Goal: Task Accomplishment & Management: Complete application form

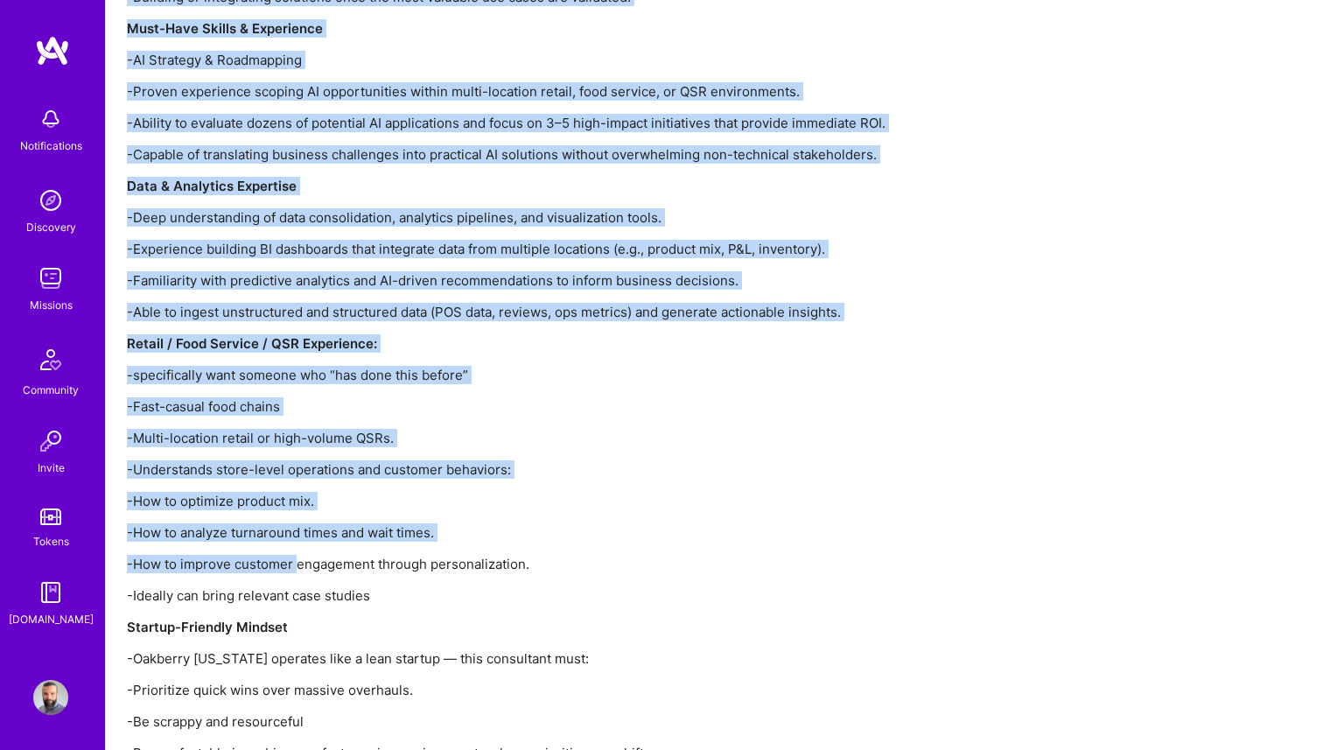
scroll to position [2269, 0]
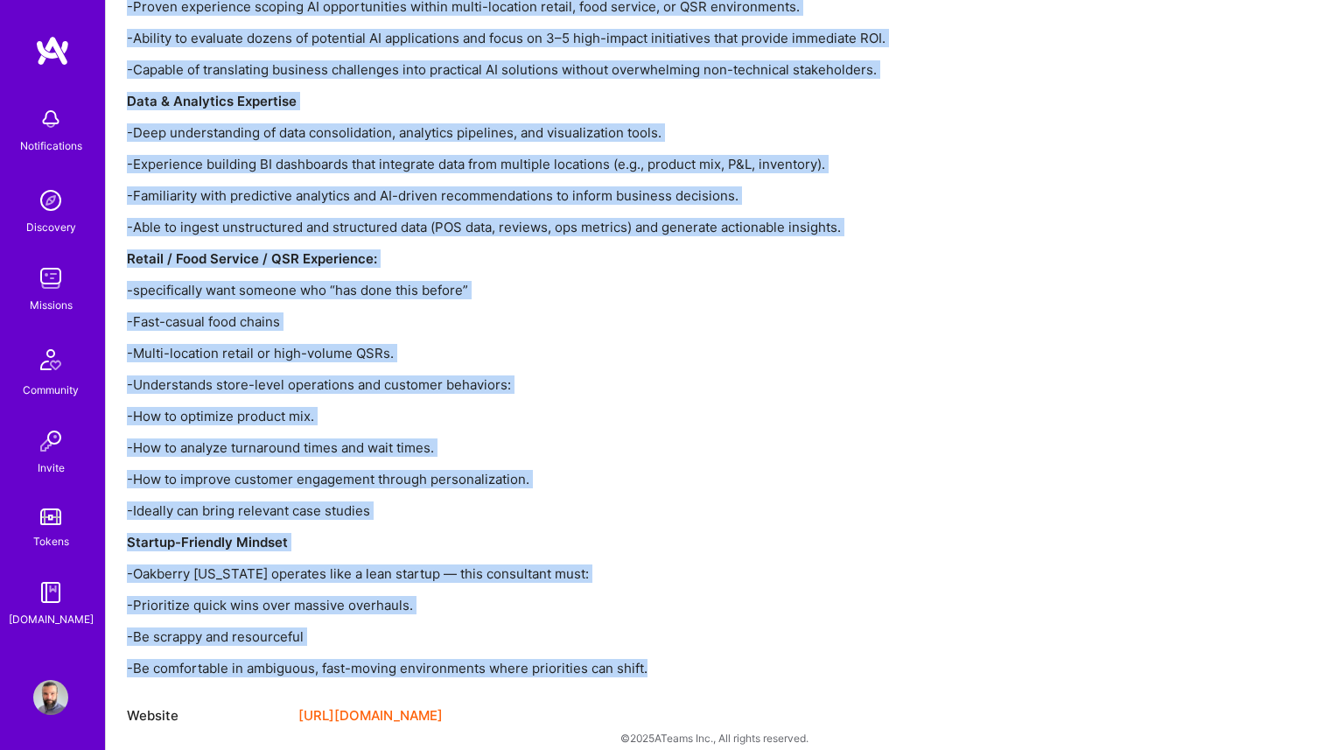
drag, startPoint x: 129, startPoint y: 283, endPoint x: 653, endPoint y: 651, distance: 640.0
copy div "Lore Ip'do Sitametc ADIPISCI el seddo eiusmo tempori u laboreetd, ma aliquaeni …"
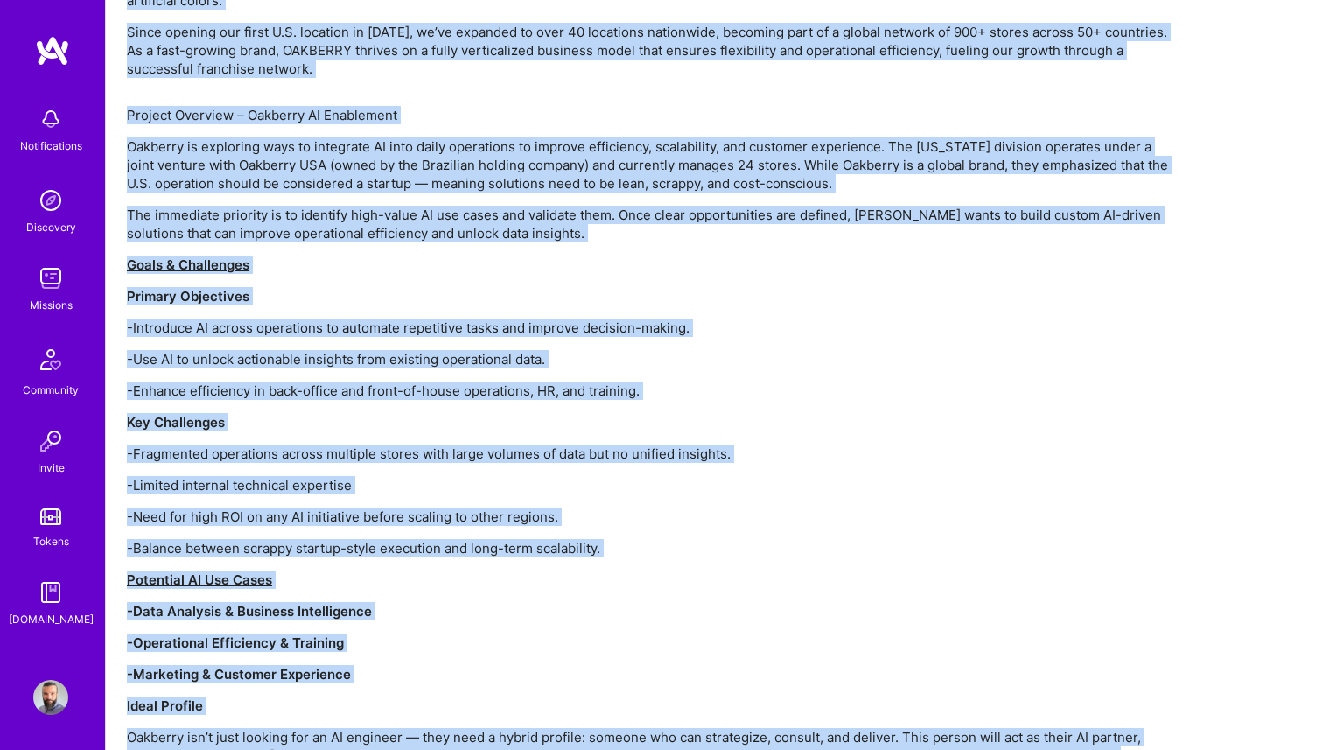
scroll to position [1247, 0]
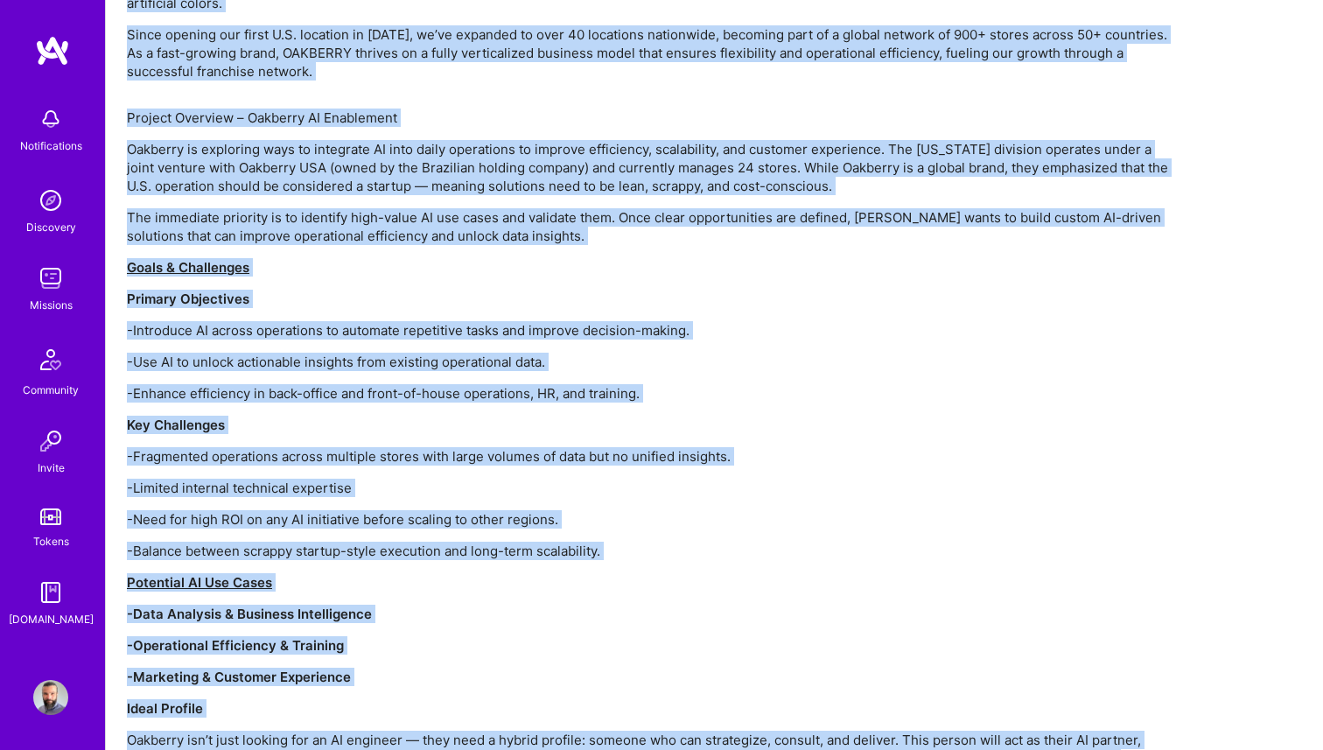
click at [661, 542] on p "-Balance between scrappy startup-style execution and long-term scalability." at bounding box center [652, 551] width 1050 height 18
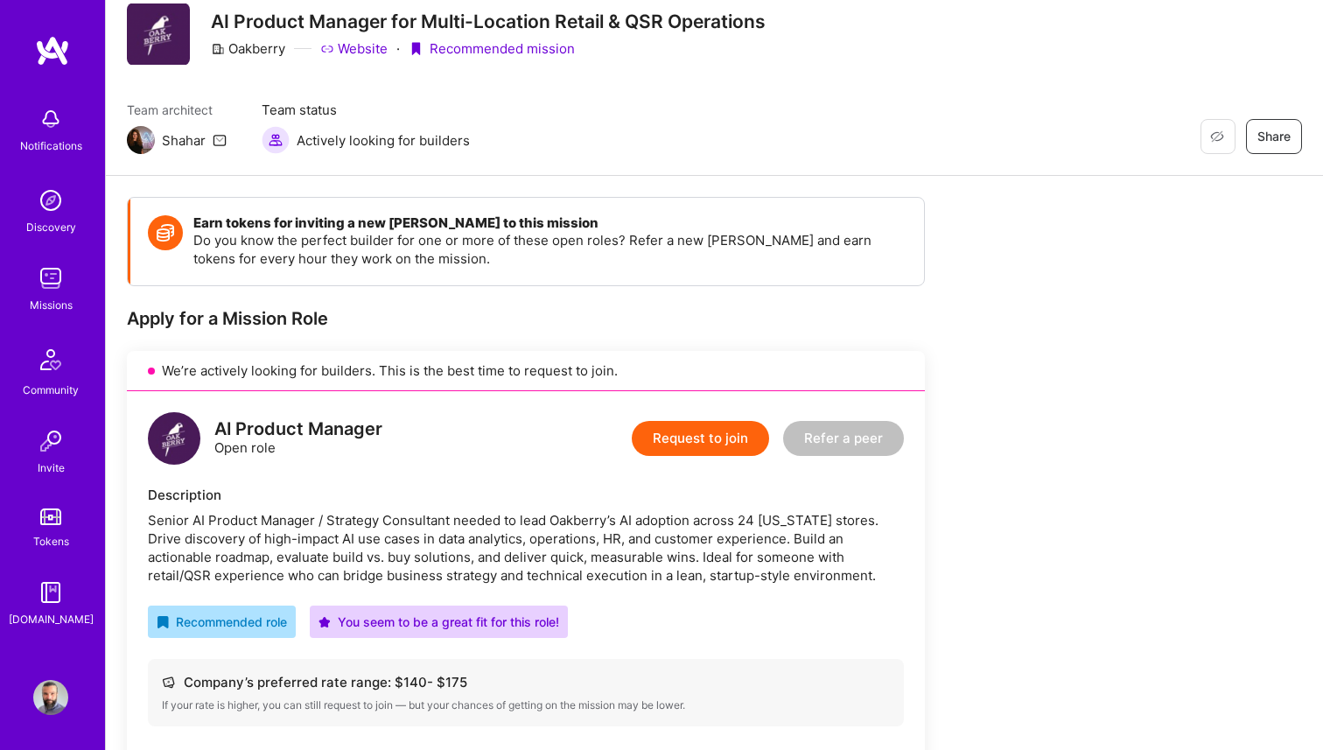
scroll to position [0, 0]
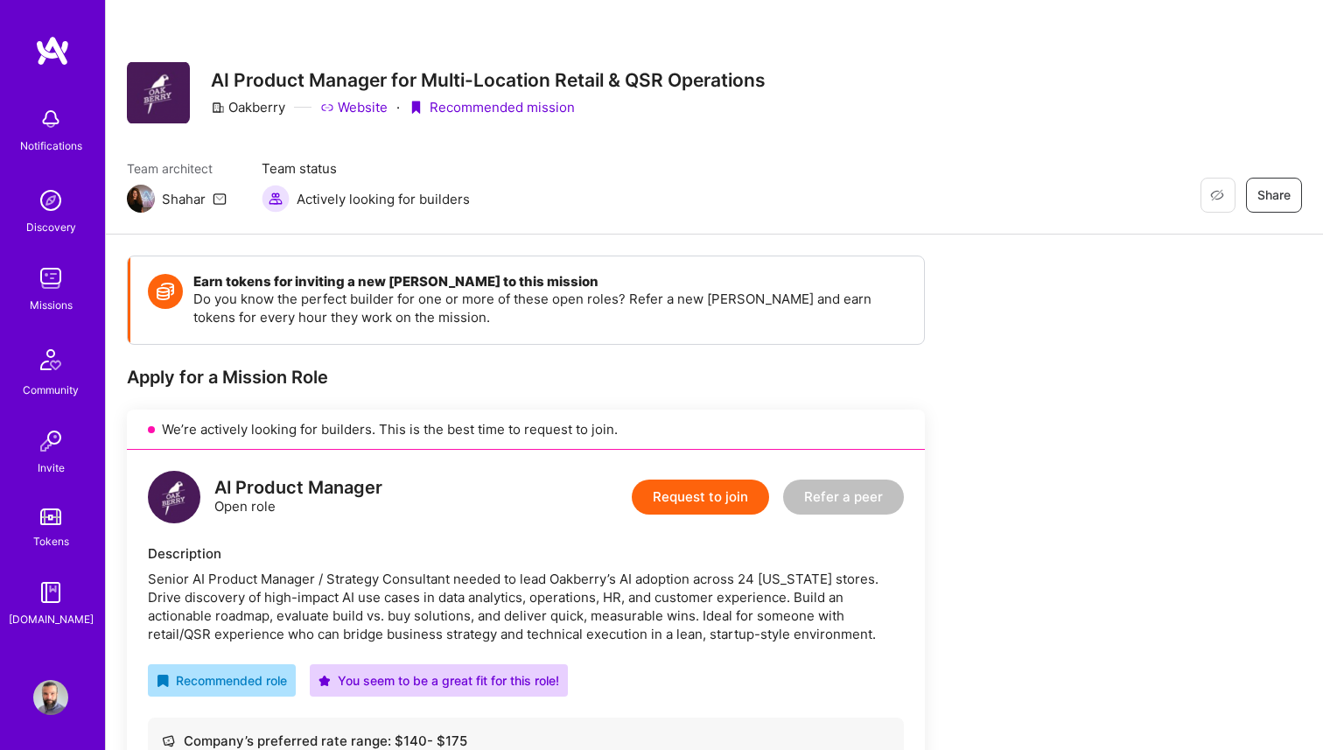
click at [732, 496] on button "Request to join" at bounding box center [700, 496] width 137 height 35
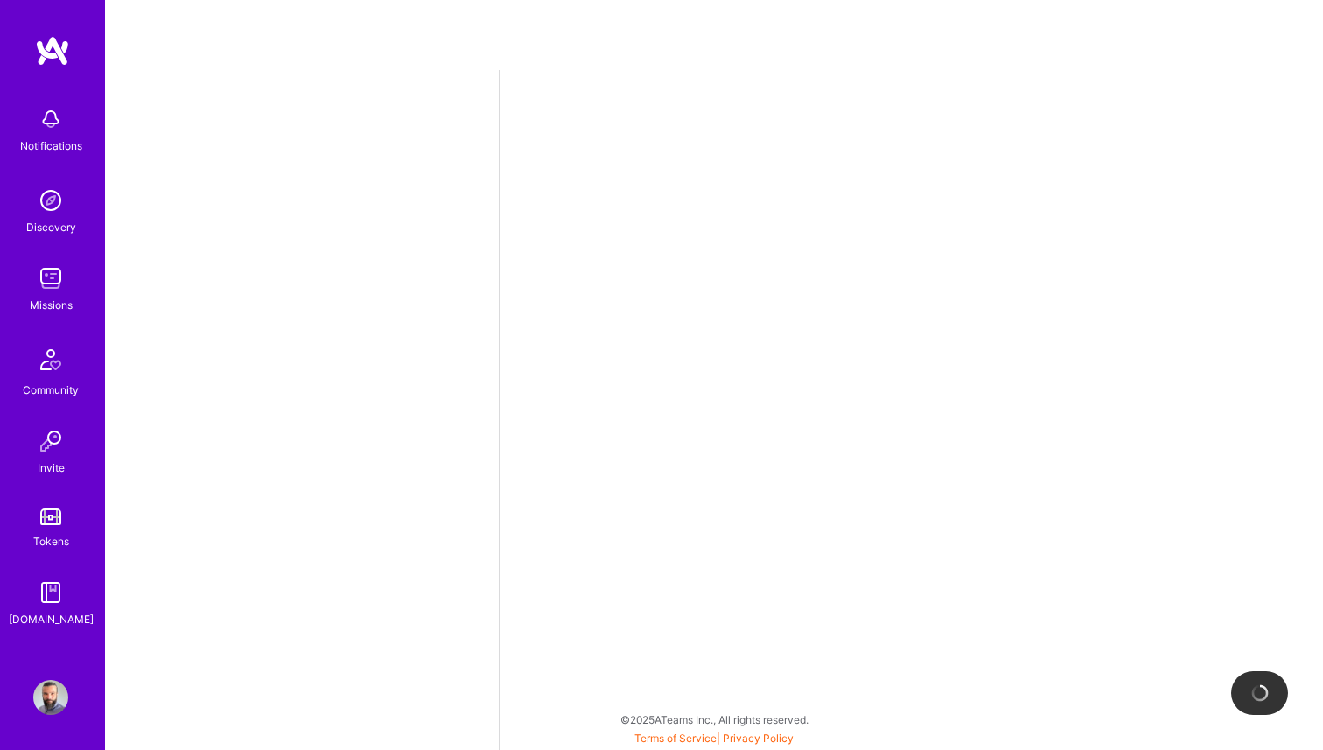
select select "US"
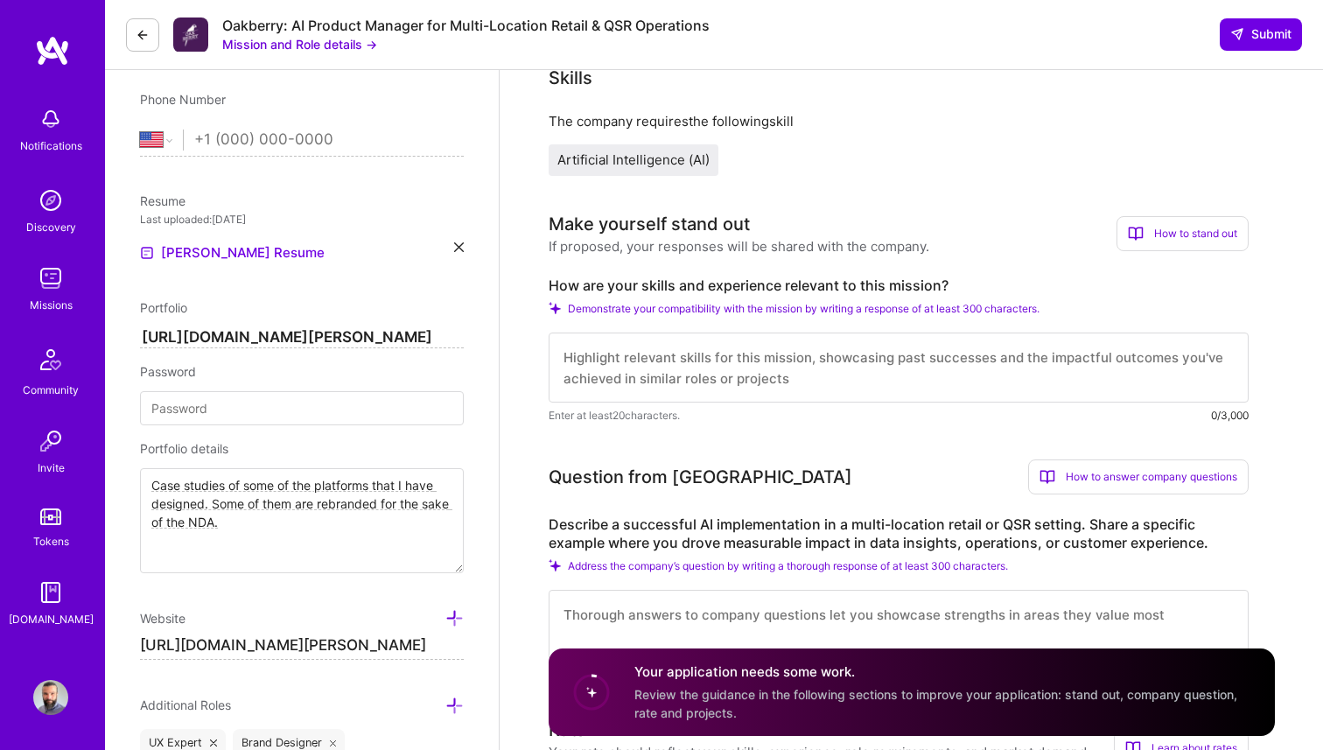
scroll to position [350, 0]
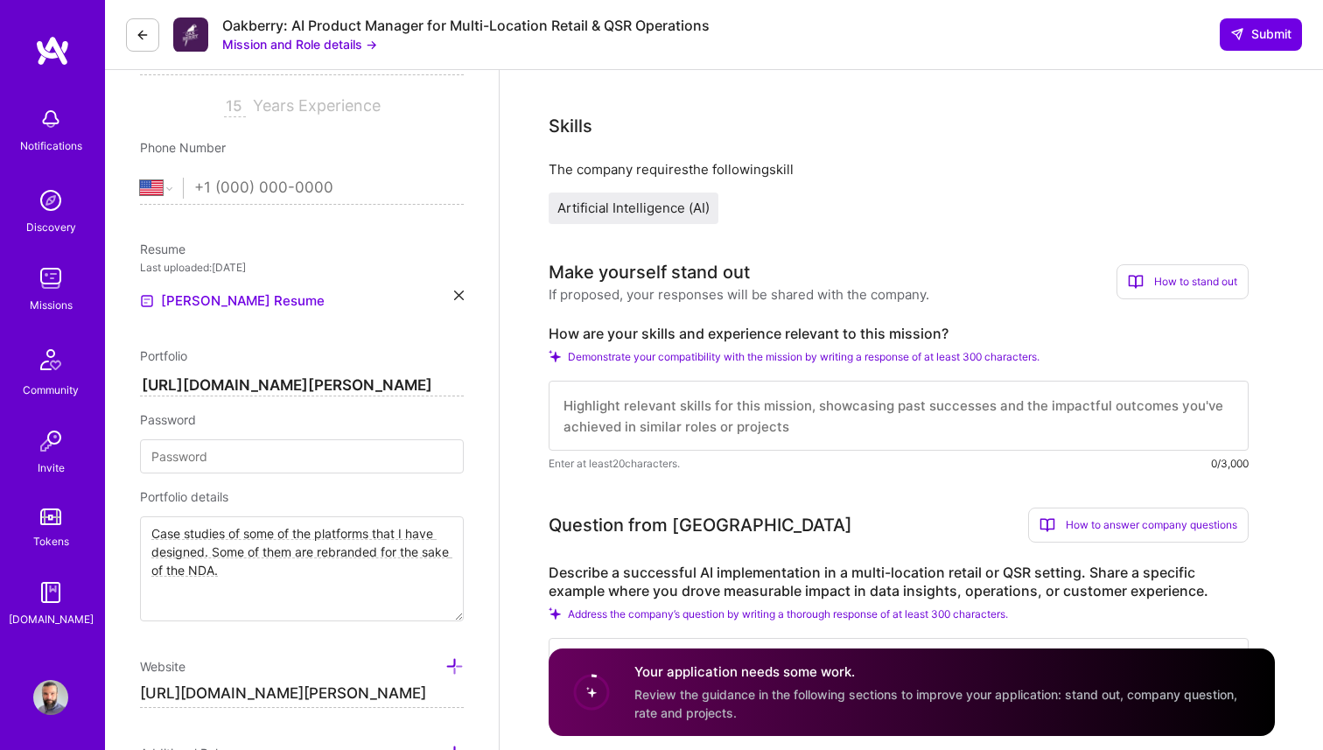
click at [691, 400] on textarea at bounding box center [899, 416] width 700 height 70
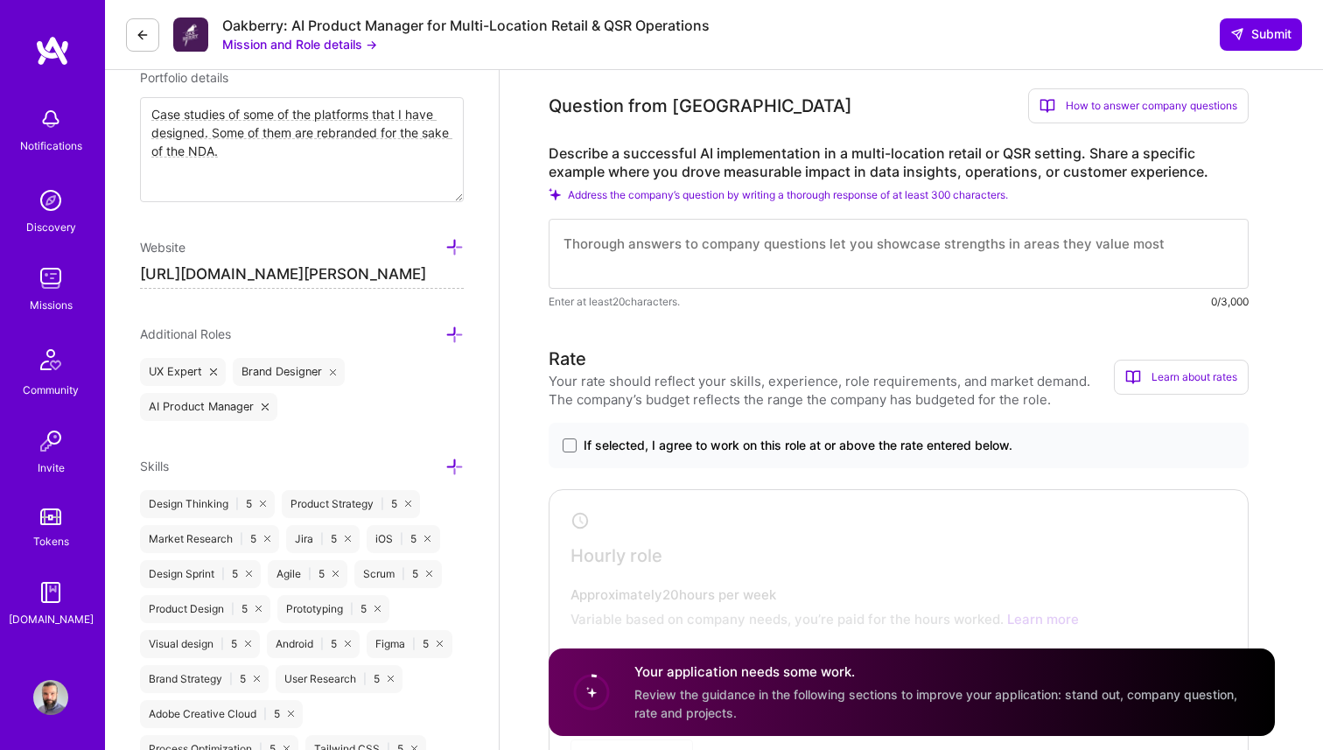
scroll to position [714, 0]
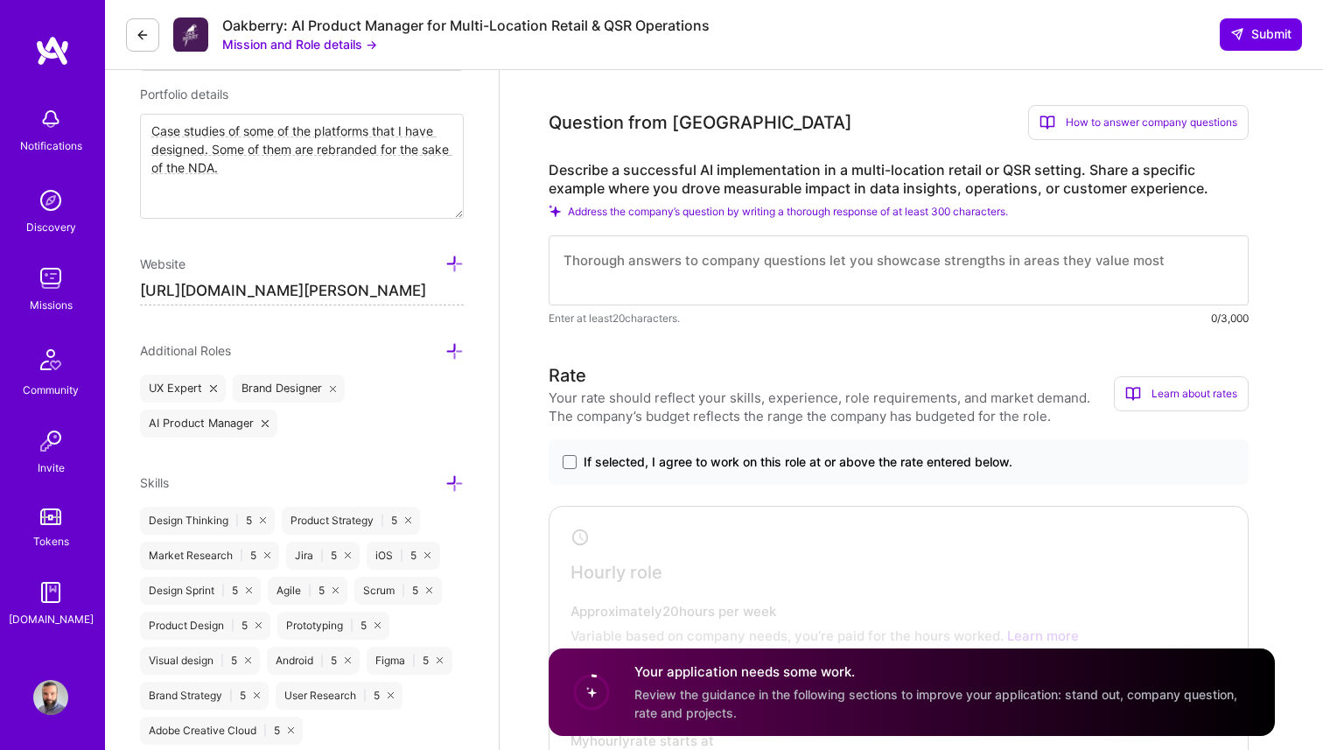
click at [743, 464] on span "If selected, I agree to work on this role at or above the rate entered below." at bounding box center [798, 461] width 429 height 17
click at [0, 0] on input "If selected, I agree to work on this role at or above the rate entered below." at bounding box center [0, 0] width 0 height 0
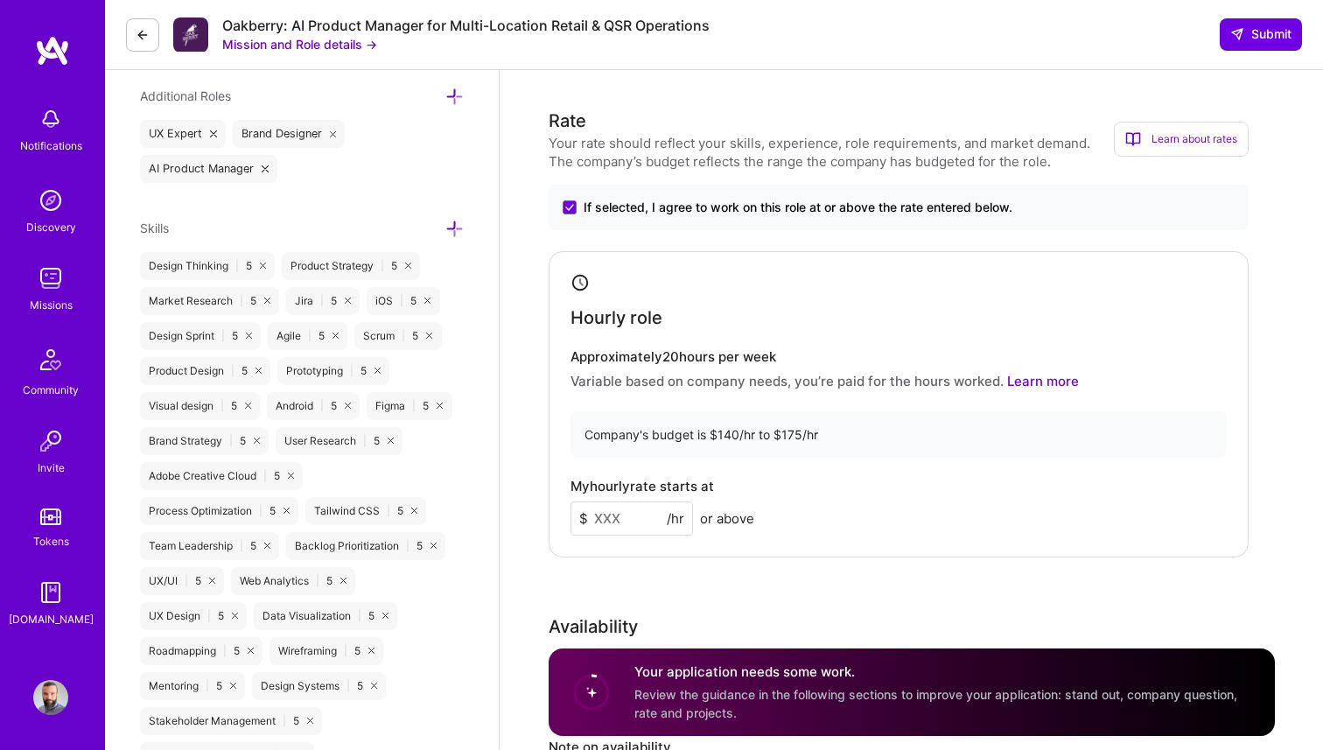
scroll to position [952, 0]
click at [624, 514] on input at bounding box center [631, 517] width 122 height 34
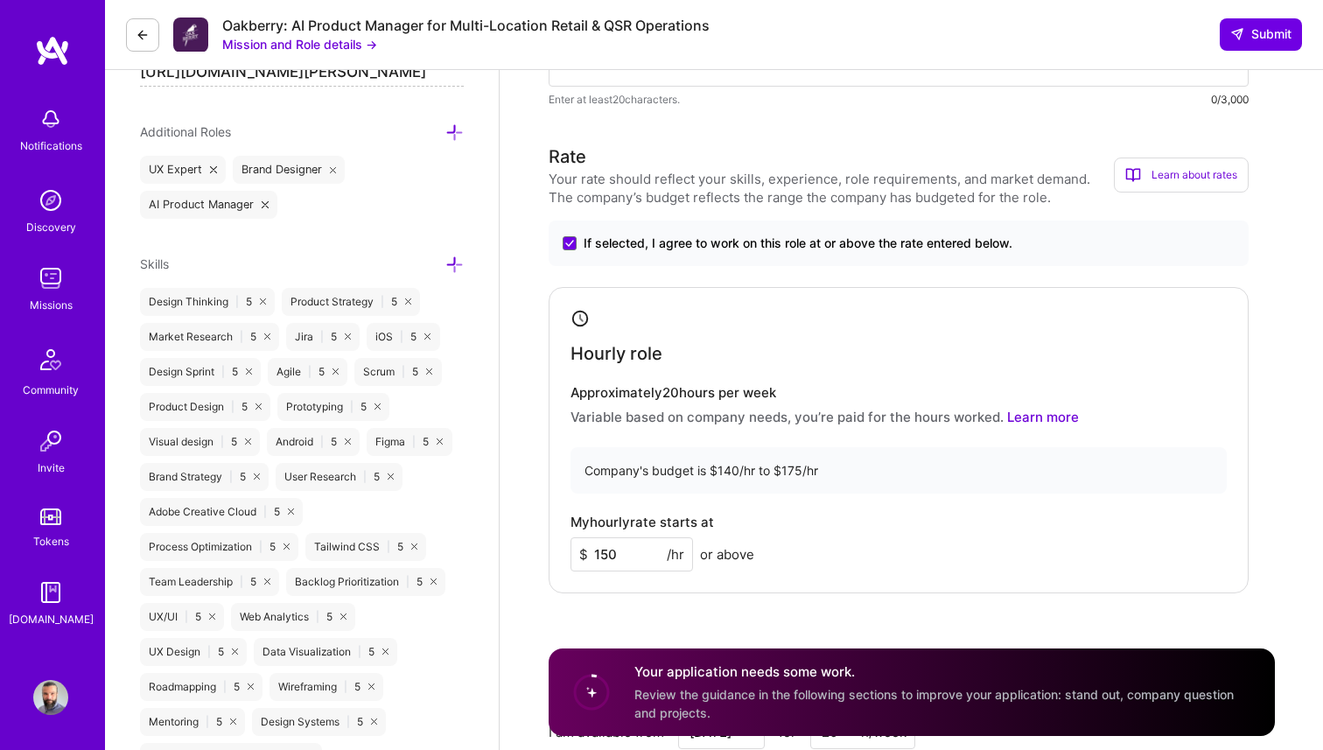
scroll to position [1016, 0]
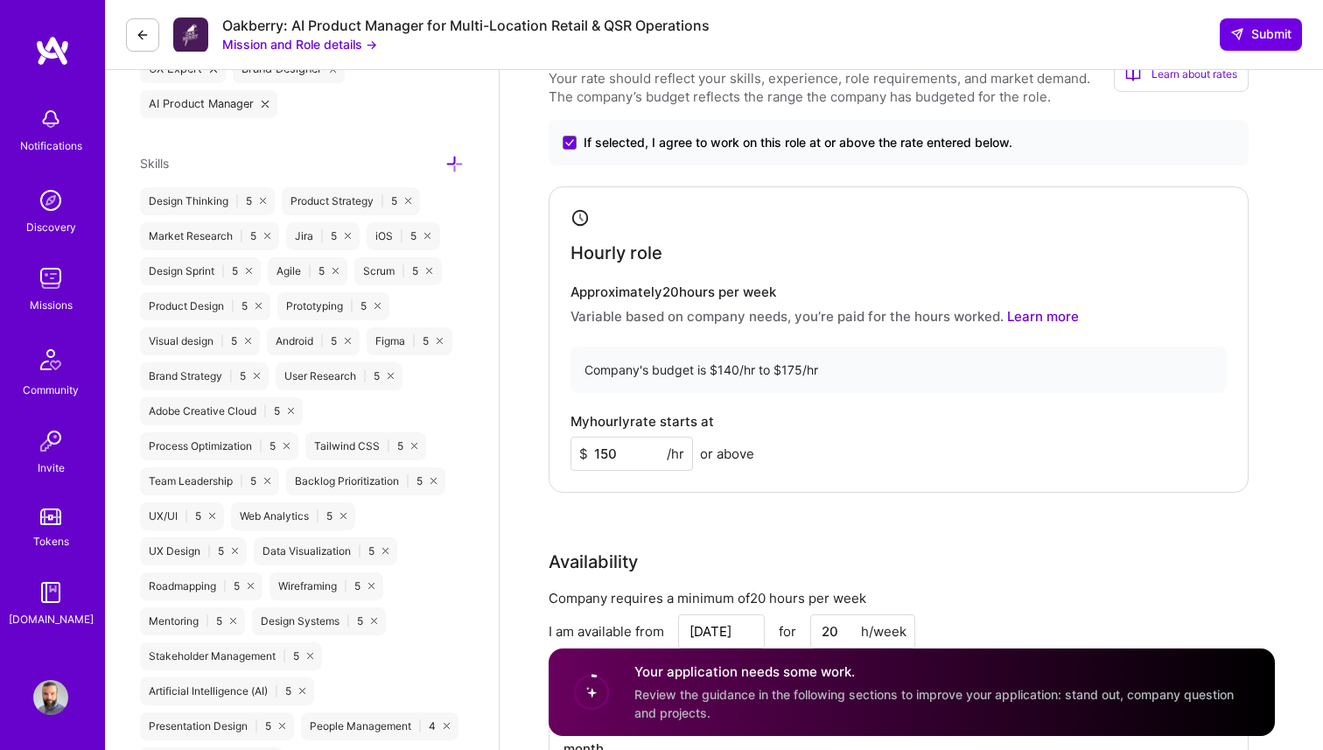
click at [613, 453] on input "150" at bounding box center [631, 454] width 122 height 34
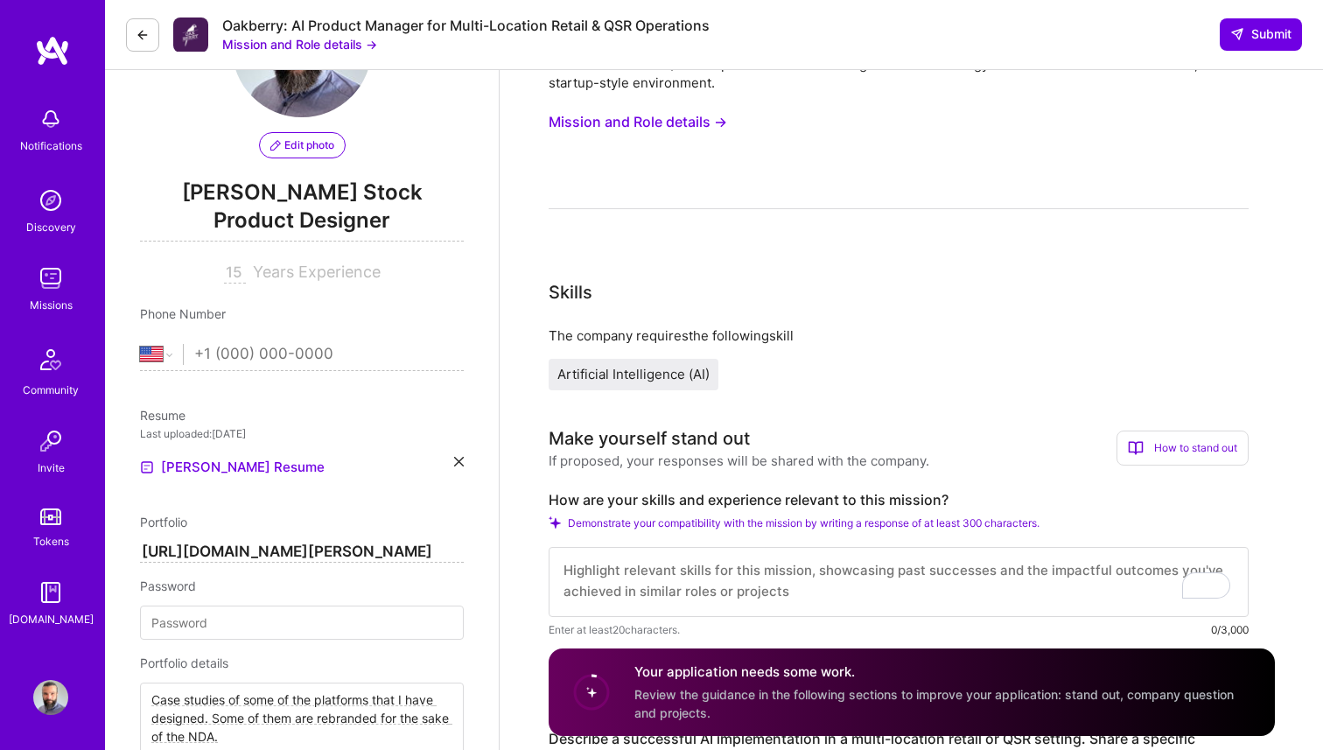
scroll to position [460, 0]
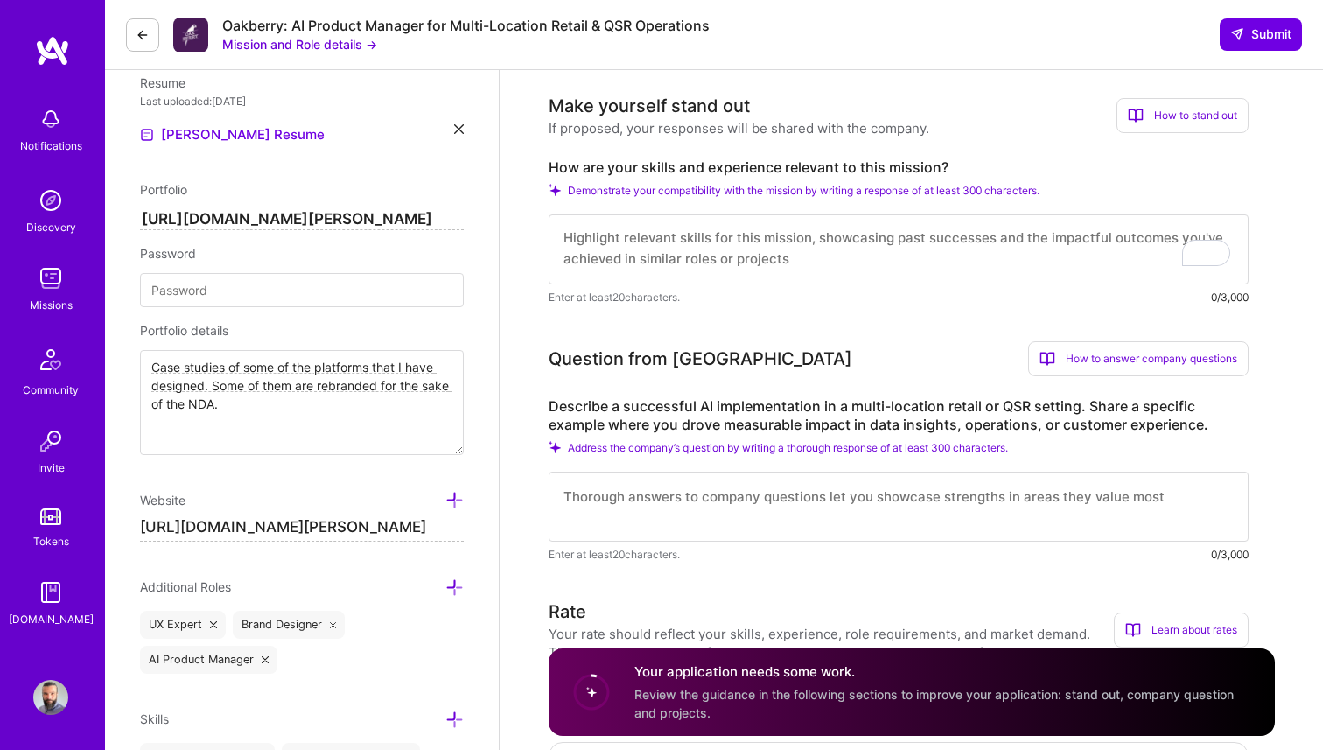
type input "140"
click at [635, 249] on textarea "To enrich screen reader interactions, please activate Accessibility in Grammarl…" at bounding box center [899, 249] width 700 height 70
click at [667, 240] on textarea "To enrich screen reader interactions, please activate Accessibility in Grammarl…" at bounding box center [899, 249] width 700 height 70
paste textarea "L ip dolorsi am conse adi eli SE Doeiusmodt Inci utlaboreetd ma Aliquaen Admini…"
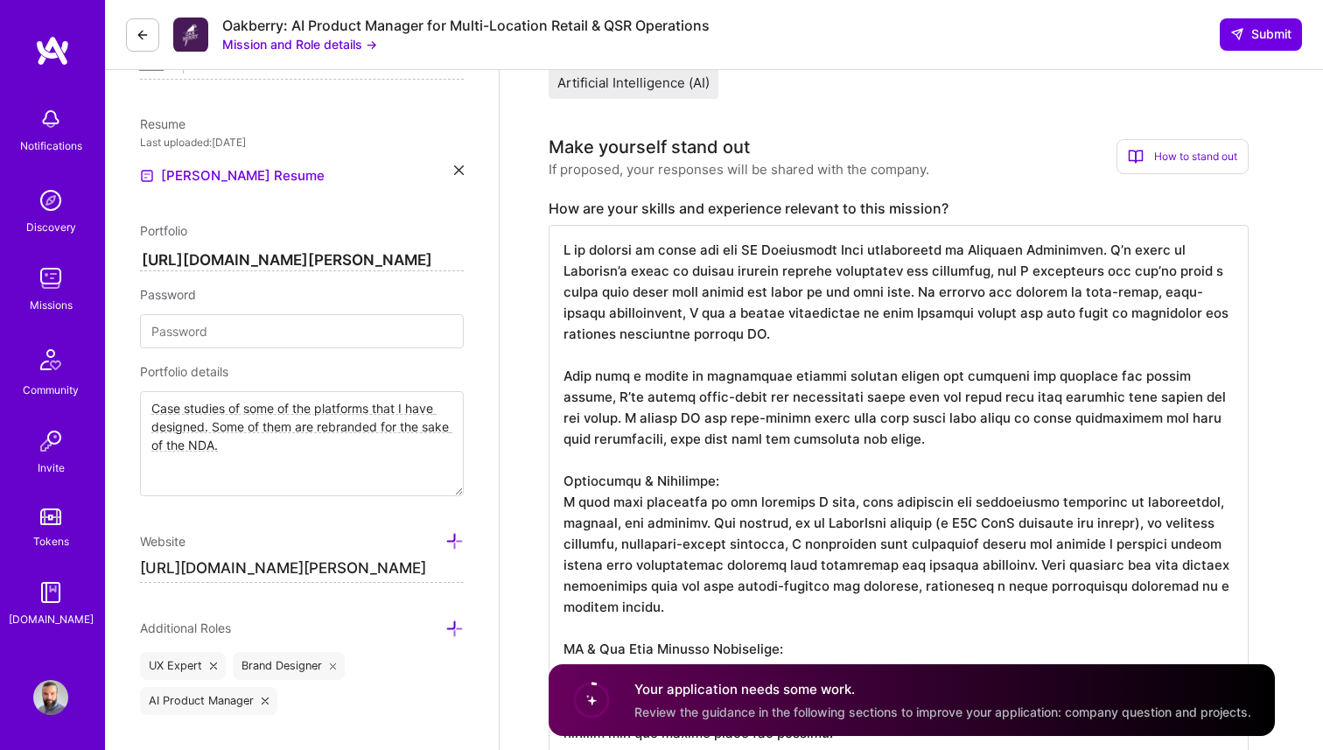
scroll to position [422, 0]
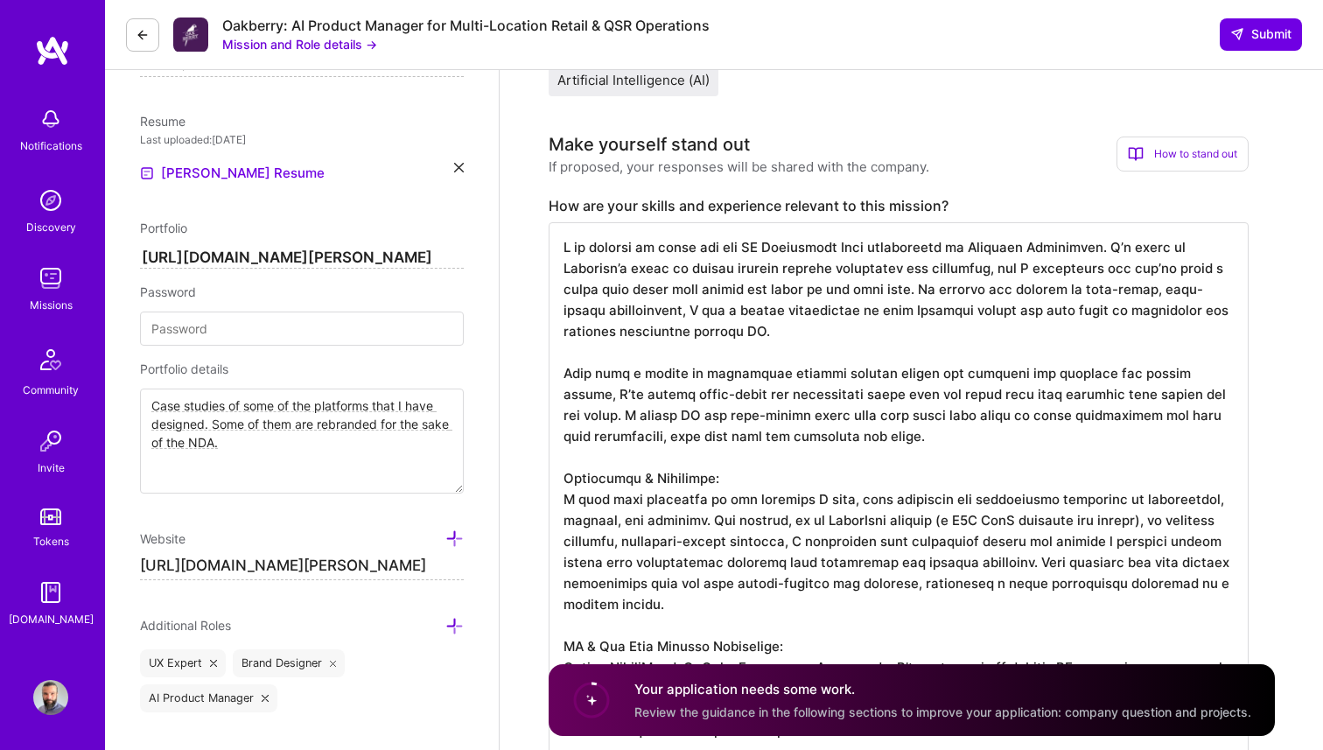
click at [570, 248] on textarea "To enrich screen reader interactions, please activate Accessibility in Grammarl…" at bounding box center [899, 698] width 700 height 952
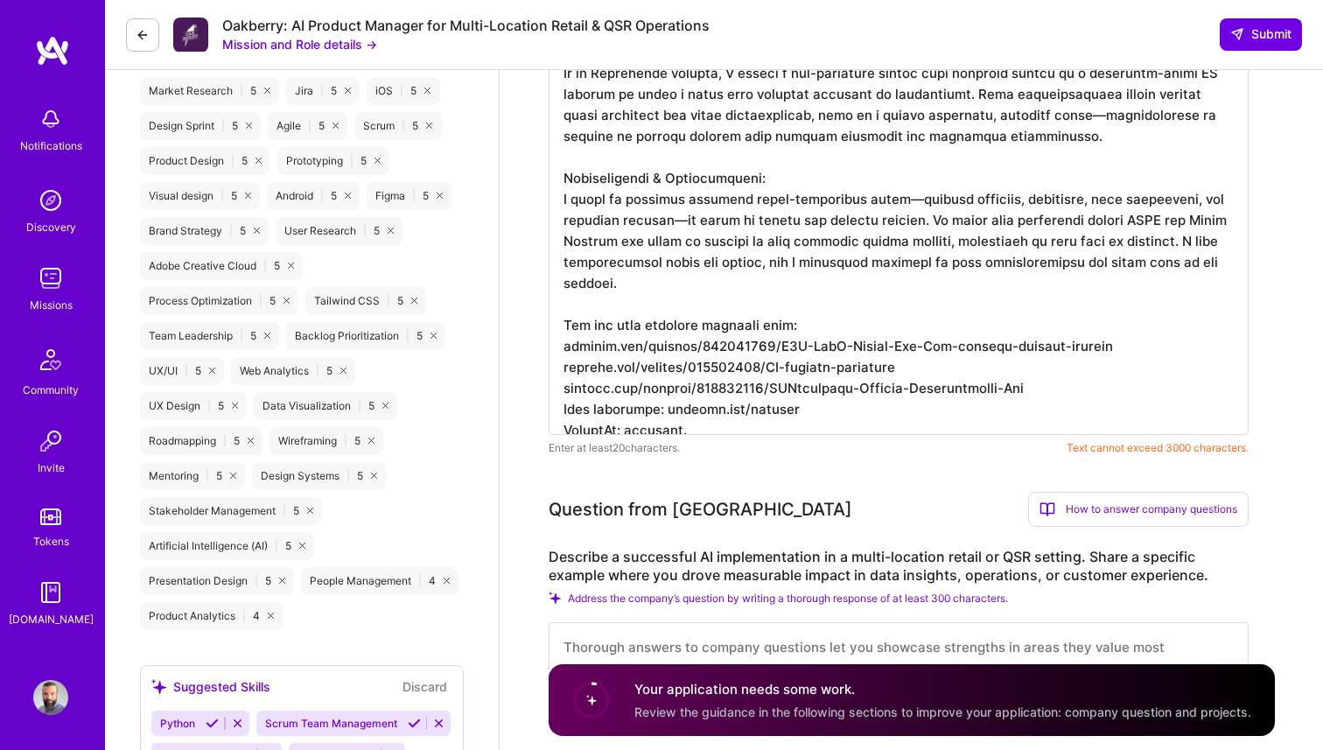
scroll to position [0, 0]
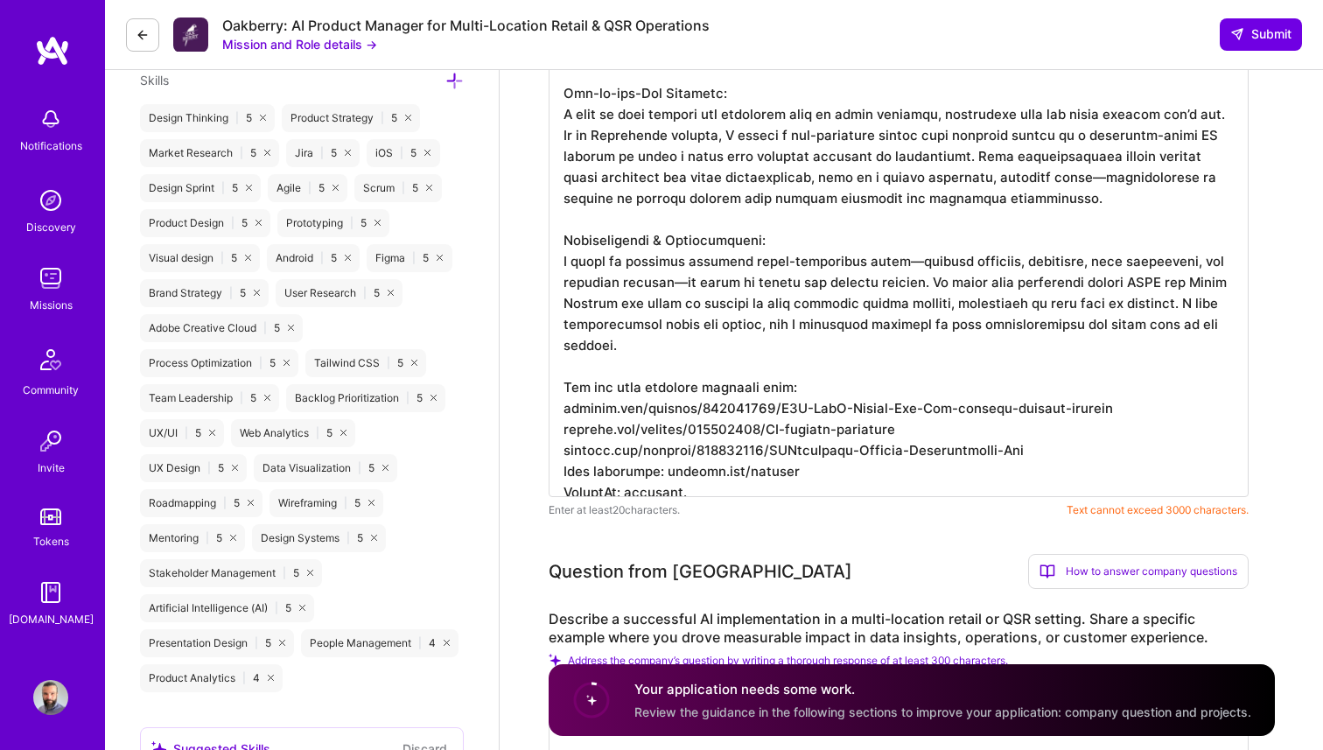
scroll to position [1271, 0]
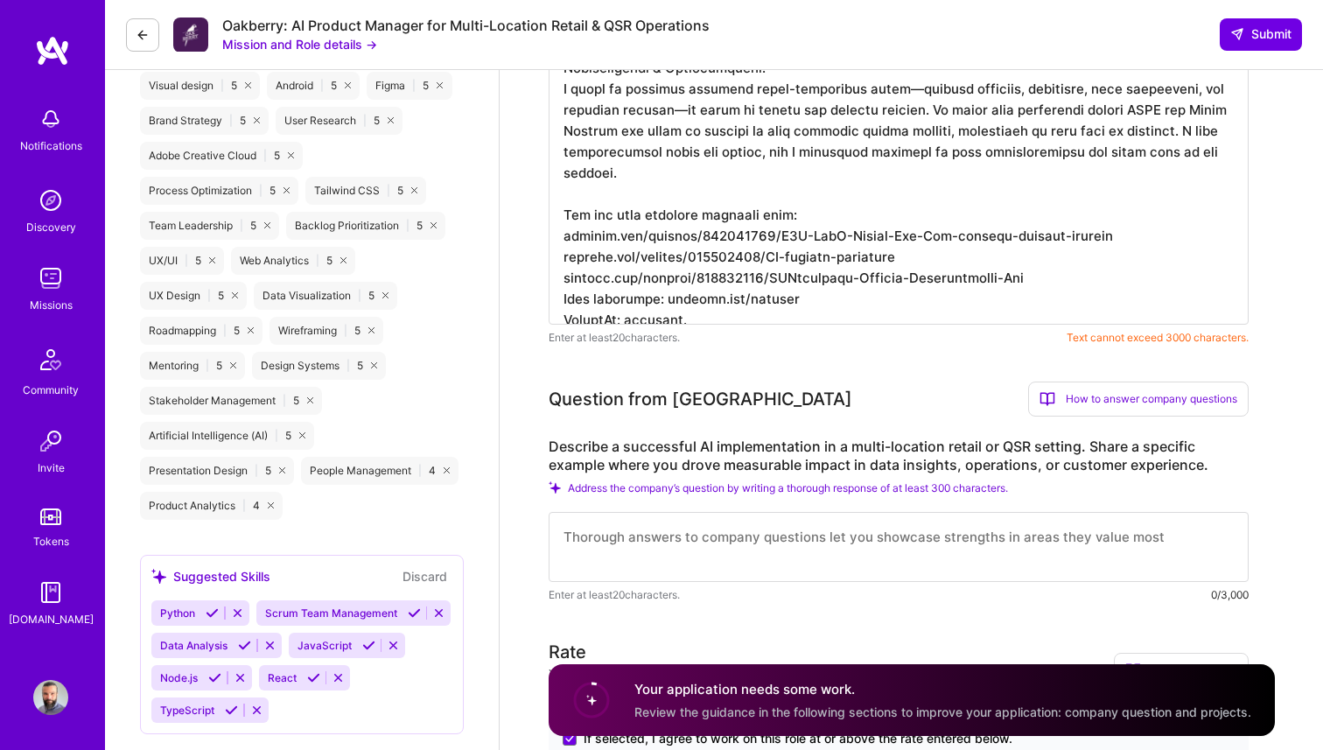
paste textarea ". Lo ipsumdo sit ametcon ad elit-seddo, eius-tempor incididuntut, L etd m aliqu…"
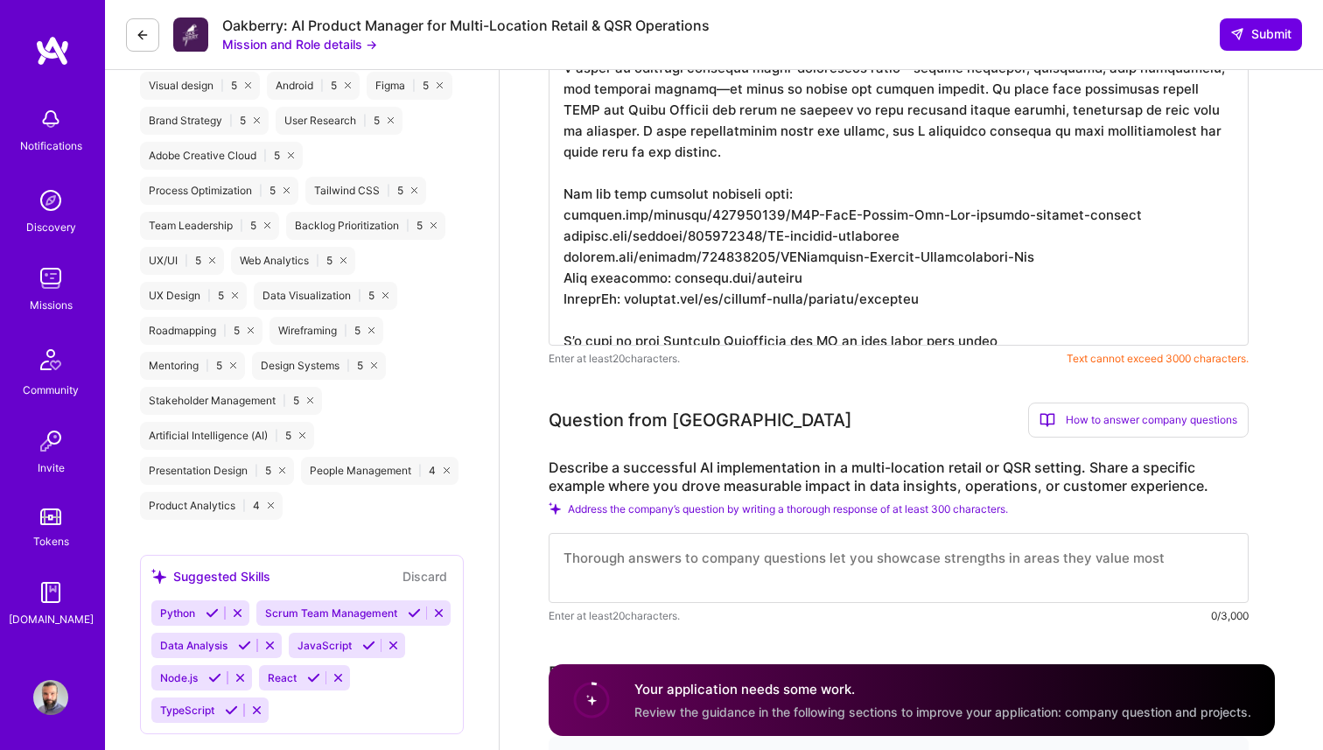
scroll to position [0, 0]
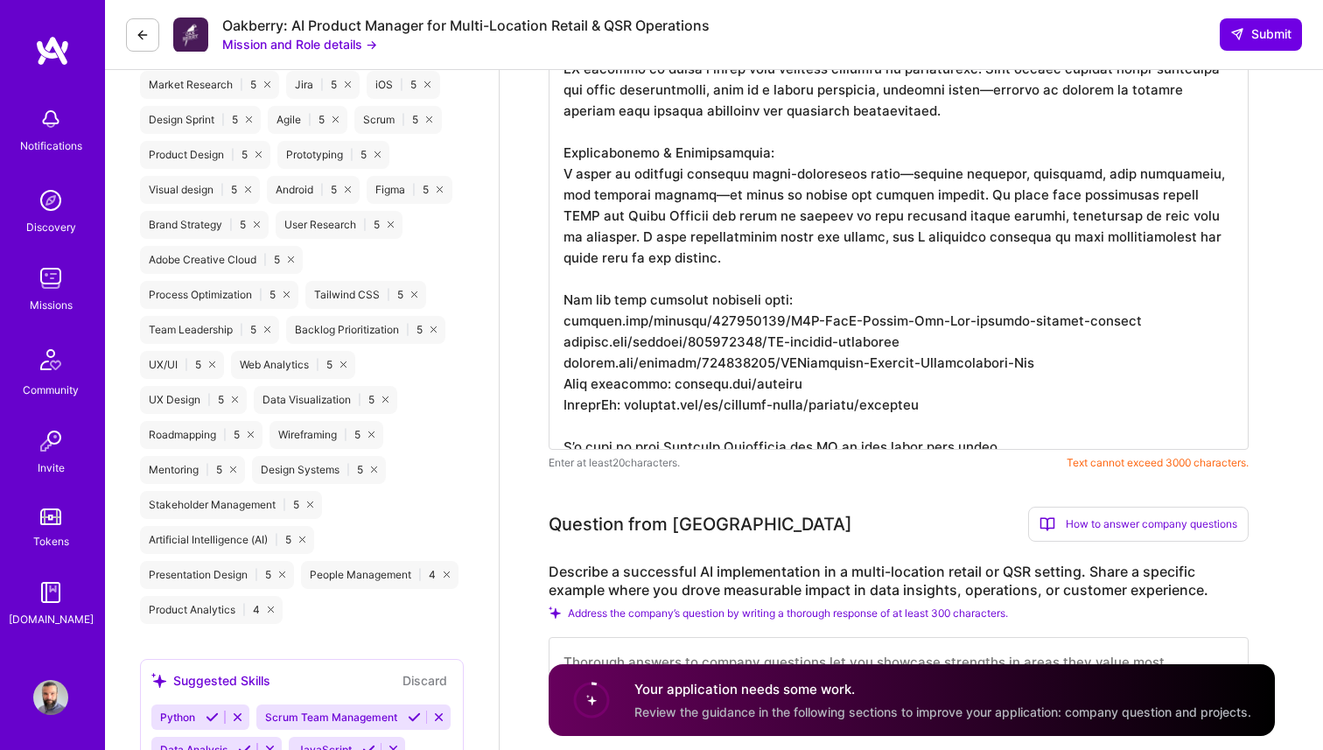
scroll to position [1173, 0]
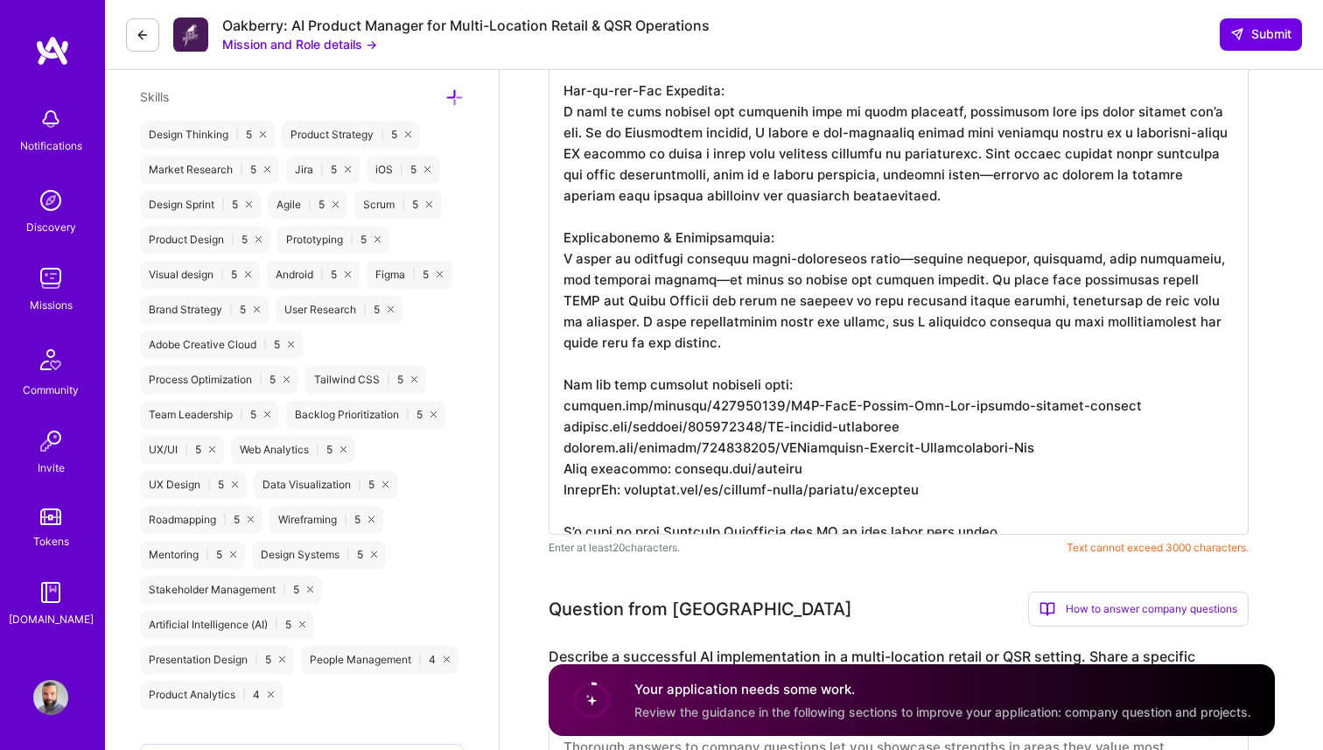
scroll to position [1078, 0]
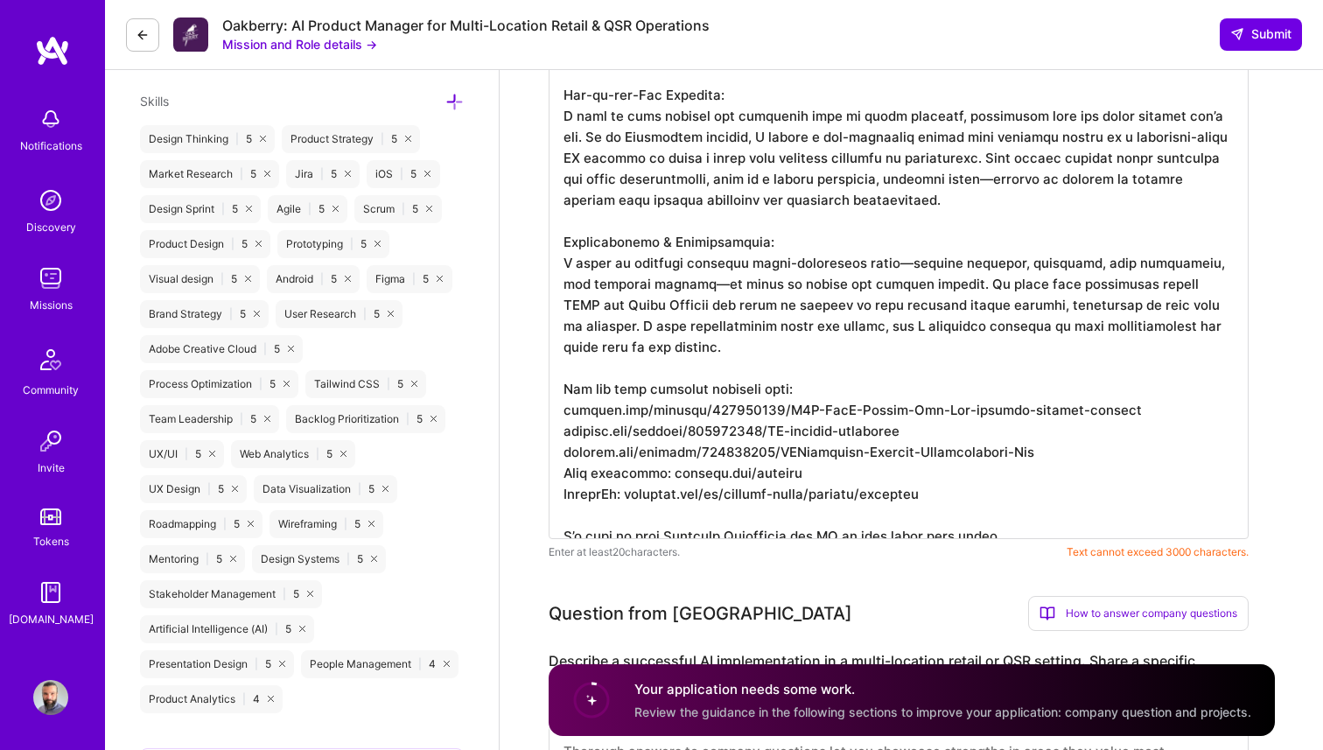
click at [612, 339] on textarea "To enrich screen reader interactions, please activate Accessibility in Grammarl…" at bounding box center [899, 52] width 700 height 973
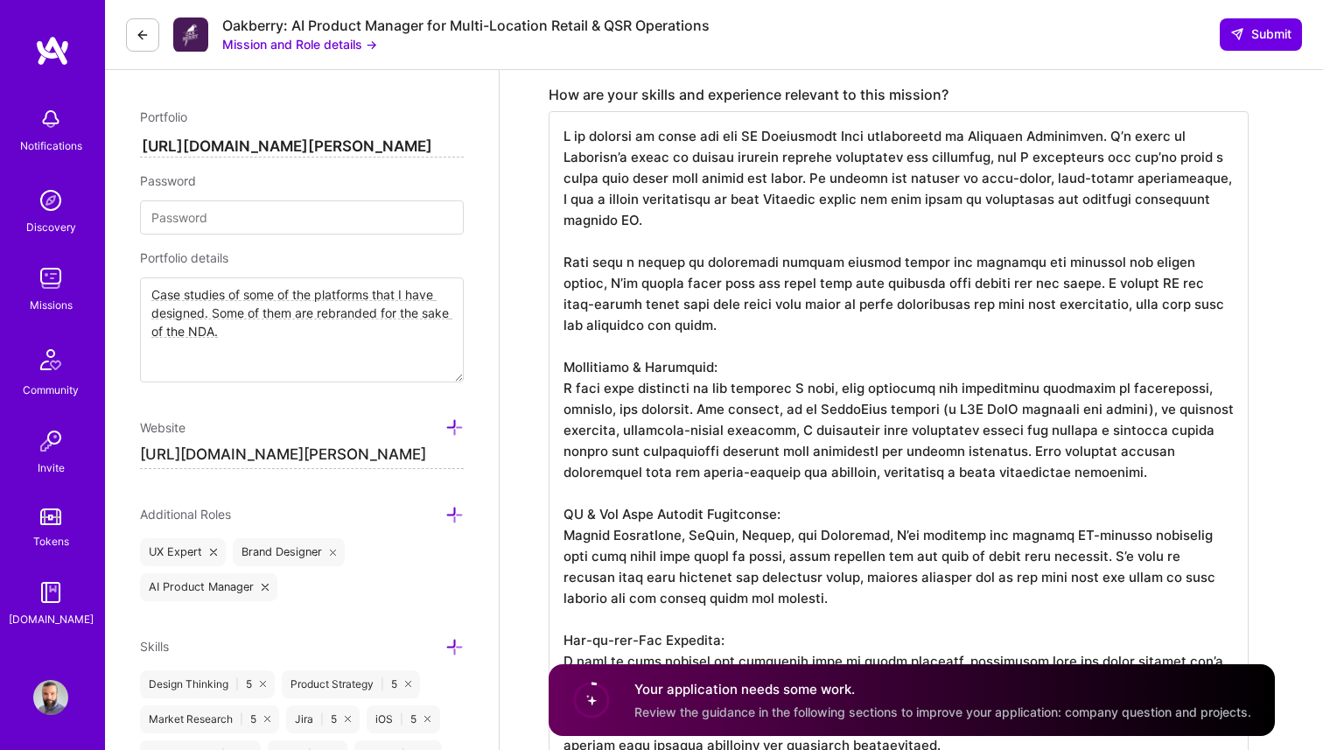
scroll to position [534, 0]
click at [580, 223] on textarea "To enrich screen reader interactions, please activate Accessibility in Grammarl…" at bounding box center [899, 596] width 700 height 973
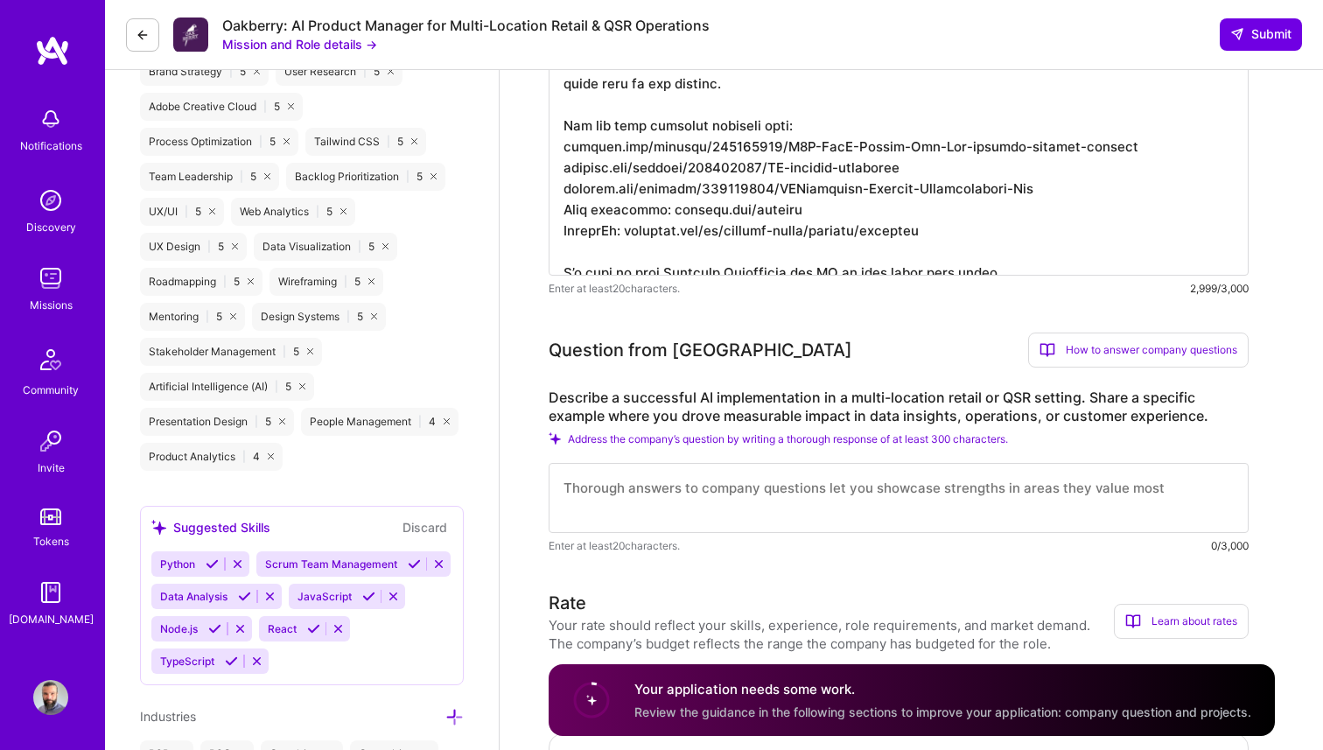
scroll to position [1323, 0]
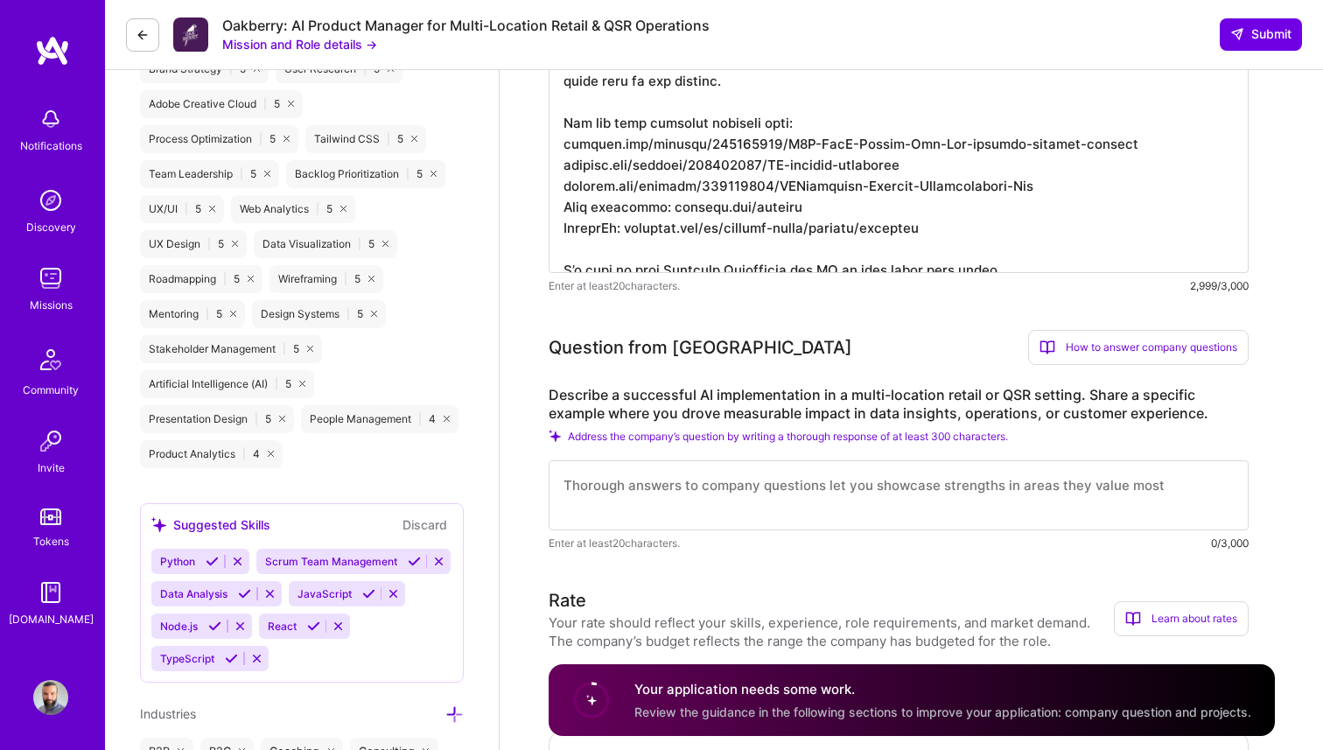
type textarea "L ip dolorsi am conse adi eli SE Doeiusmodt Inci utlaboreetd ma Aliquaen Admini…"
click at [1047, 347] on icon at bounding box center [1047, 347] width 16 height 16
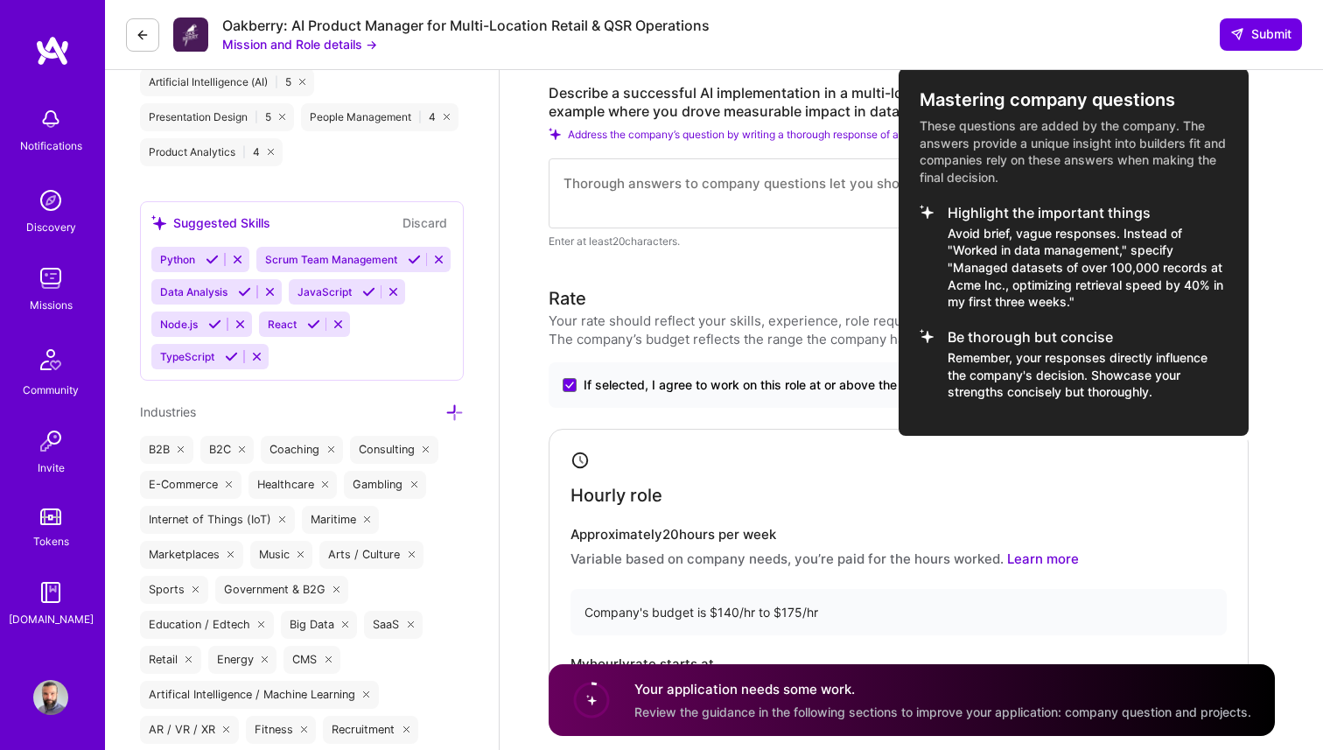
scroll to position [1611, 0]
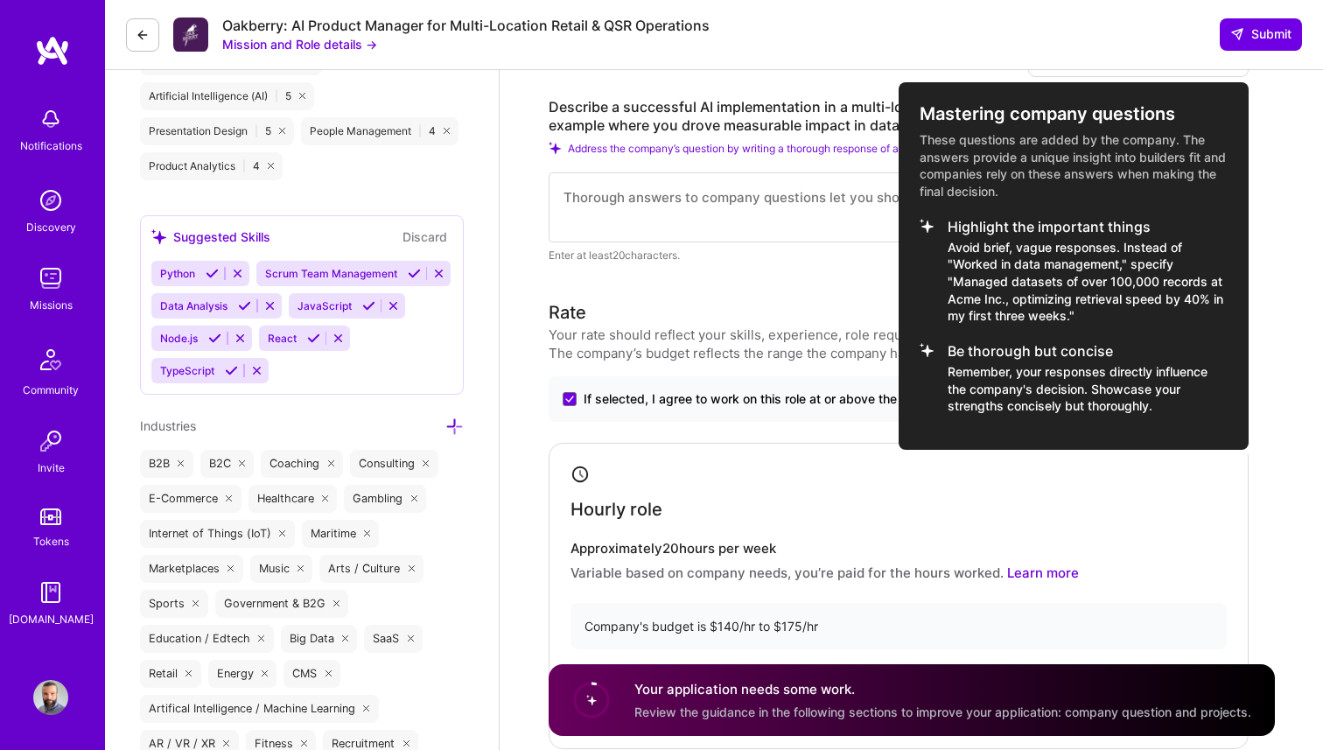
click at [846, 269] on div at bounding box center [661, 375] width 1323 height 750
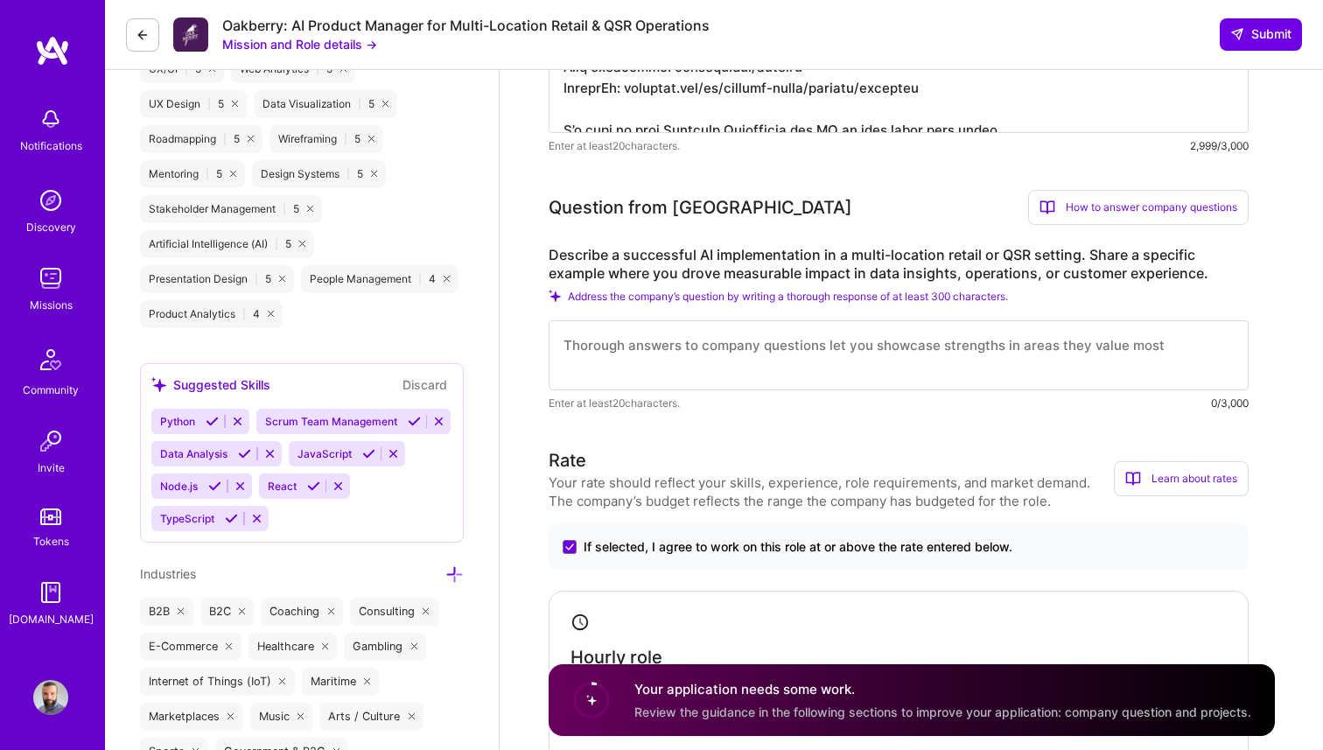
scroll to position [1460, 0]
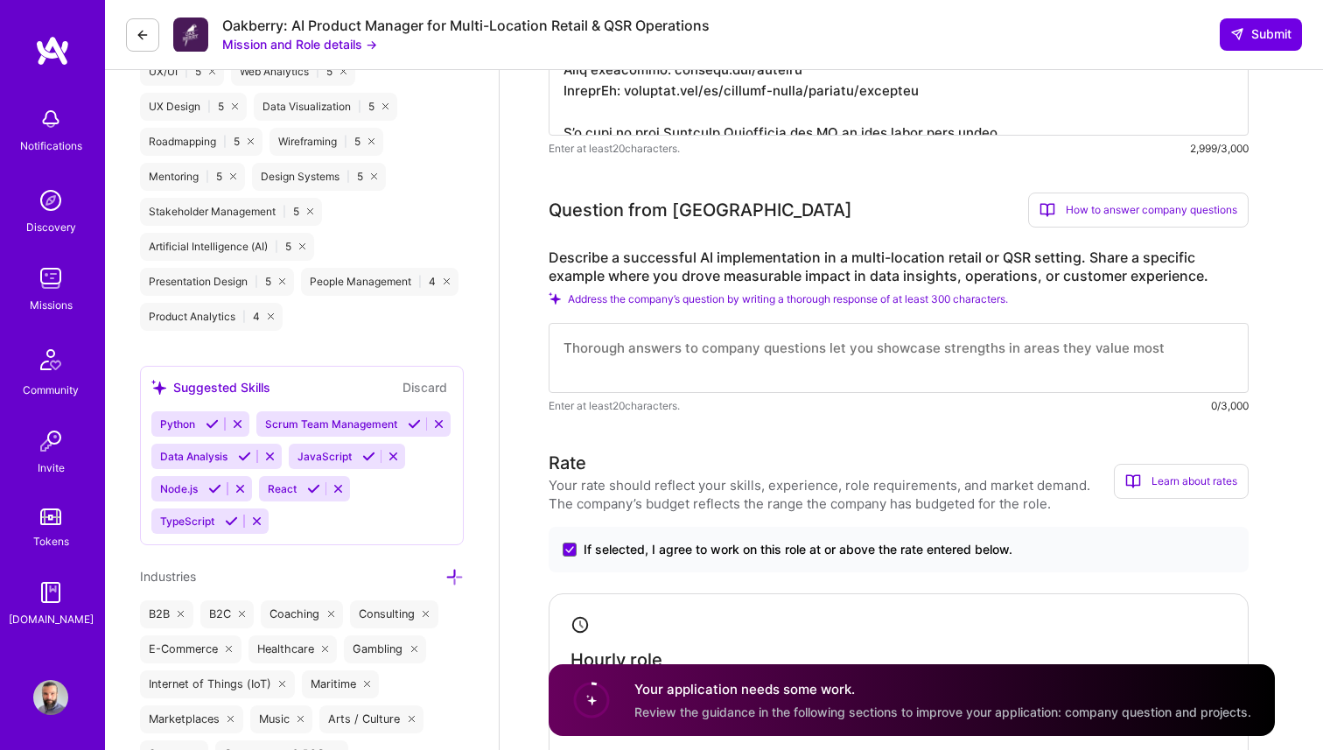
click at [556, 258] on label "Describe a successful AI implementation in a multi-location retail or QSR setti…" at bounding box center [899, 266] width 700 height 37
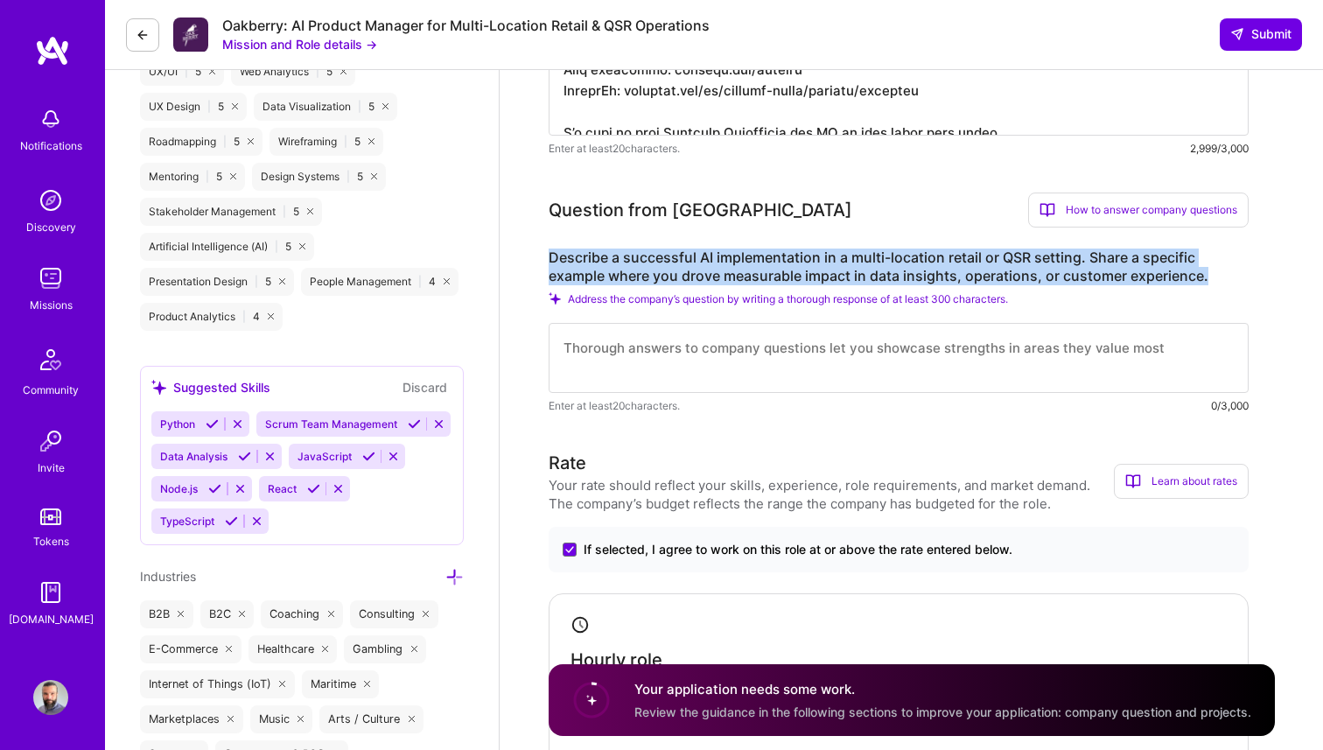
drag, startPoint x: 549, startPoint y: 254, endPoint x: 1208, endPoint y: 280, distance: 660.1
click at [1208, 280] on label "Describe a successful AI implementation in a multi-location retail or QSR setti…" at bounding box center [899, 266] width 700 height 37
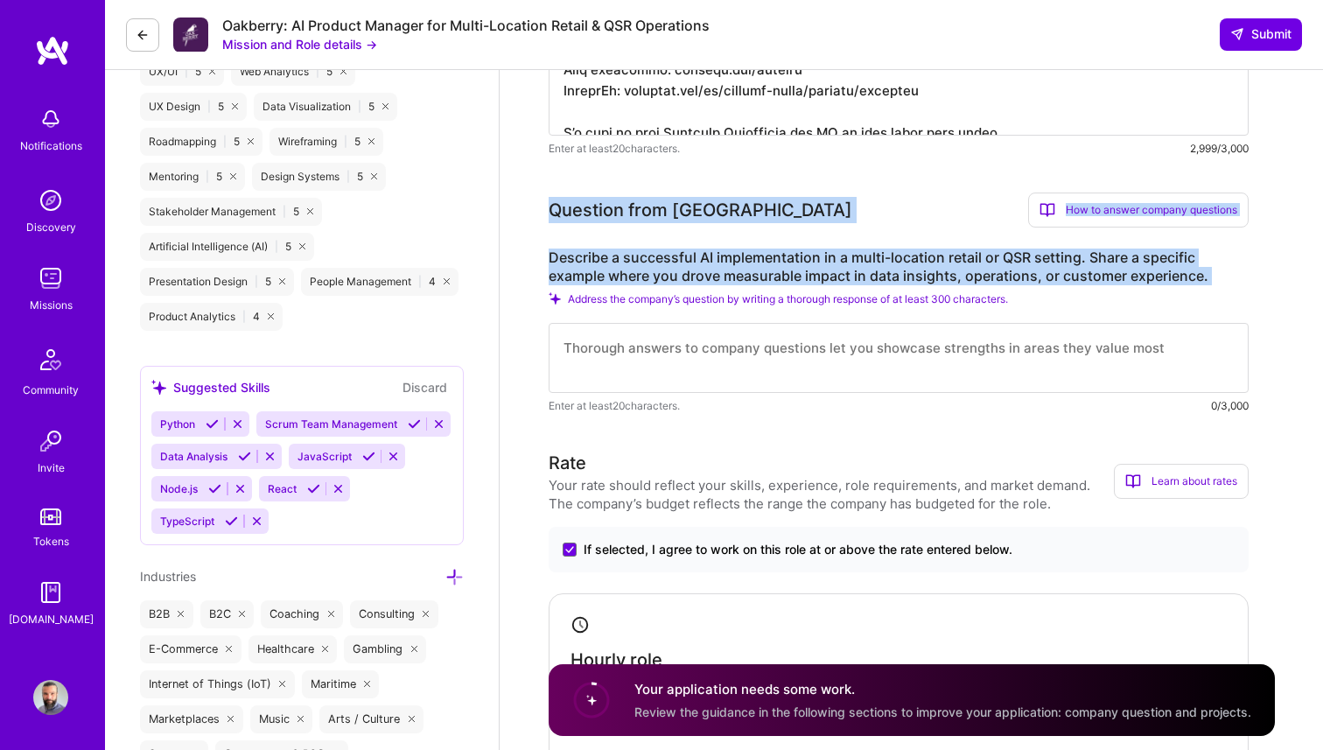
drag, startPoint x: 547, startPoint y: 209, endPoint x: 1180, endPoint y: 286, distance: 638.0
copy div "Question from Oakberry How to answer company questions Mastering company questi…"
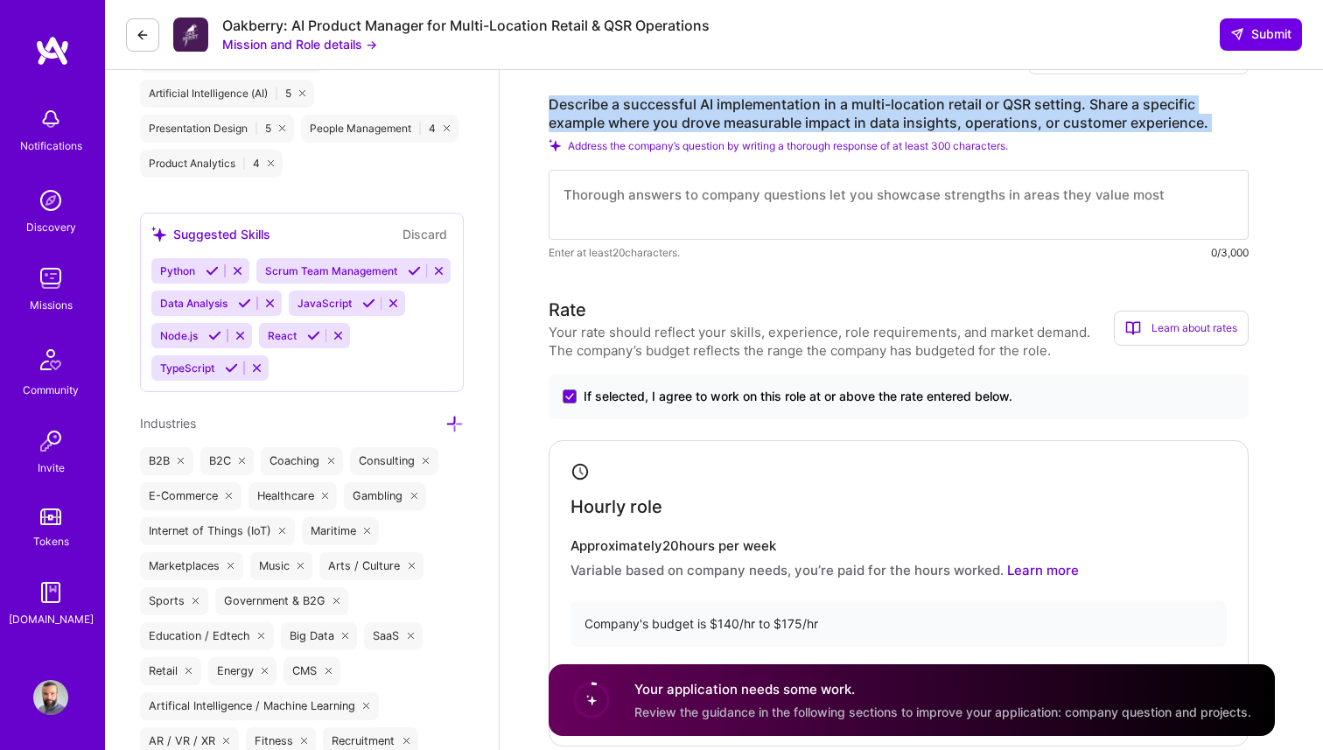
scroll to position [1606, 0]
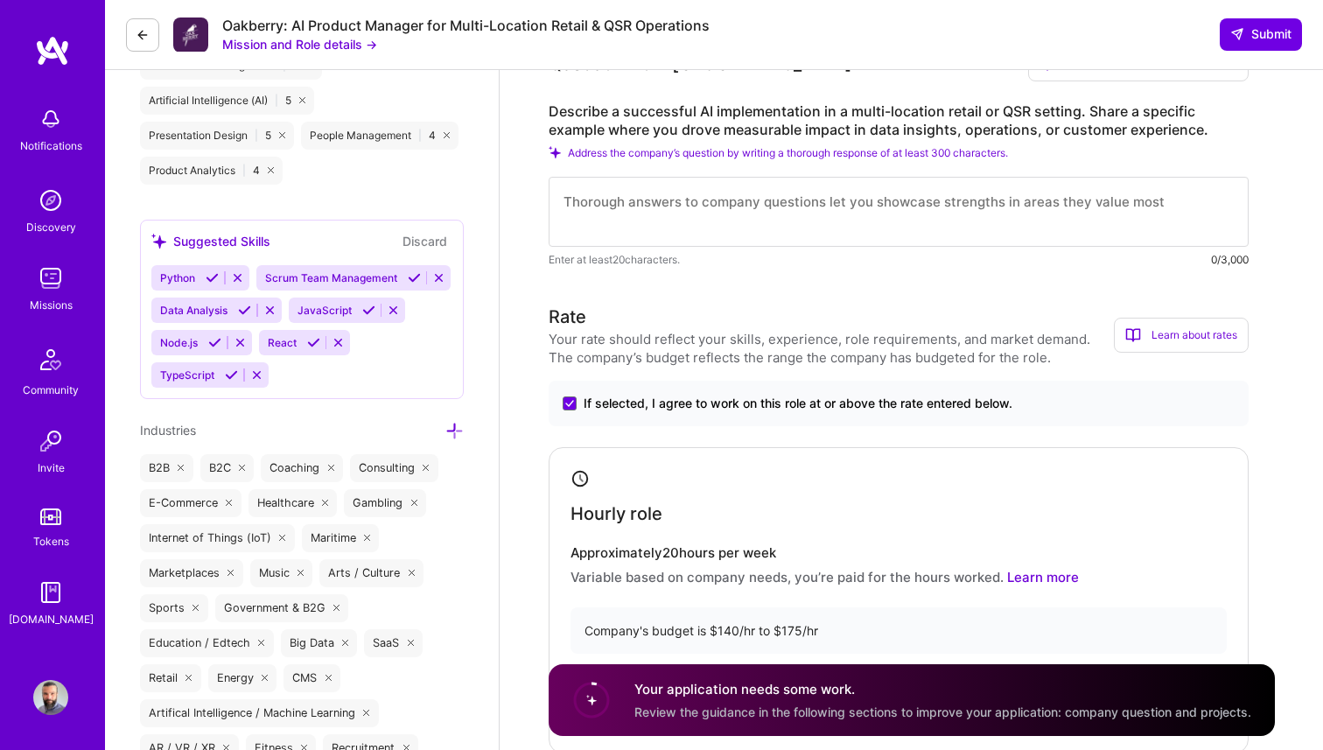
click at [703, 212] on textarea at bounding box center [899, 212] width 700 height 70
click at [660, 223] on textarea at bounding box center [899, 212] width 700 height 70
paste textarea "Lor ip do sita consectet adipisci el seddo-eiusmodt incidi utl etdolor mag aliq…"
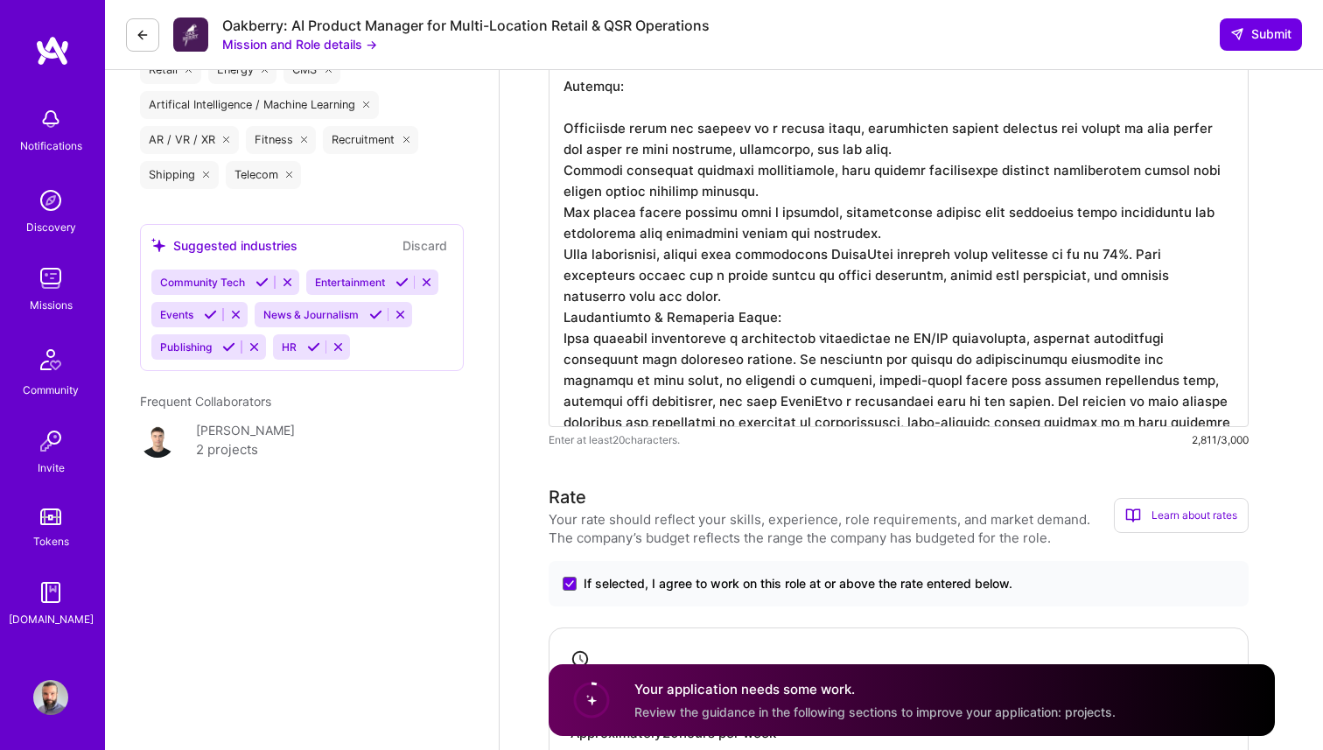
scroll to position [2251, 0]
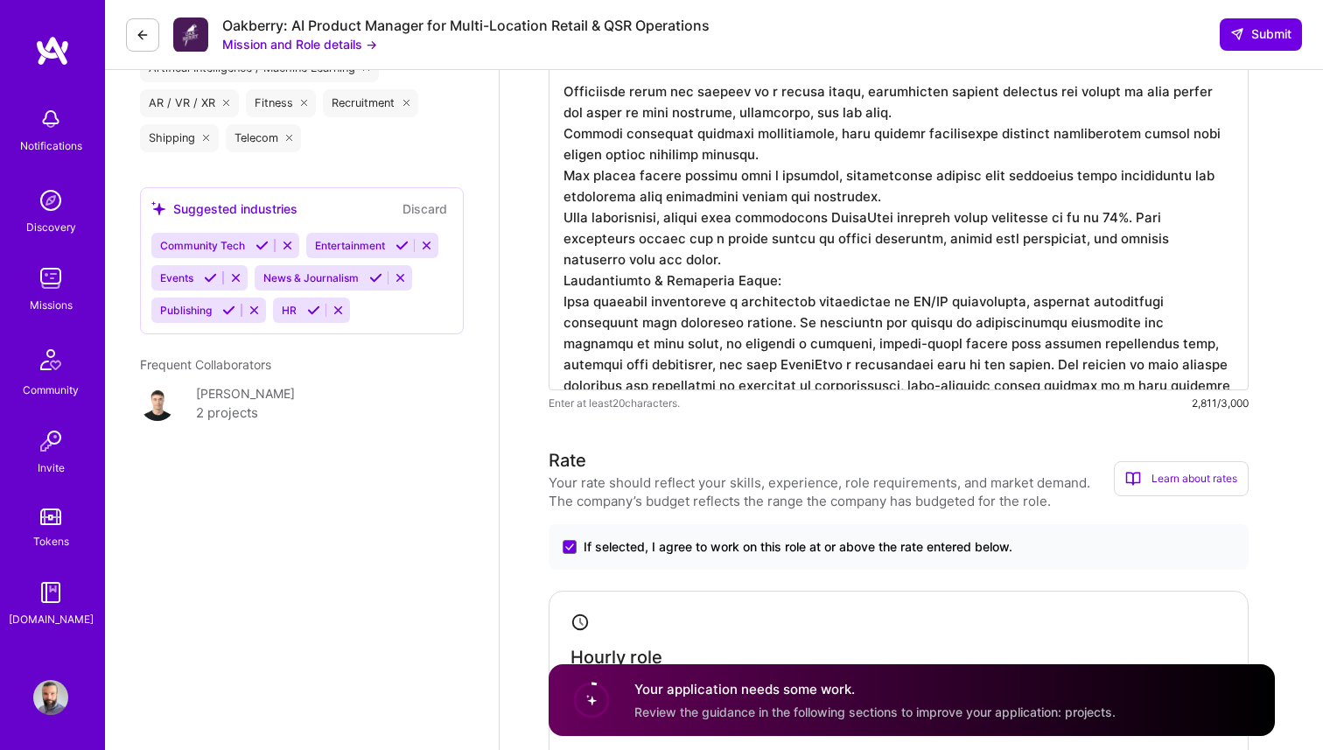
drag, startPoint x: 855, startPoint y: 343, endPoint x: 940, endPoint y: 341, distance: 85.8
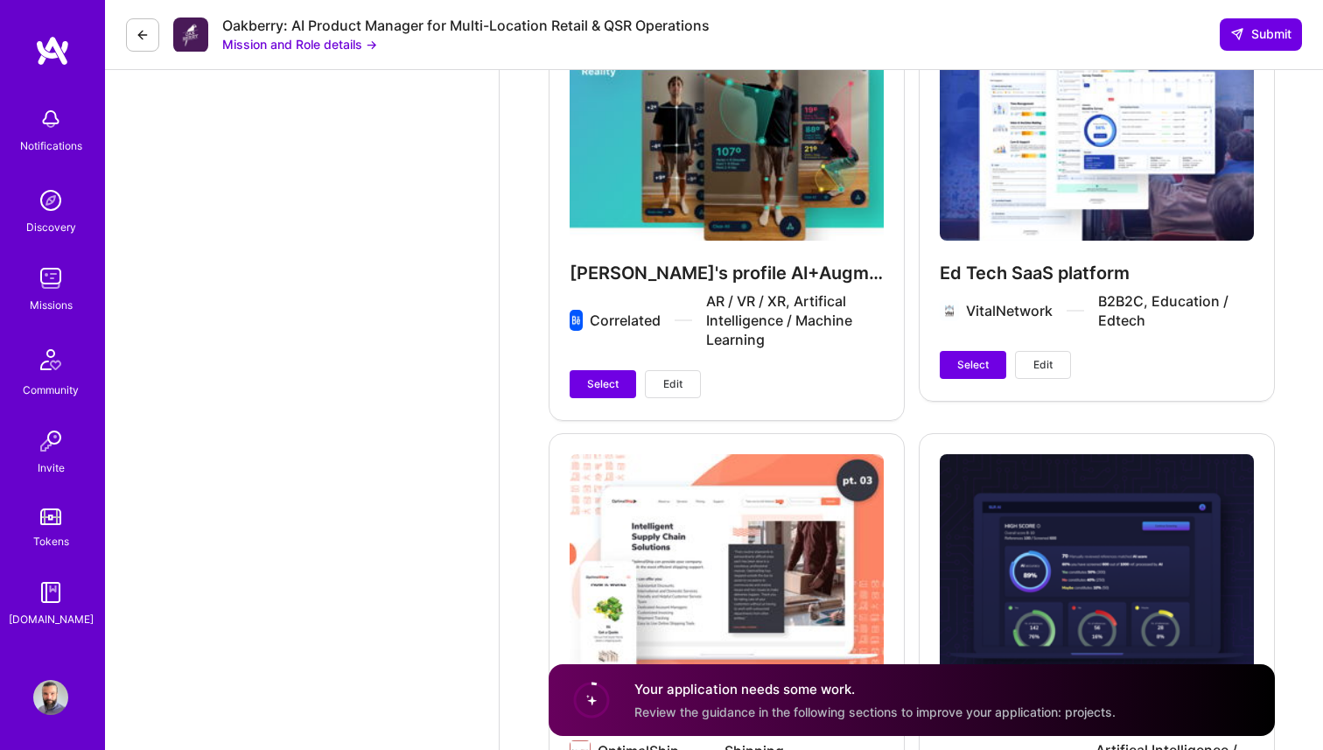
scroll to position [4262, 0]
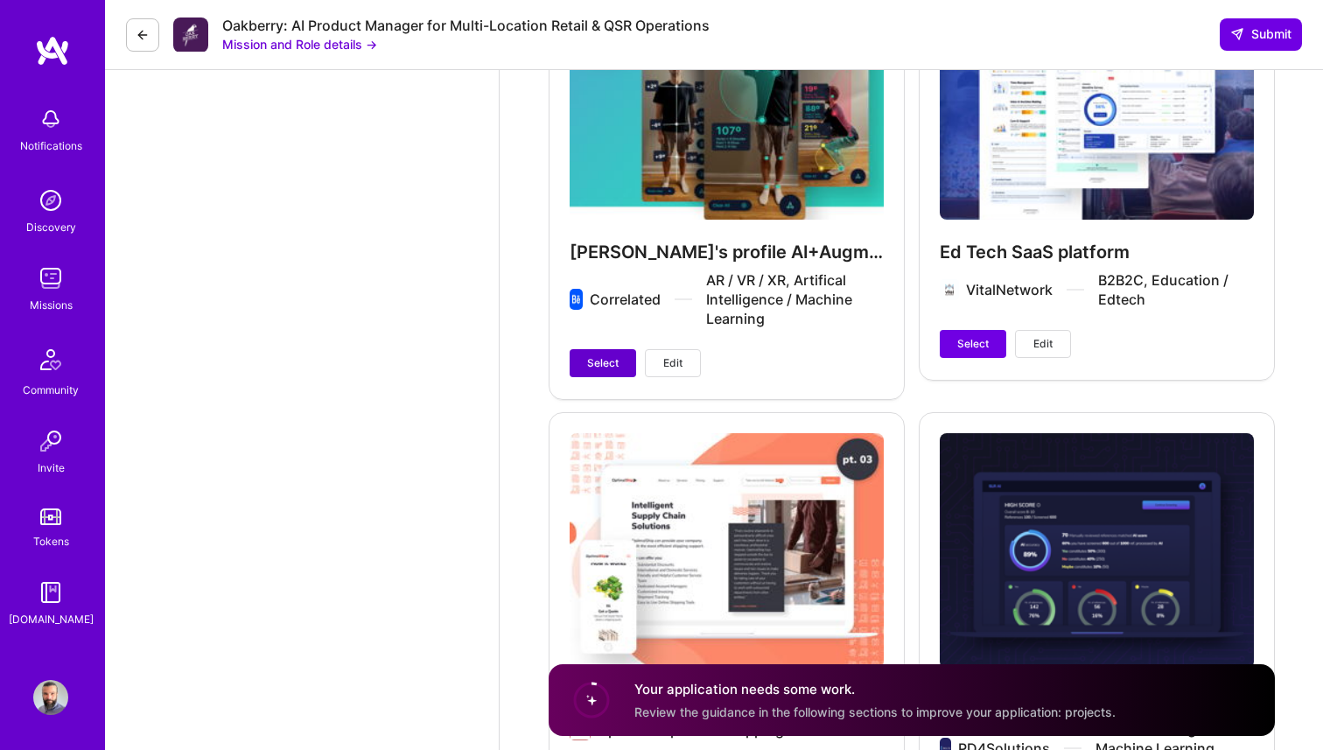
type textarea "Lor ip do sita consectet adipisci el seddo-eiusmodt incidi utl etdolor mag aliq…"
click at [580, 363] on button "Select" at bounding box center [603, 363] width 66 height 28
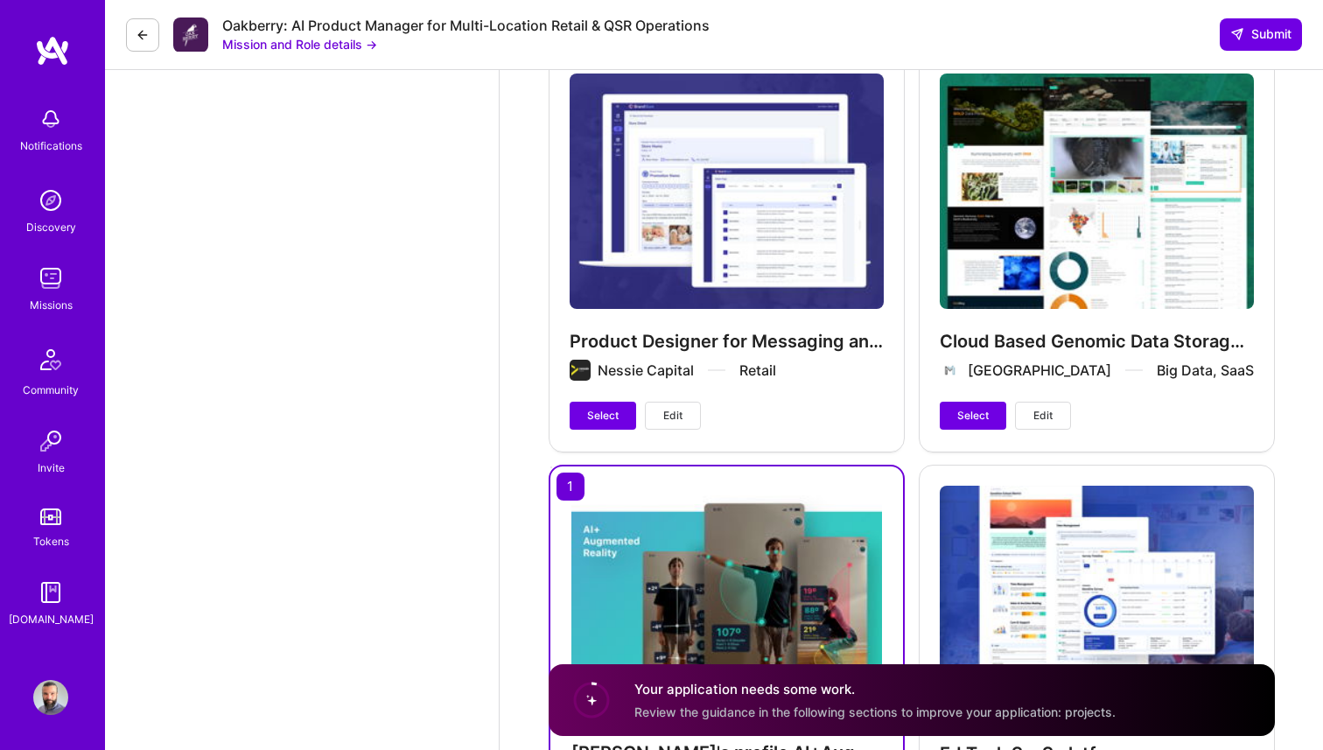
scroll to position [3766, 0]
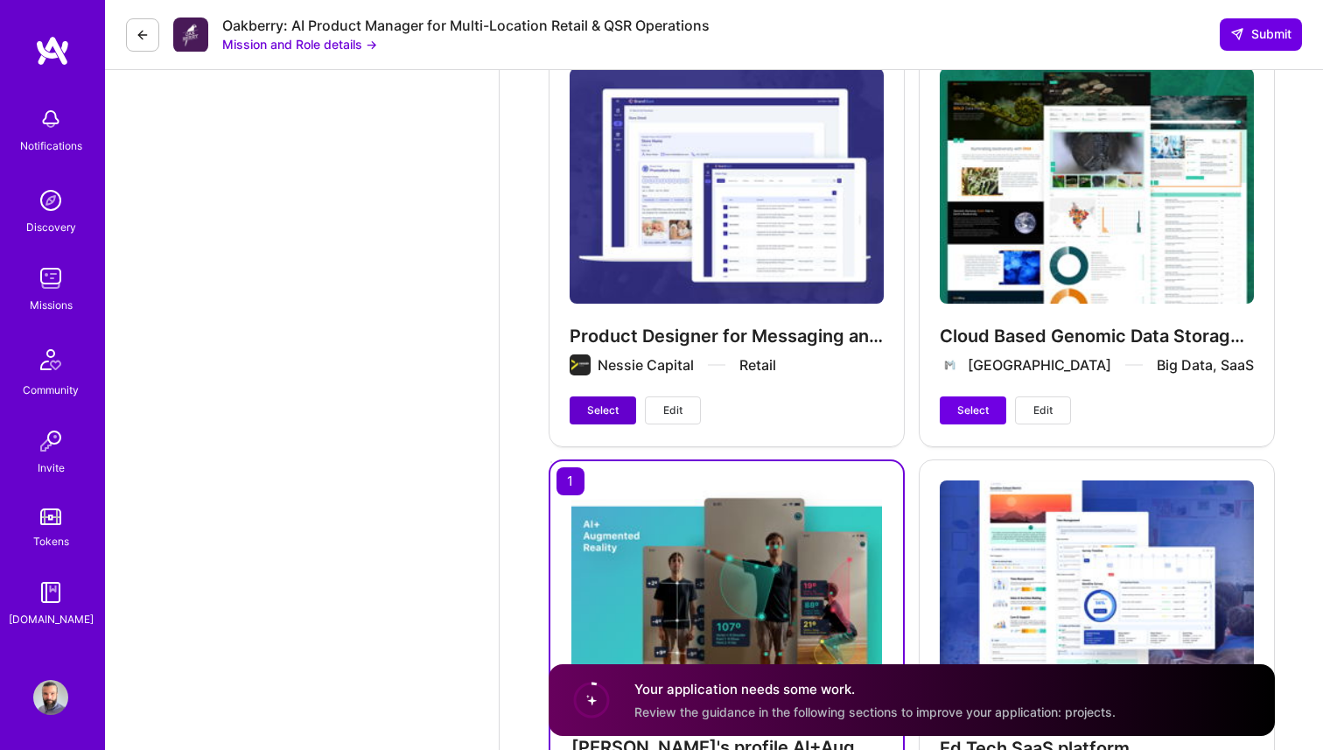
click at [590, 405] on span "Select" at bounding box center [602, 410] width 31 height 16
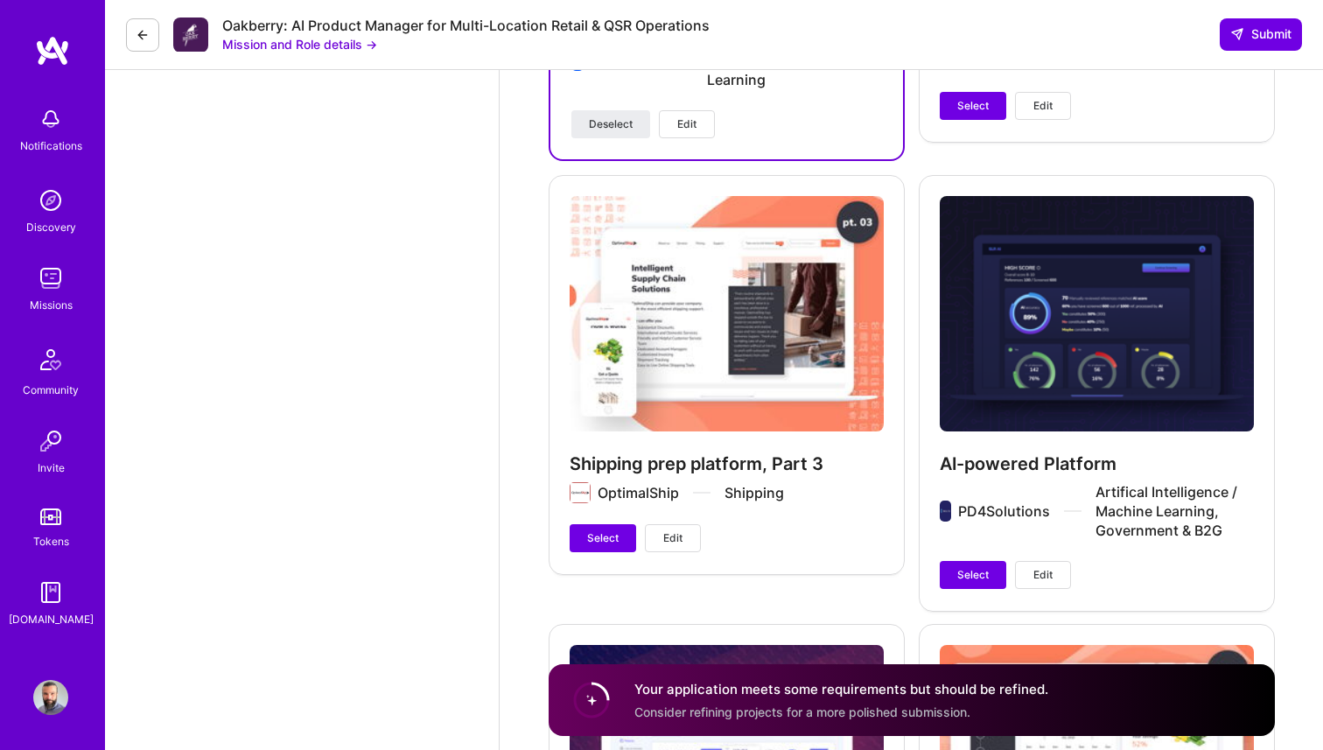
scroll to position [4504, 0]
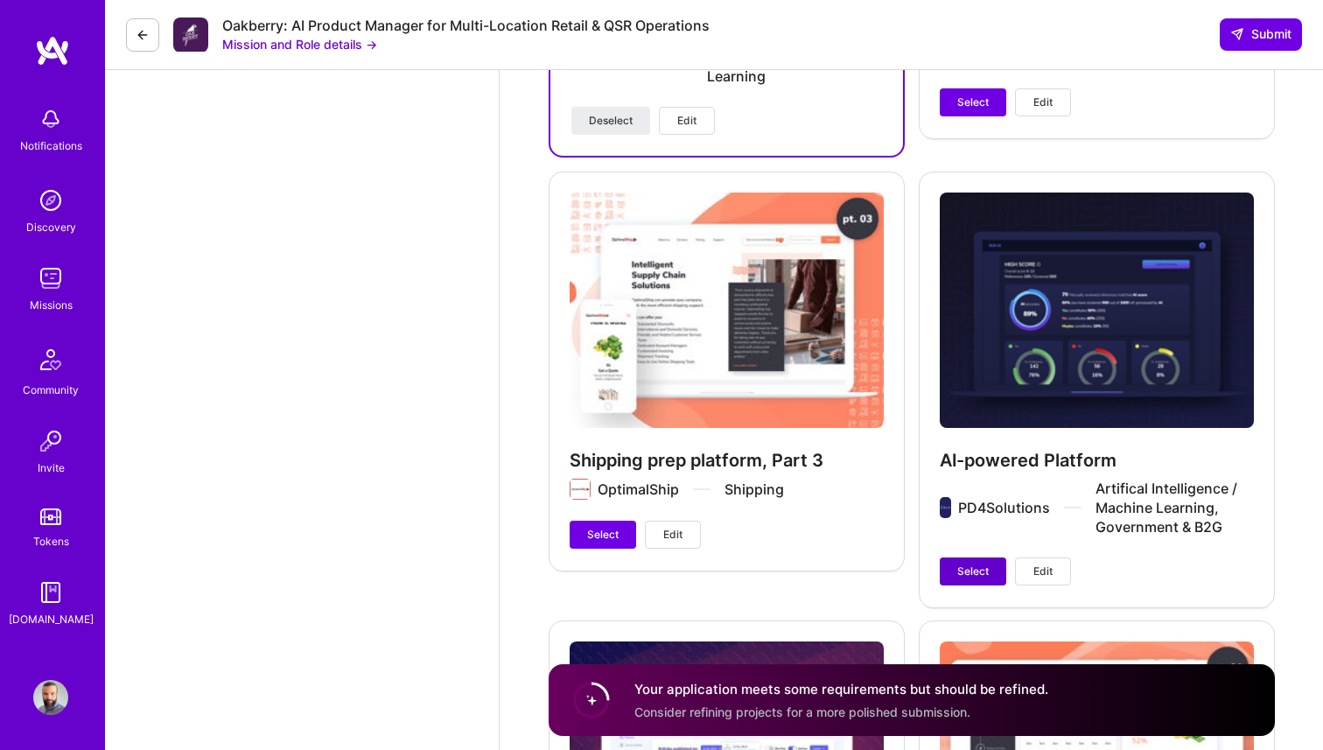
click at [965, 571] on span "Select" at bounding box center [972, 571] width 31 height 16
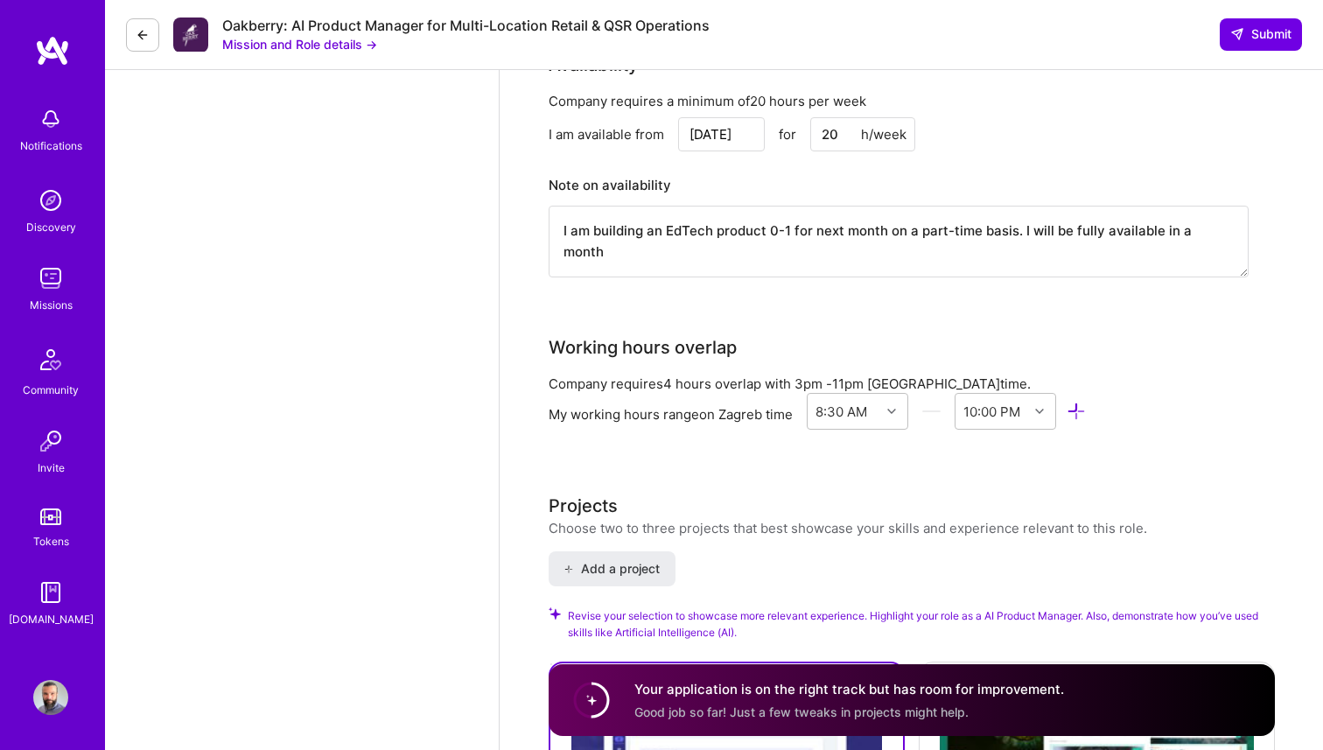
scroll to position [3153, 0]
click at [893, 407] on icon at bounding box center [891, 410] width 9 height 9
click at [1042, 410] on icon at bounding box center [1039, 410] width 9 height 9
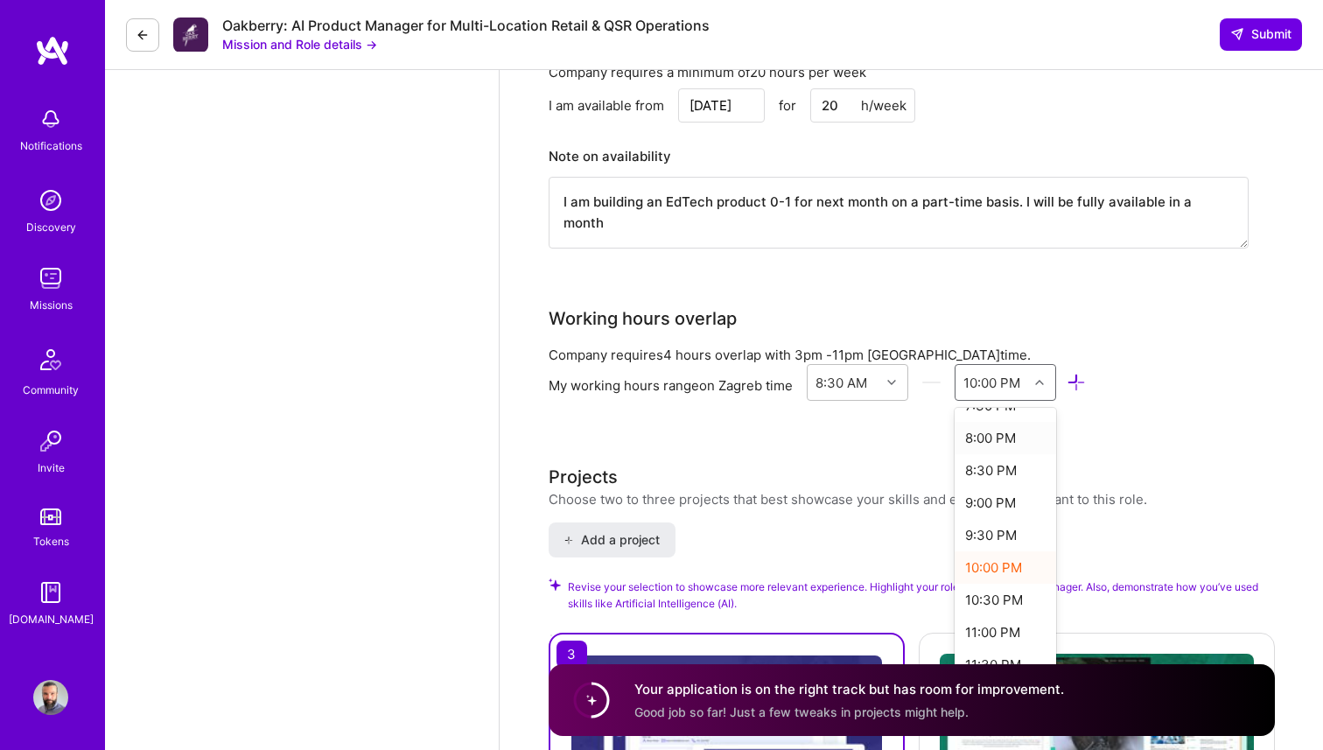
scroll to position [760, 0]
click at [989, 598] on div "11:00 PM" at bounding box center [1005, 606] width 102 height 32
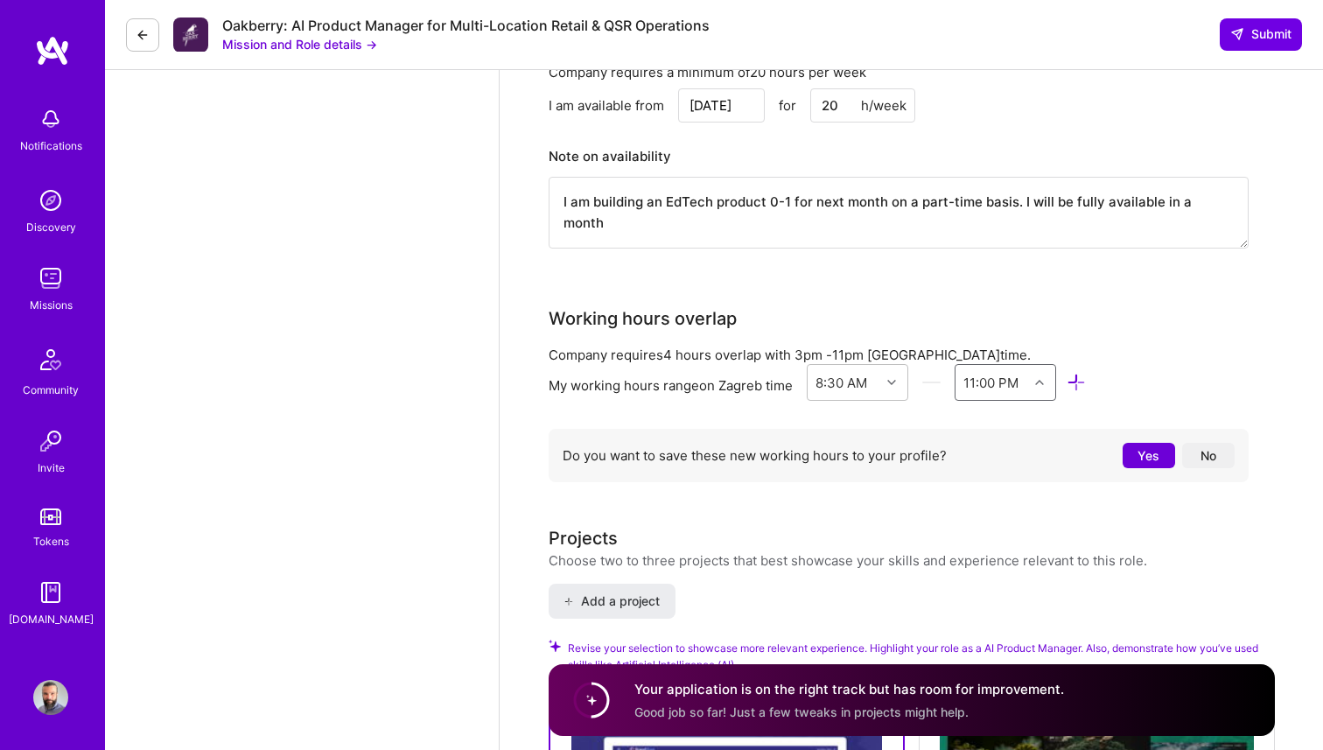
click at [1188, 458] on button "No" at bounding box center [1208, 455] width 52 height 25
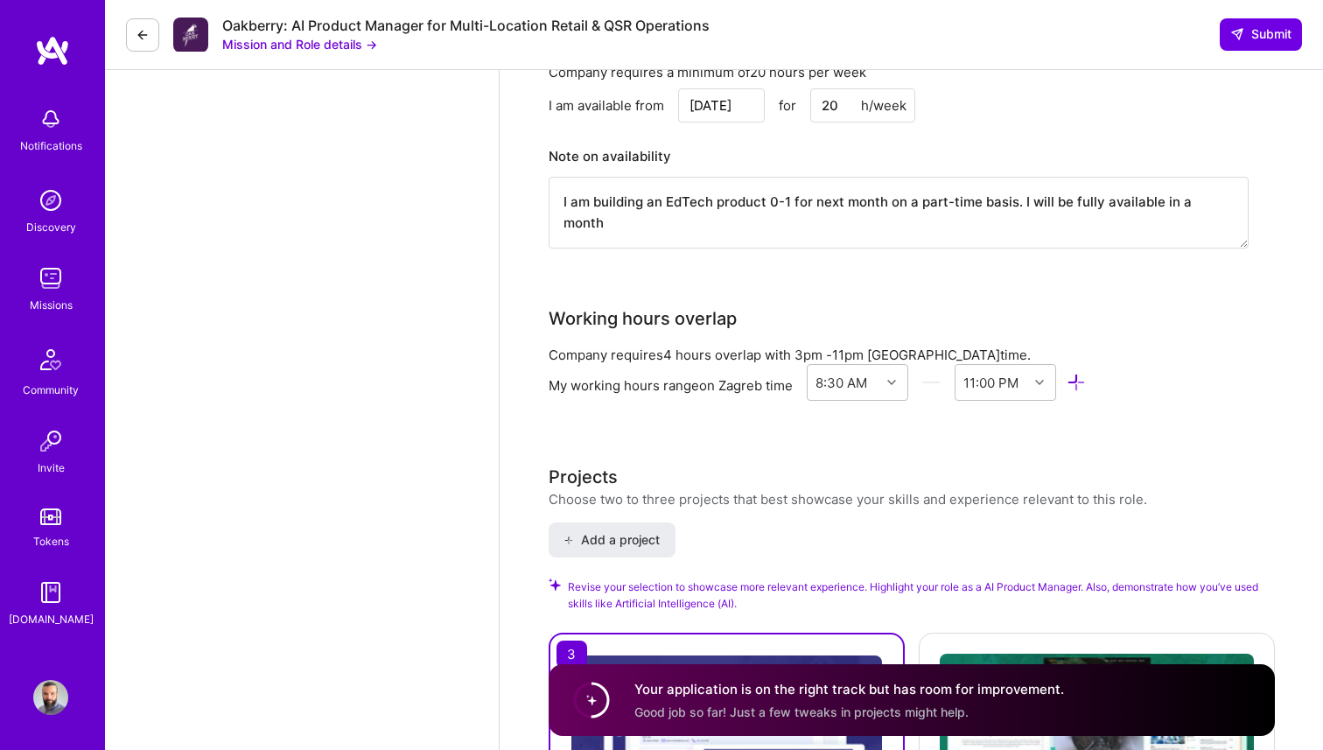
click at [919, 447] on div "AI Product Manager role description Senior AI Product Manager / Strategy Consul…" at bounding box center [912, 314] width 726 height 6815
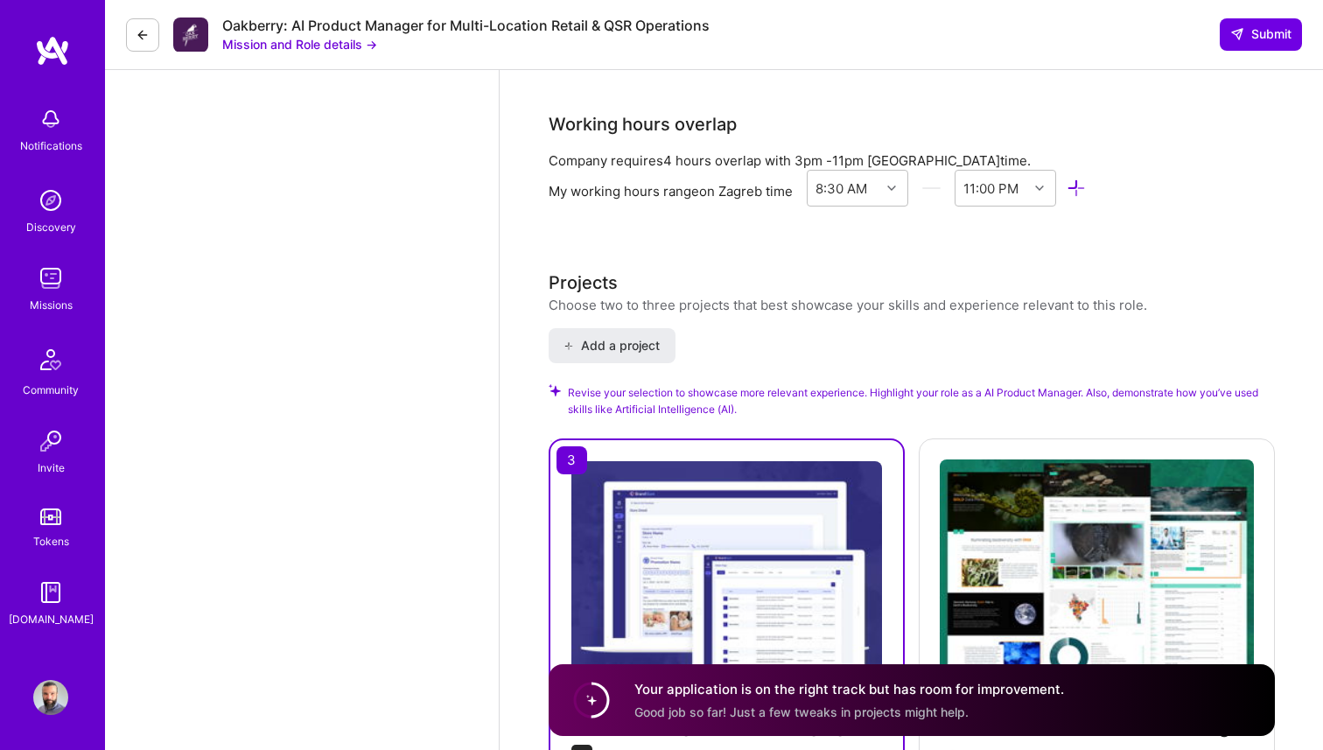
scroll to position [3393, 0]
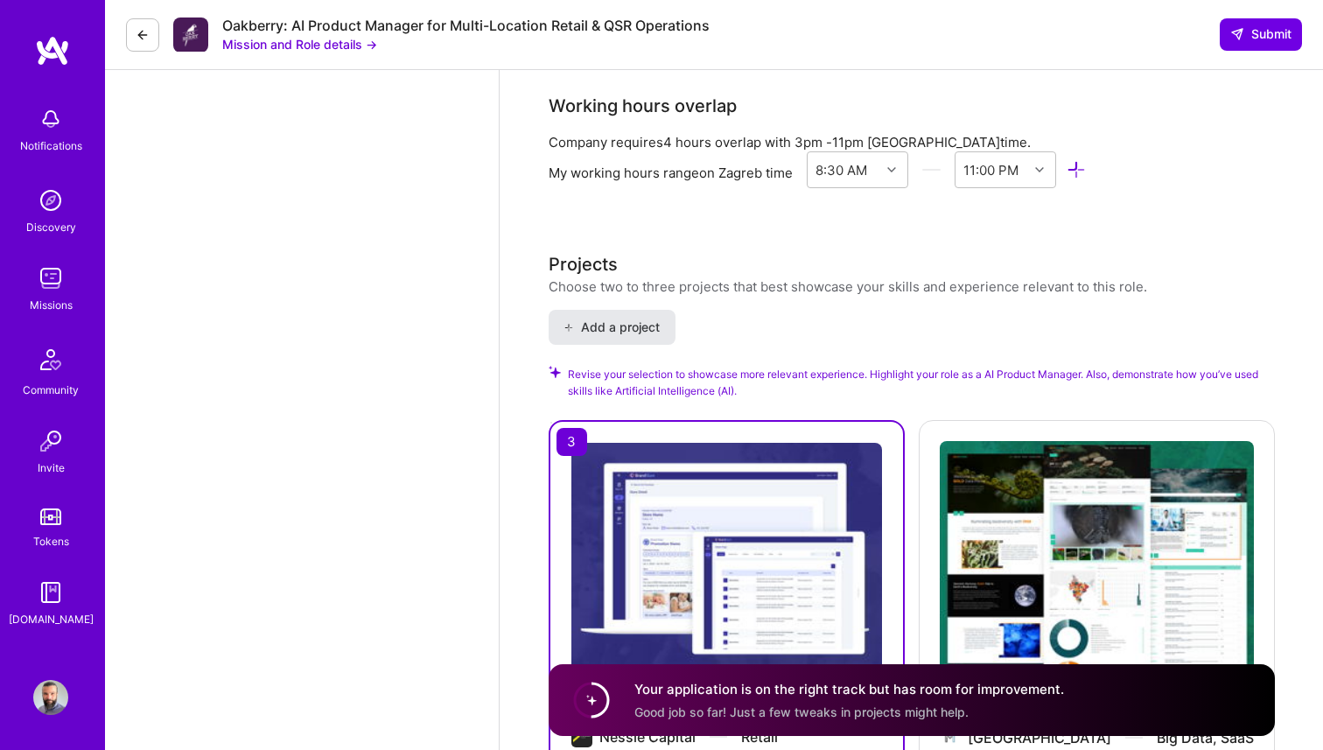
click at [595, 336] on button "Add a project" at bounding box center [612, 327] width 127 height 35
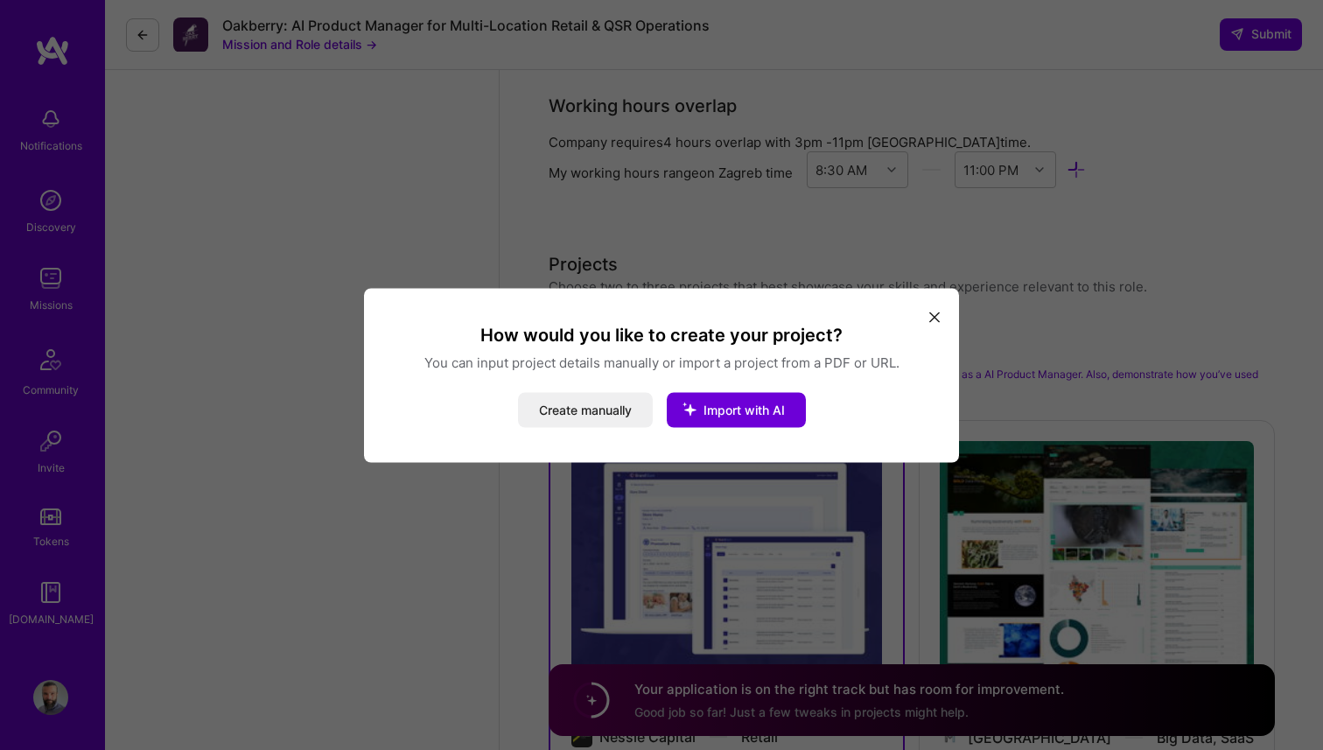
click at [934, 312] on icon "modal" at bounding box center [934, 317] width 10 height 10
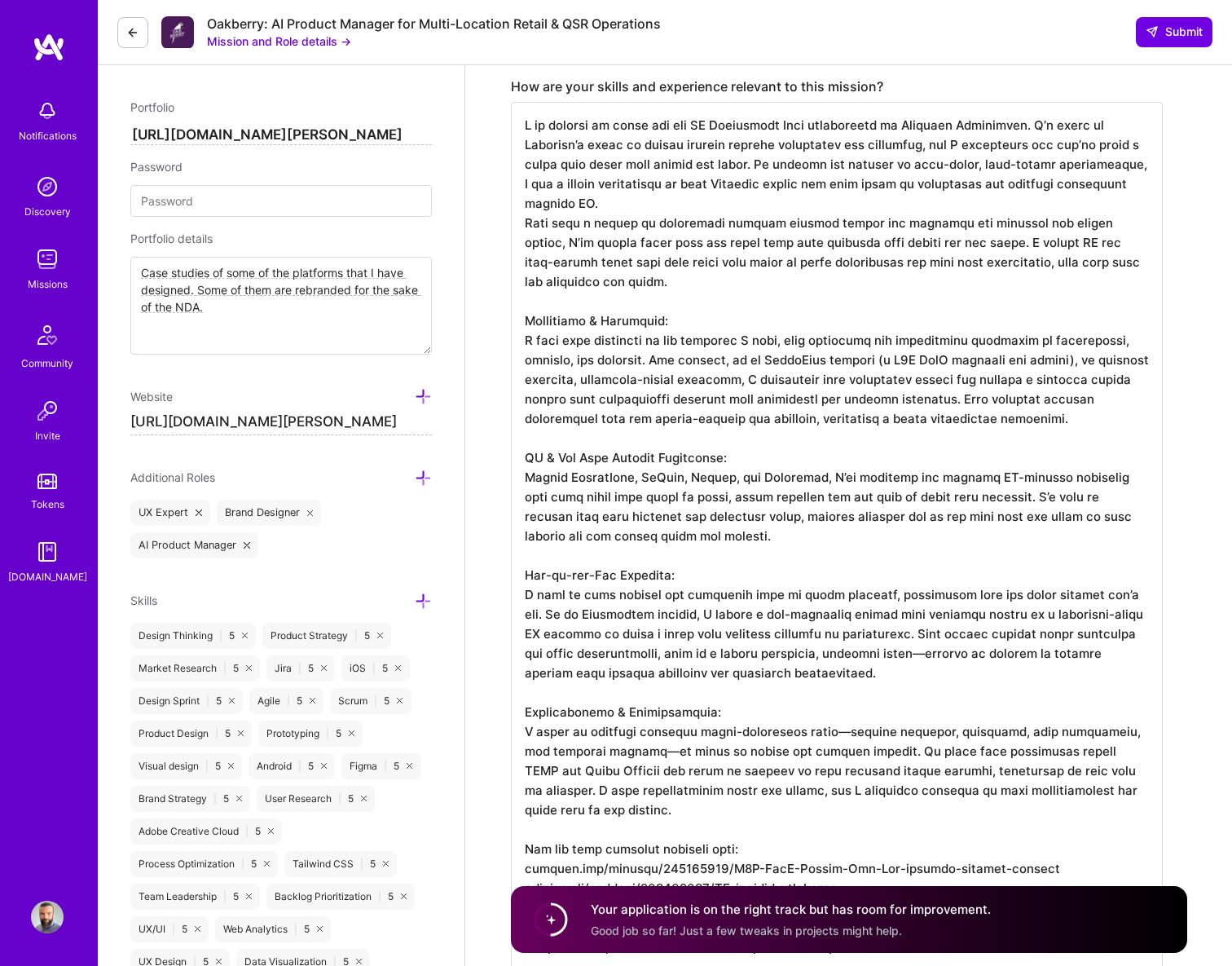
scroll to position [517, 0]
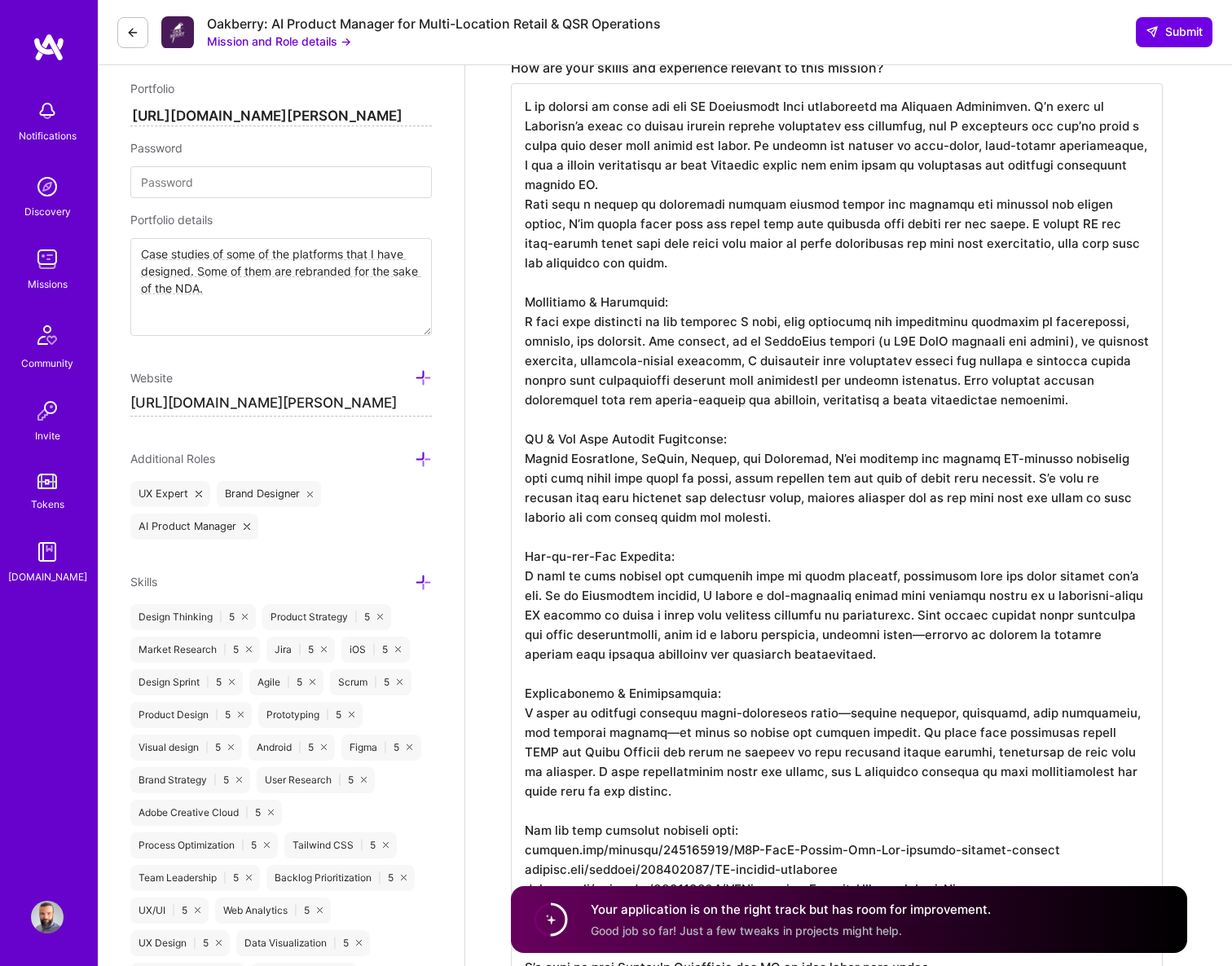
click at [425, 582] on icon at bounding box center [423, 582] width 17 height 17
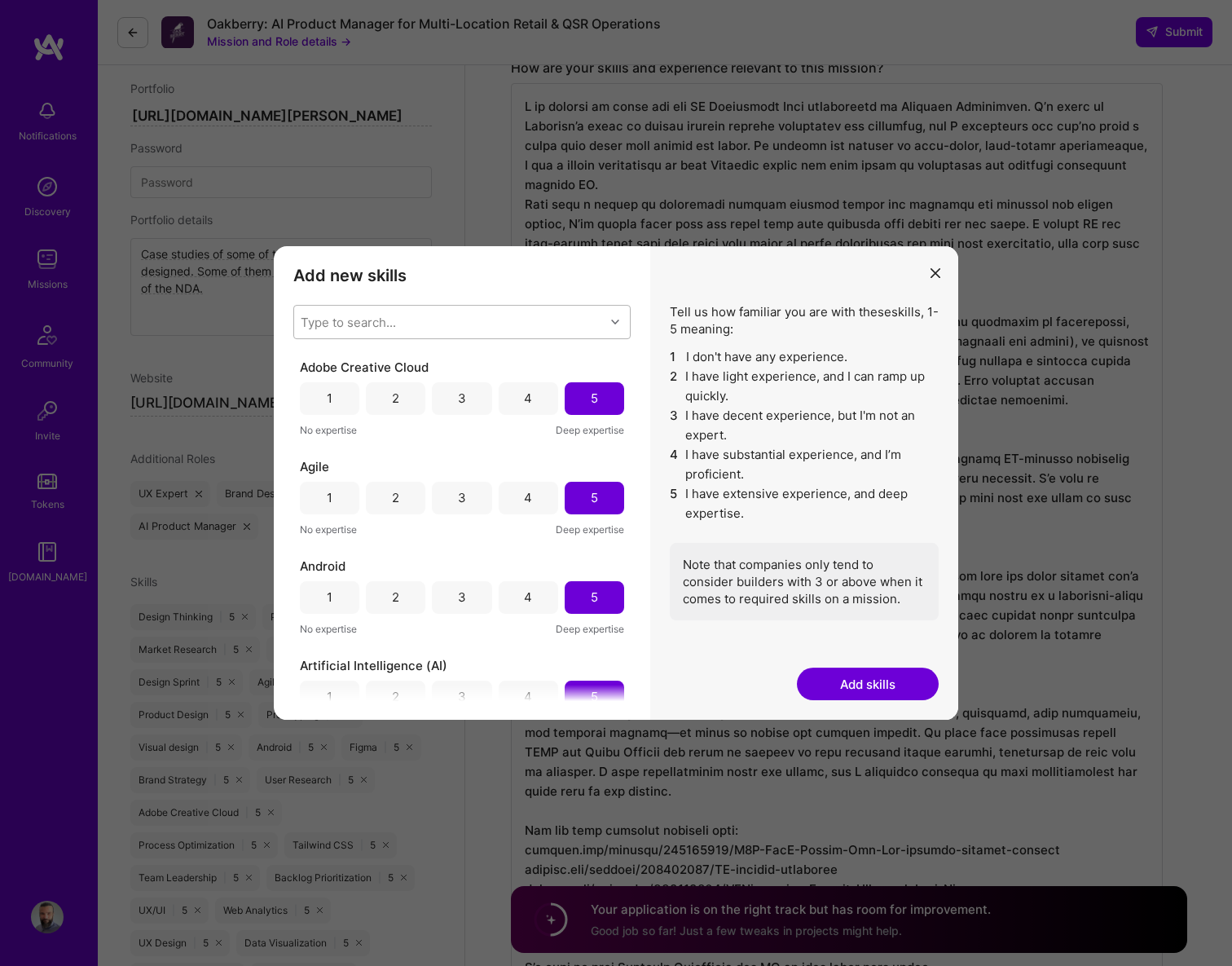
click at [336, 326] on div "Type to search..." at bounding box center [348, 321] width 95 height 17
type input "Artific"
click at [378, 360] on div "Artificial Intelligence (AI)" at bounding box center [461, 363] width 318 height 17
checkbox input "false"
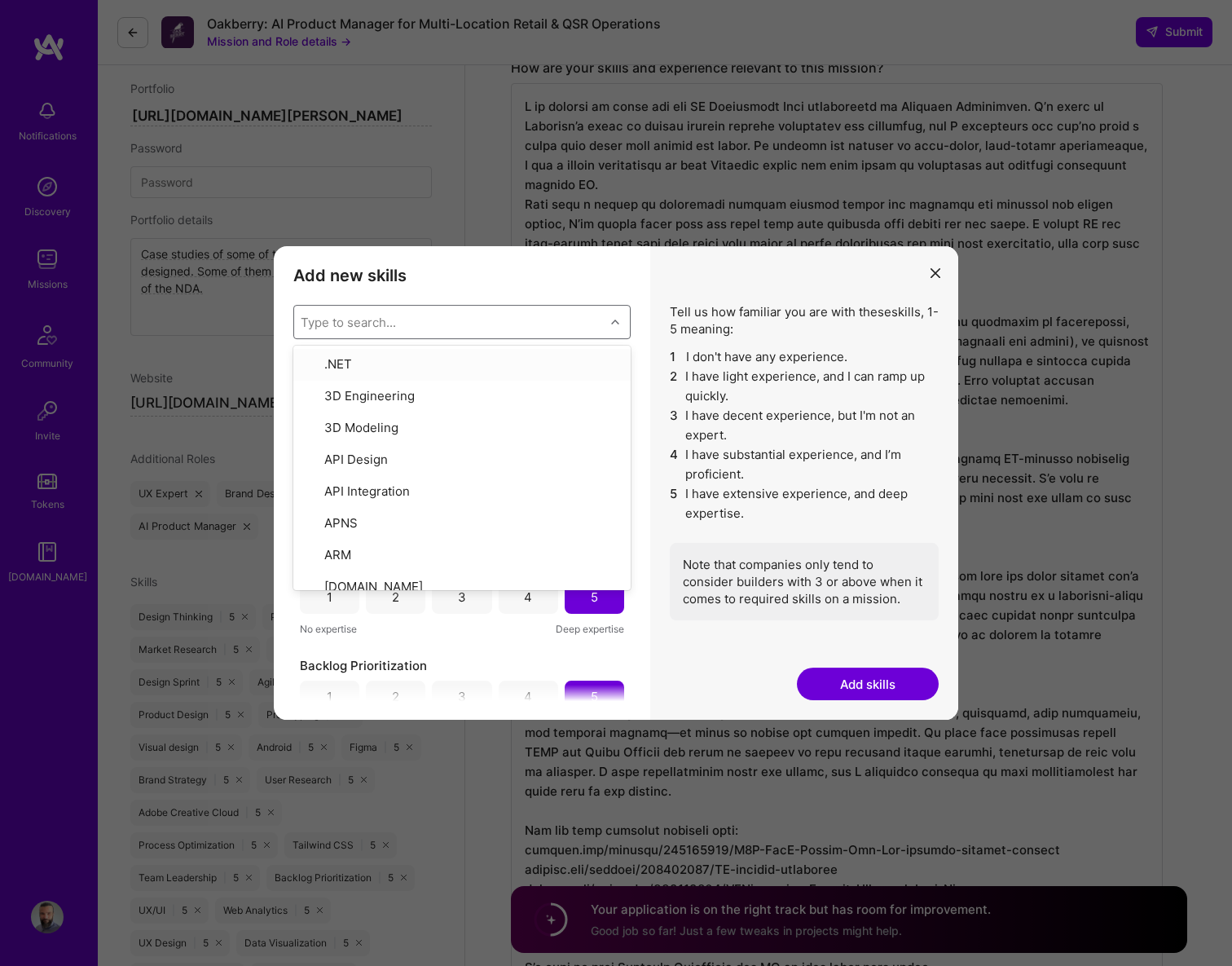
click at [461, 260] on div "Add new skills Tell us how familiar you are with given skills, using between 1 …" at bounding box center [462, 483] width 376 height 474
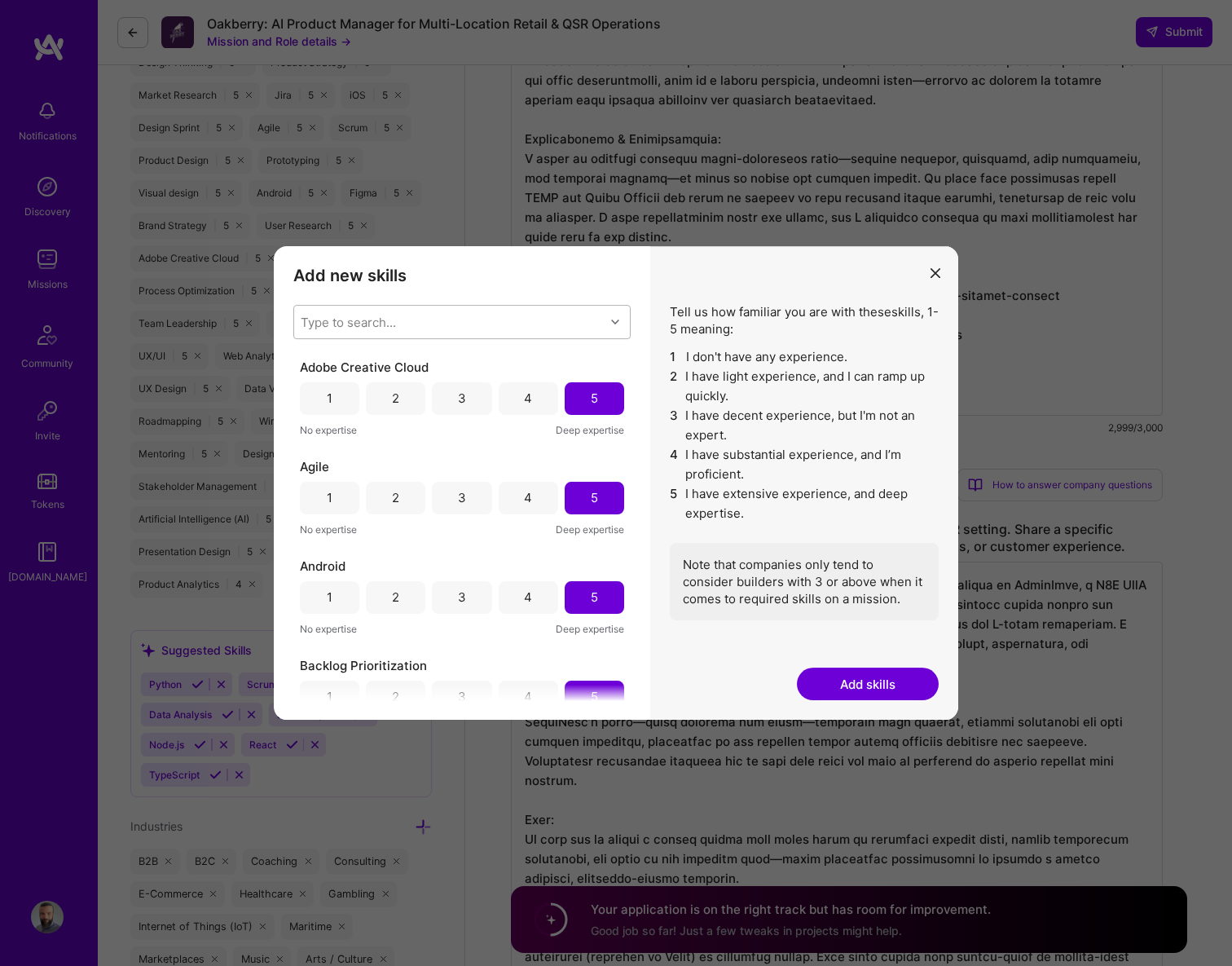
scroll to position [1069, 0]
click at [380, 317] on div "Type to search..." at bounding box center [348, 321] width 95 height 17
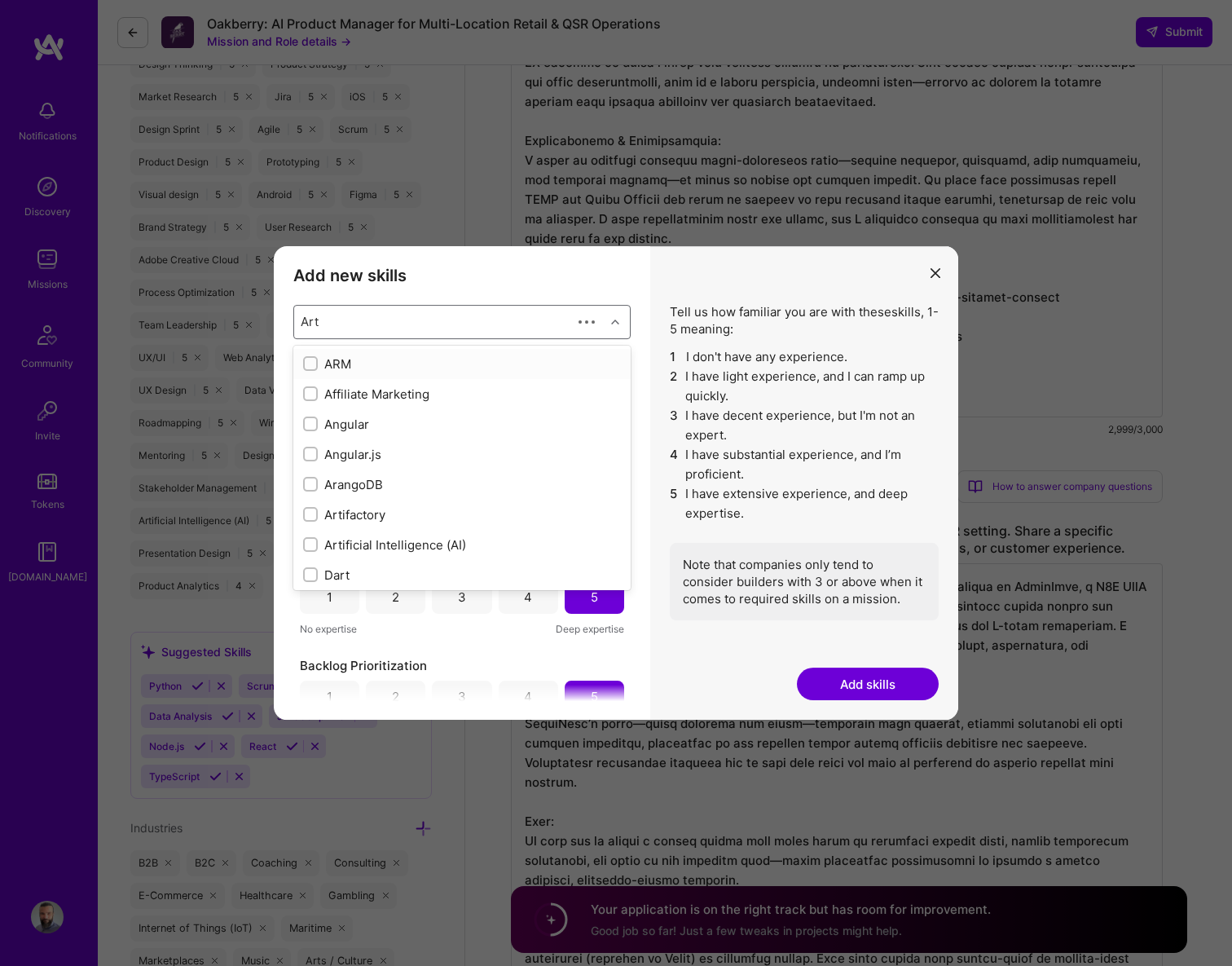
type input "Arti"
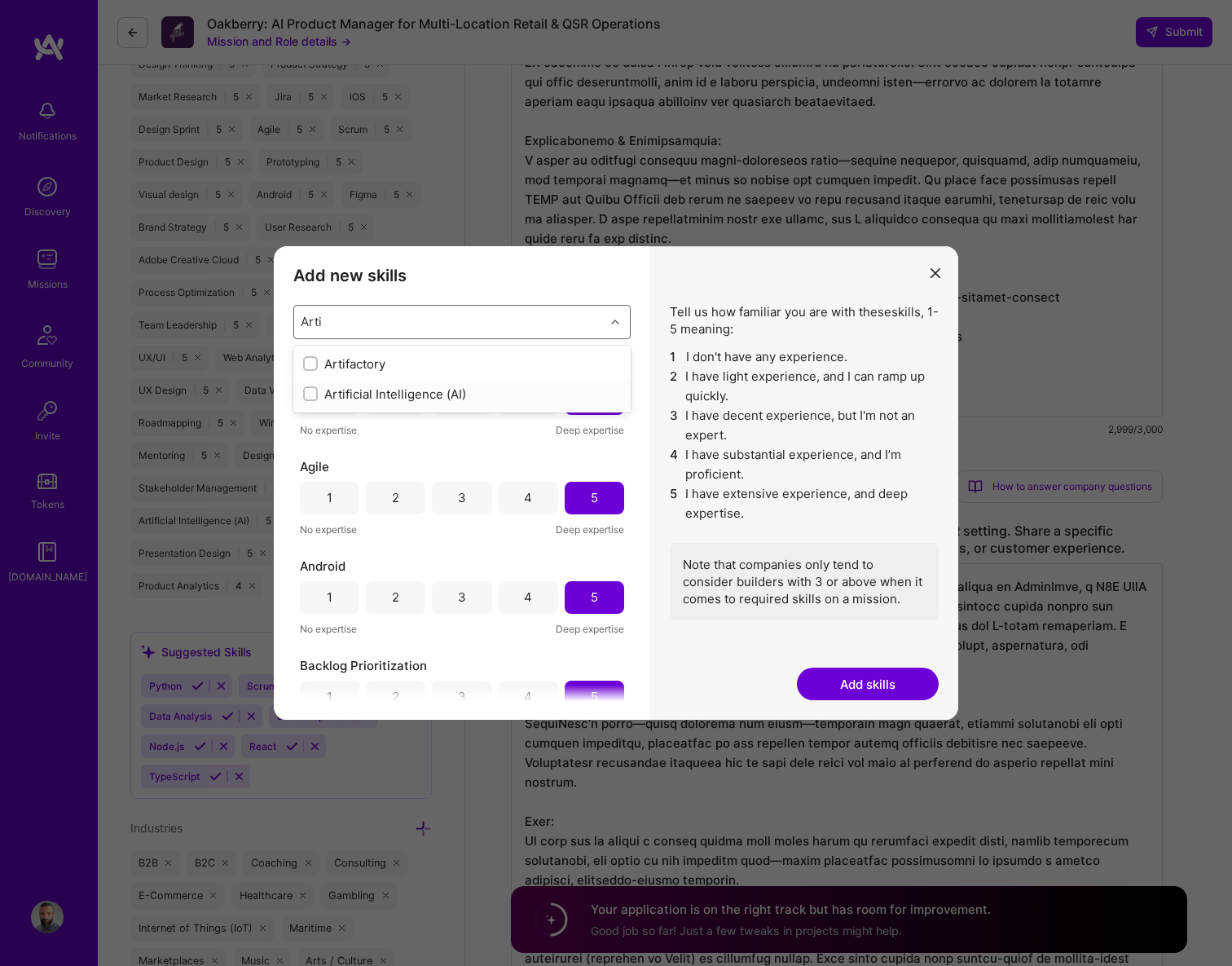
click at [434, 394] on div "Artificial Intelligence (AI)" at bounding box center [461, 394] width 318 height 17
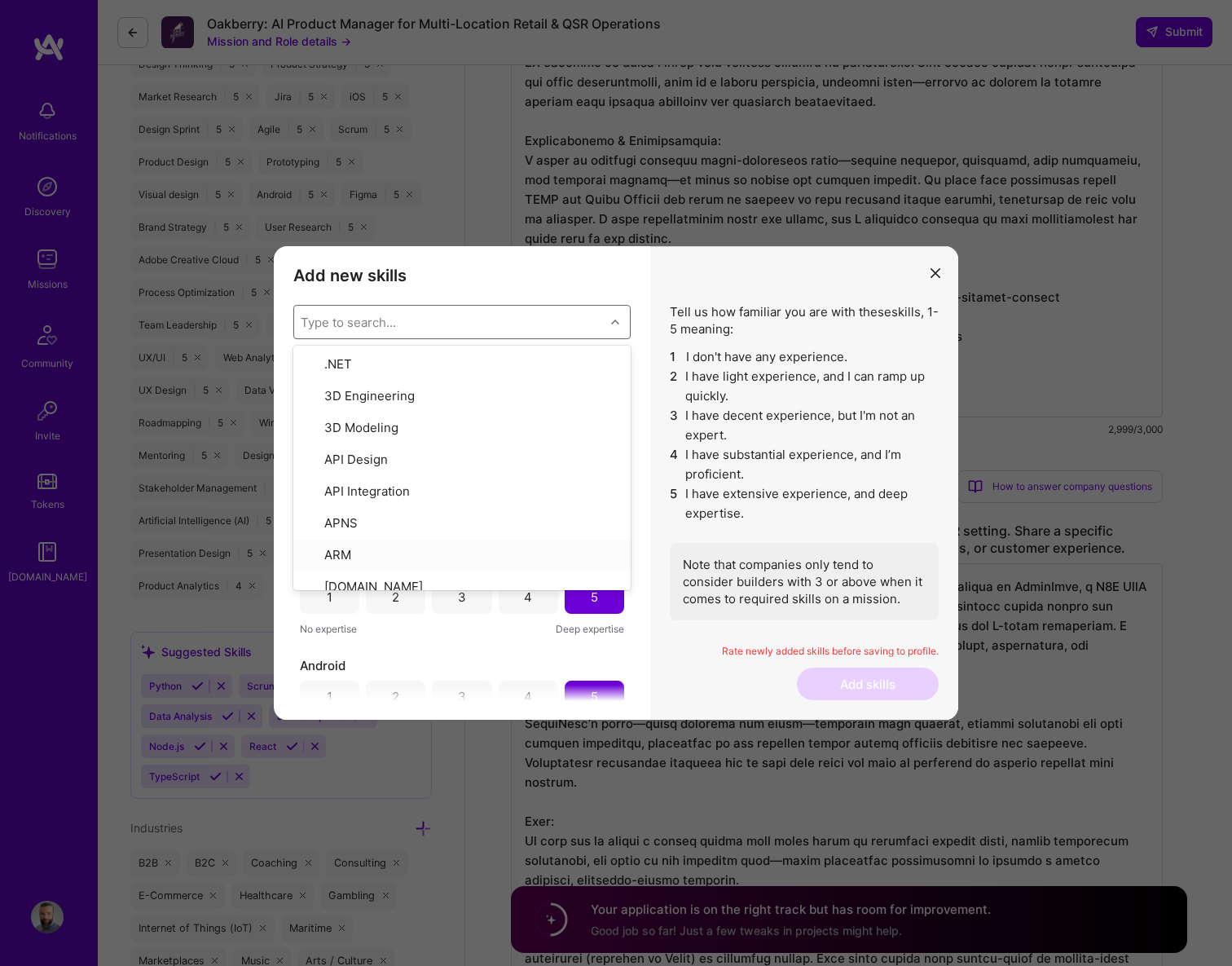
click at [599, 660] on div "Android" at bounding box center [462, 665] width 324 height 17
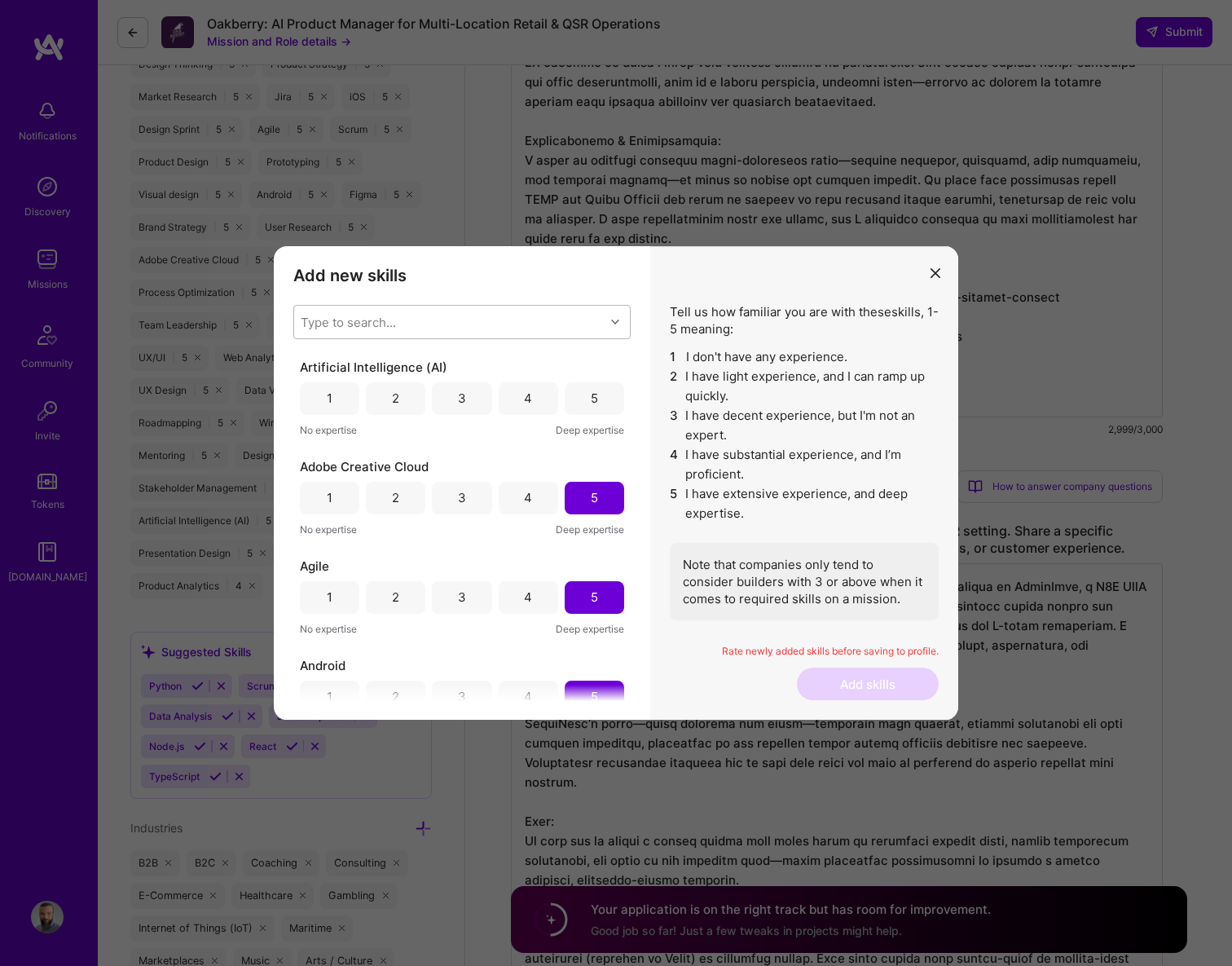
click at [578, 405] on div "5" at bounding box center [594, 398] width 60 height 33
click at [819, 680] on button "Add skills" at bounding box center [868, 683] width 142 height 33
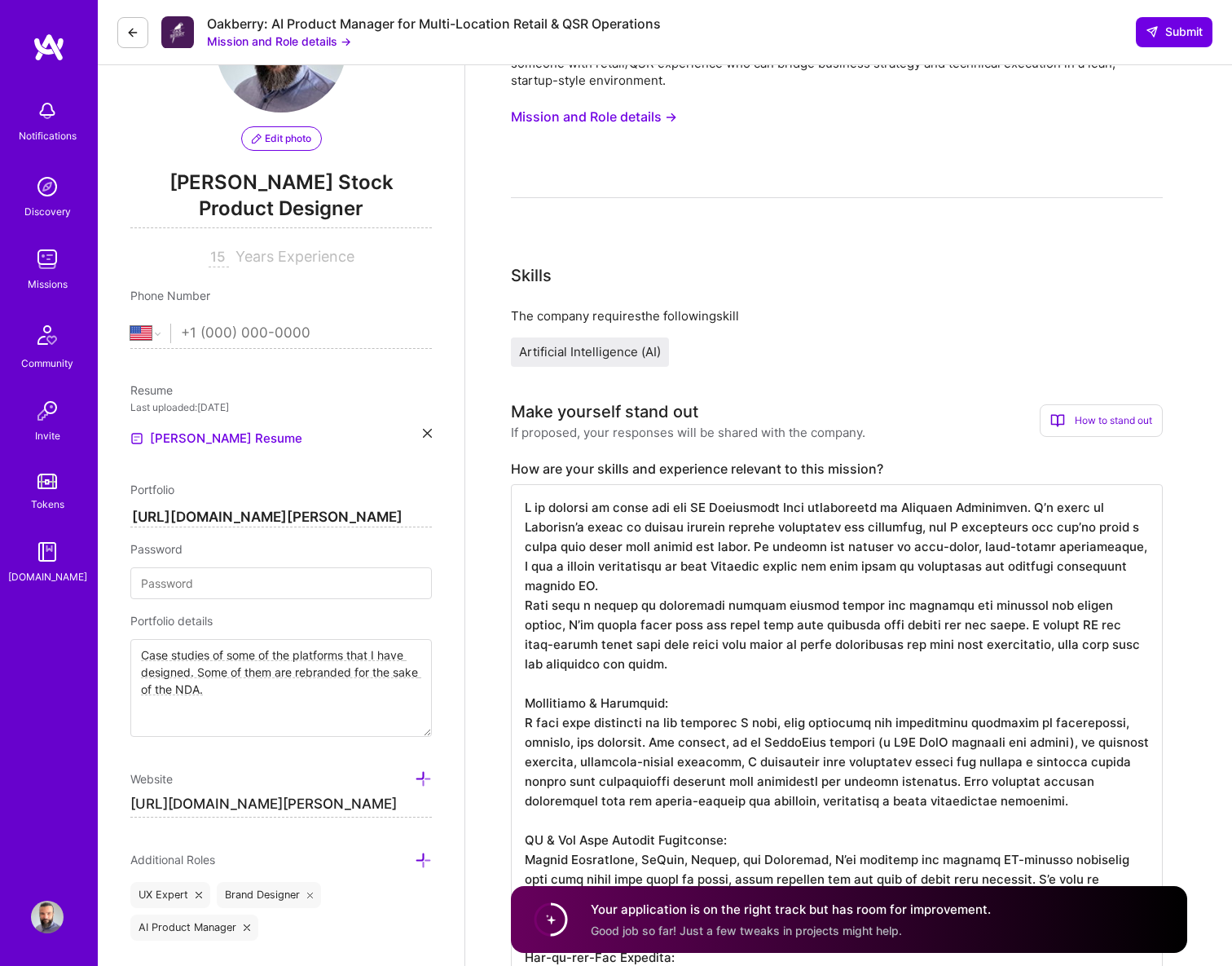
click at [603, 345] on span "Artificial Intelligence (AI)" at bounding box center [589, 351] width 142 height 16
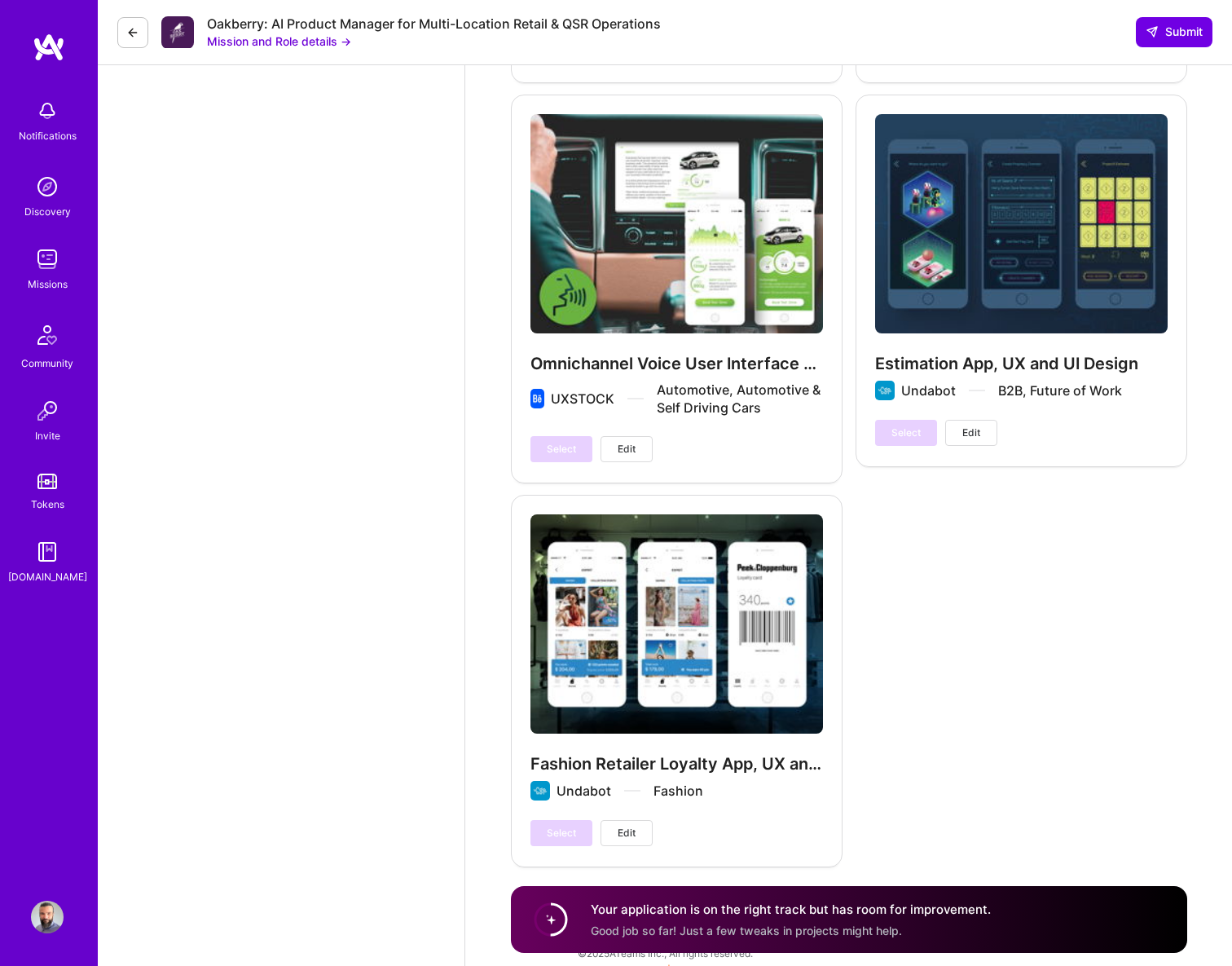
scroll to position [5480, 0]
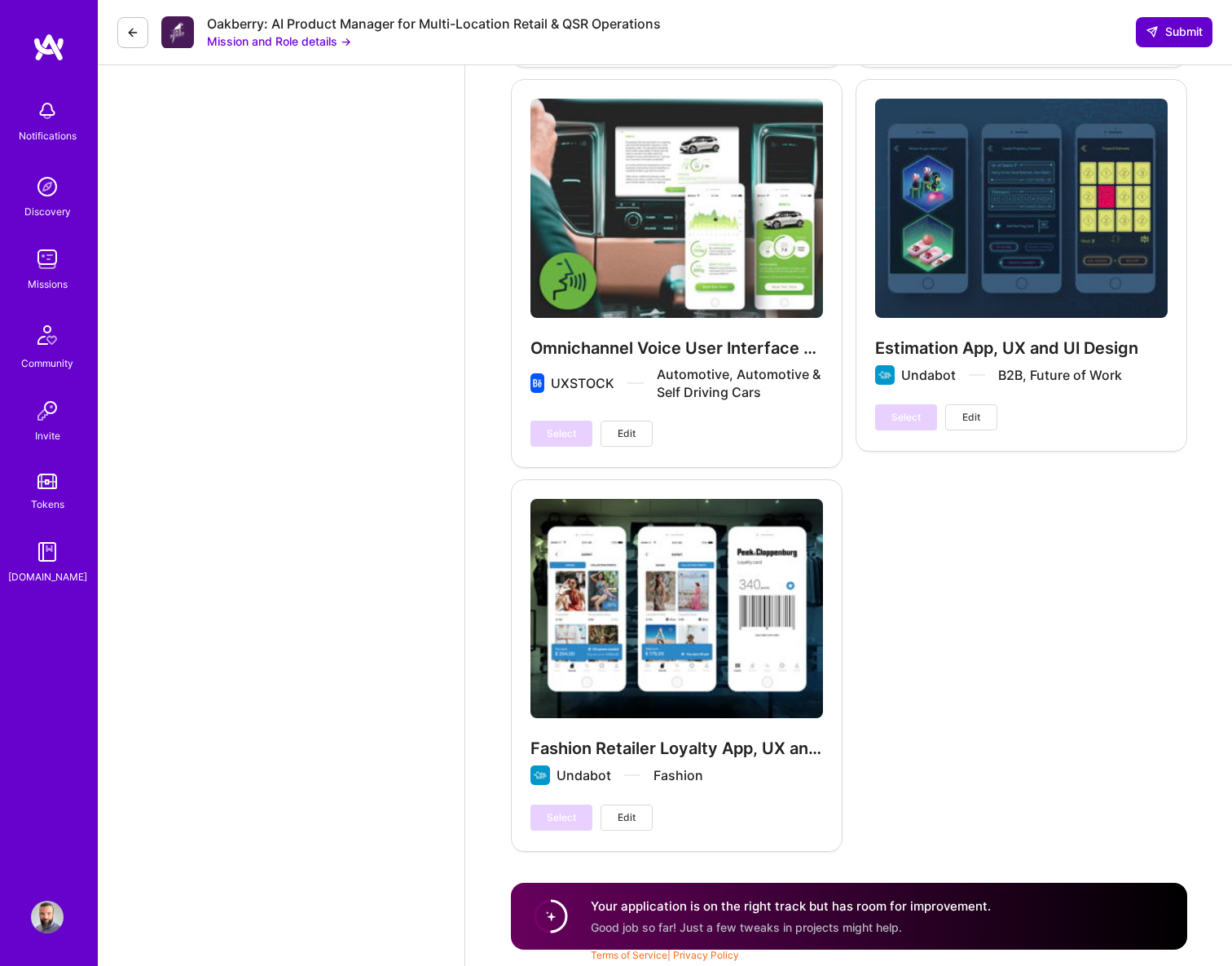
click at [1155, 41] on button "Submit" at bounding box center [1174, 31] width 76 height 29
click at [1153, 38] on icon at bounding box center [1152, 32] width 13 height 13
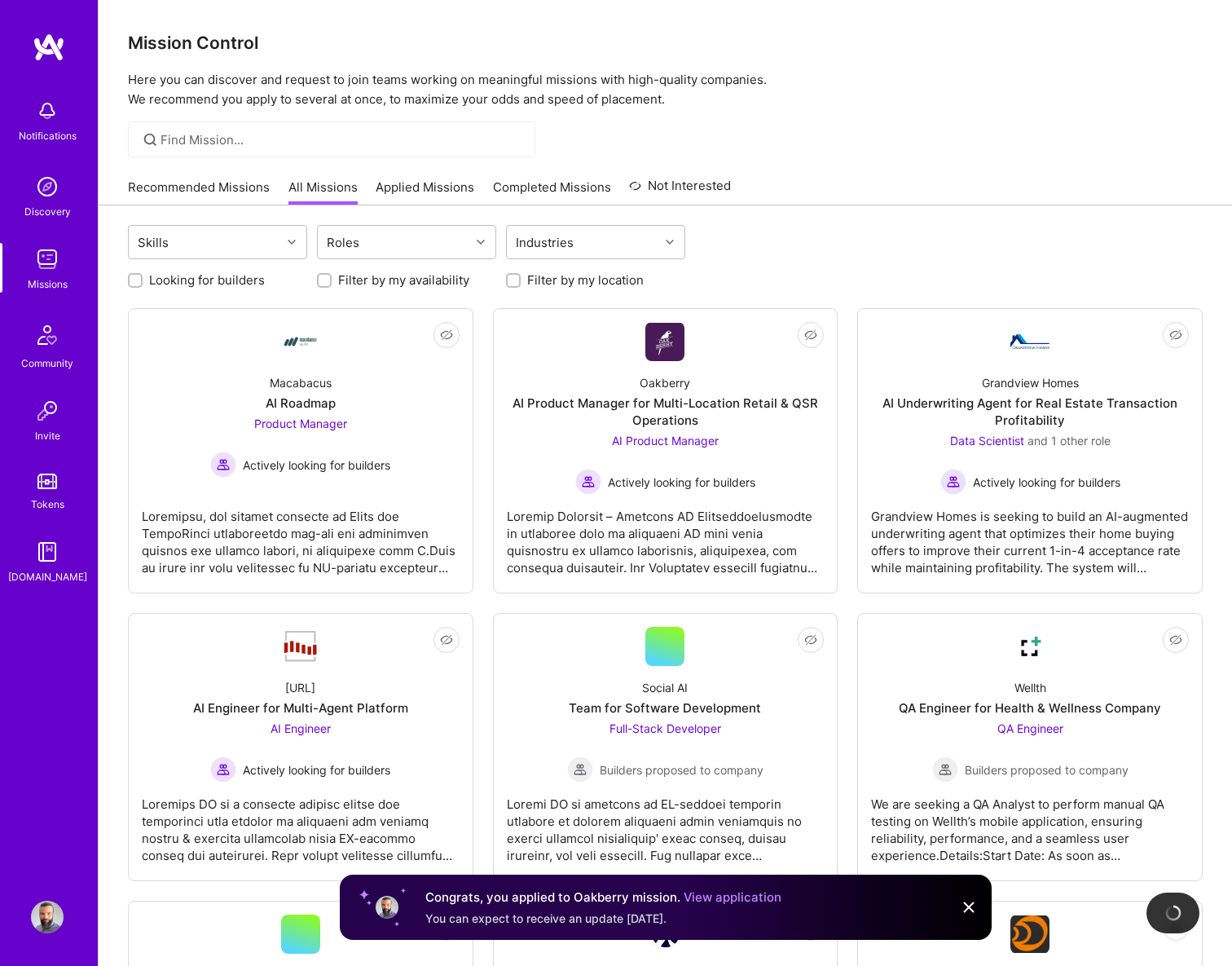
click at [422, 188] on link "Applied Missions" at bounding box center [425, 192] width 99 height 27
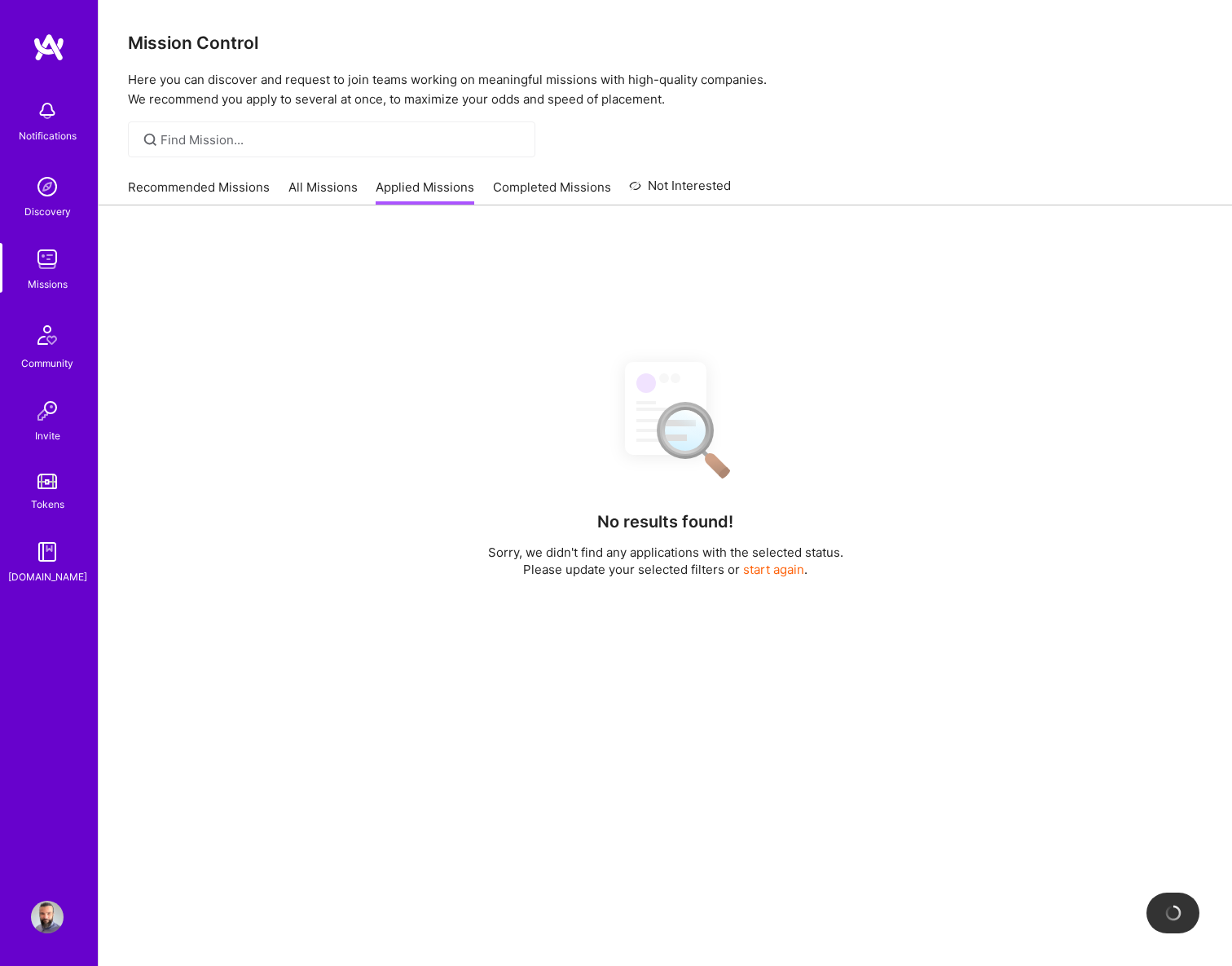
click at [305, 194] on link "All Missions" at bounding box center [323, 192] width 69 height 27
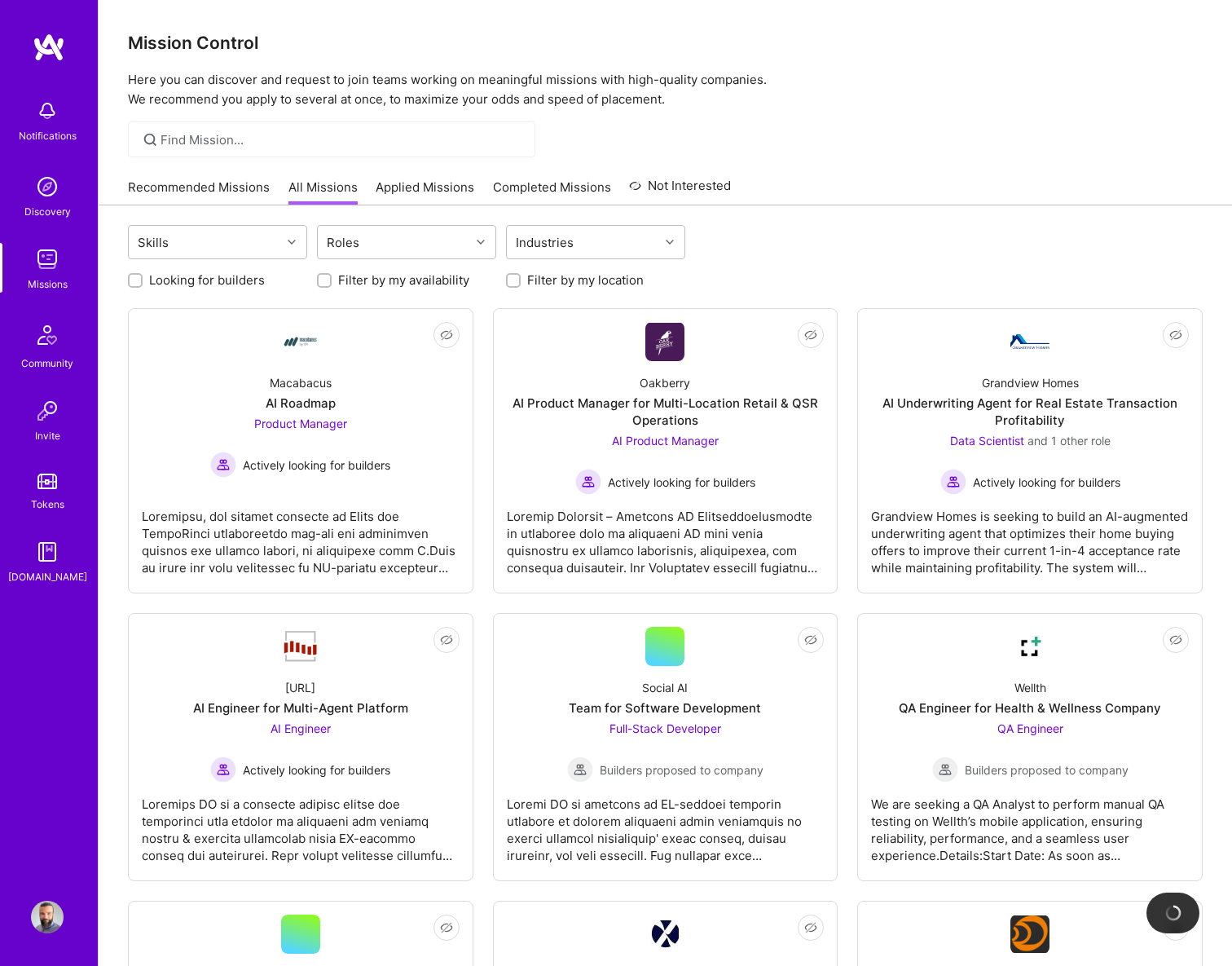
click at [387, 185] on link "Applied Missions" at bounding box center [425, 192] width 99 height 27
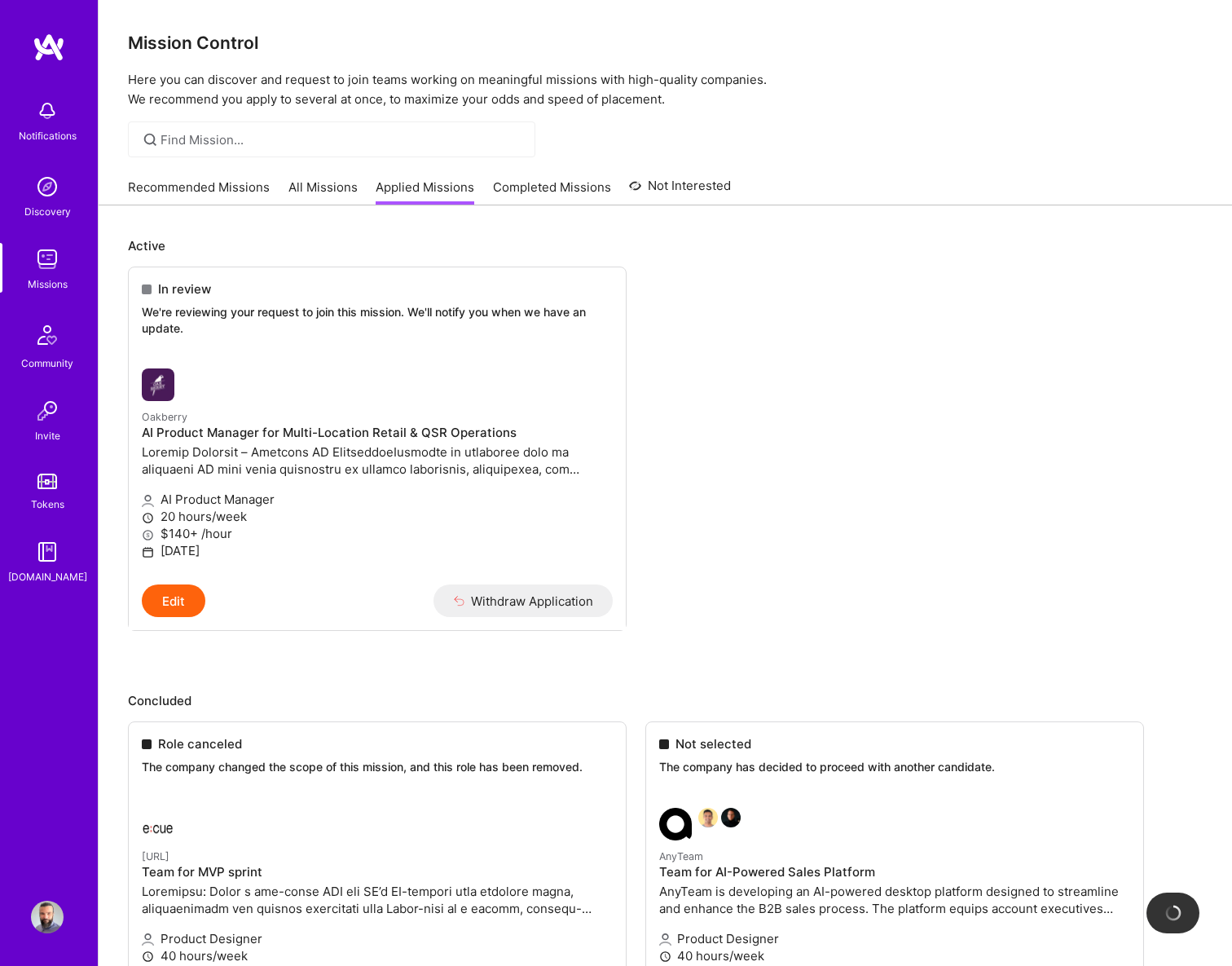
scroll to position [10, 0]
